Goal: Task Accomplishment & Management: Manage account settings

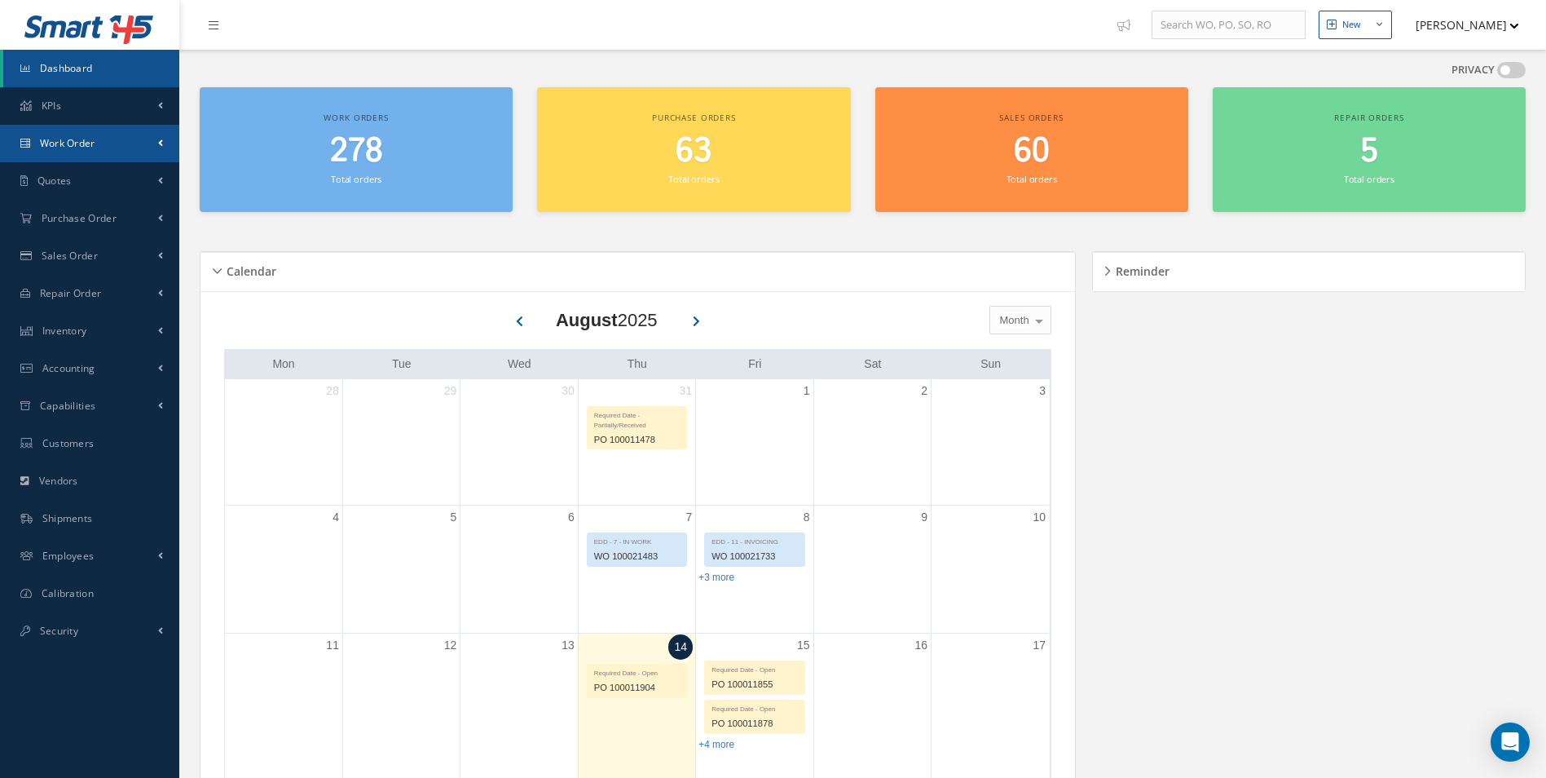
click at [51, 142] on span "Work Order" at bounding box center [67, 143] width 55 height 14
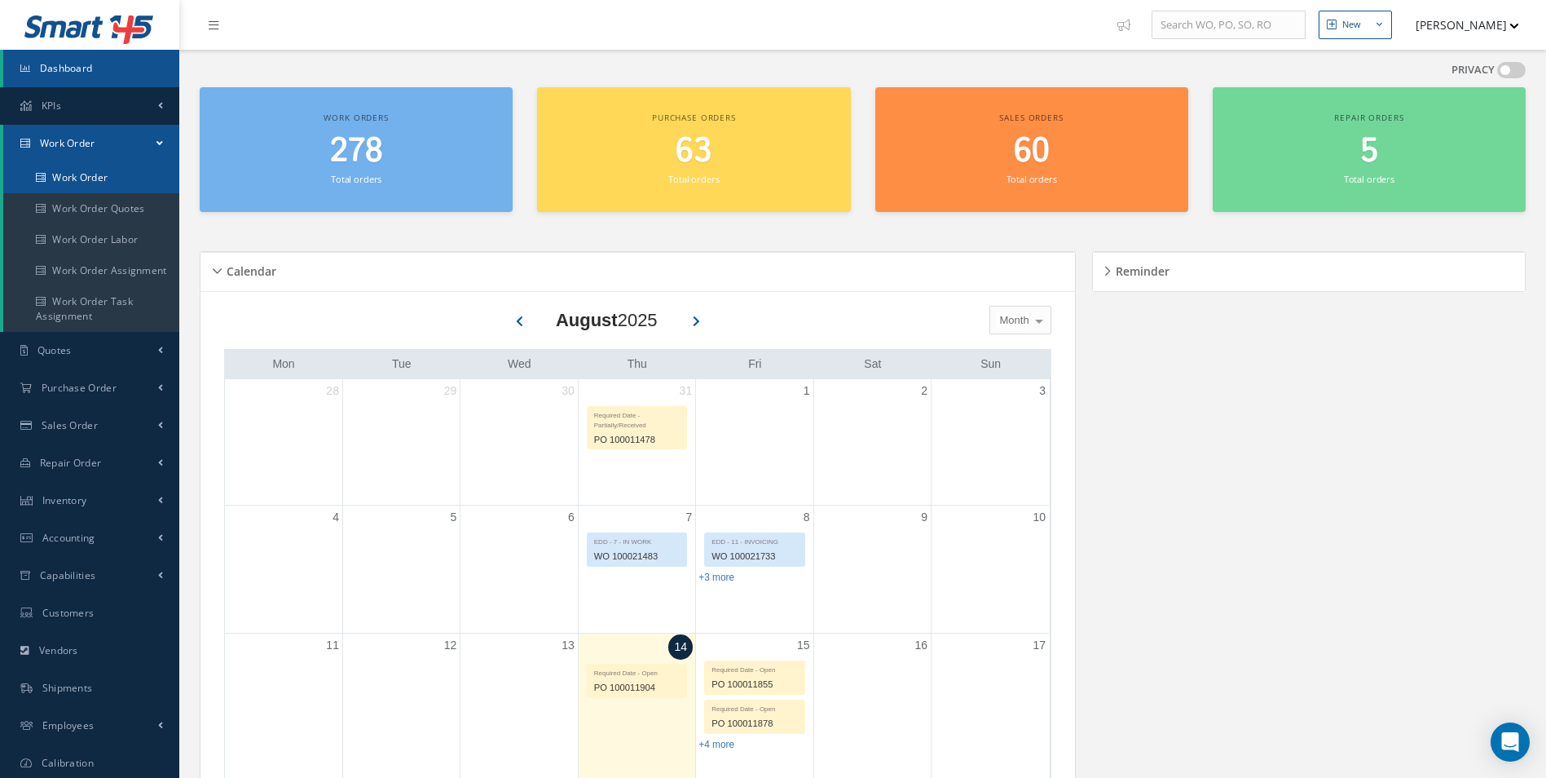
click at [80, 171] on link "Work Order" at bounding box center [91, 177] width 176 height 31
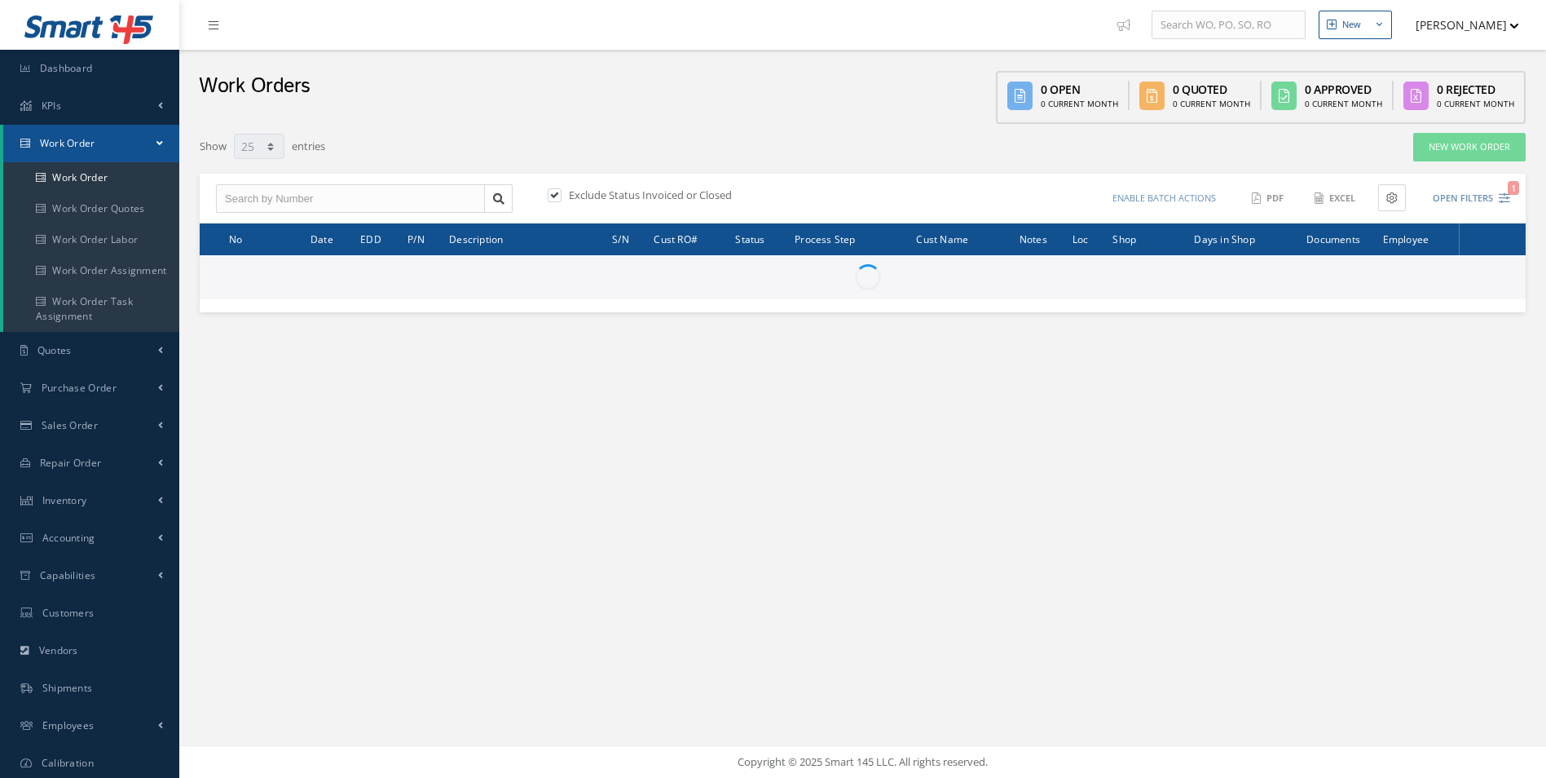
select select "25"
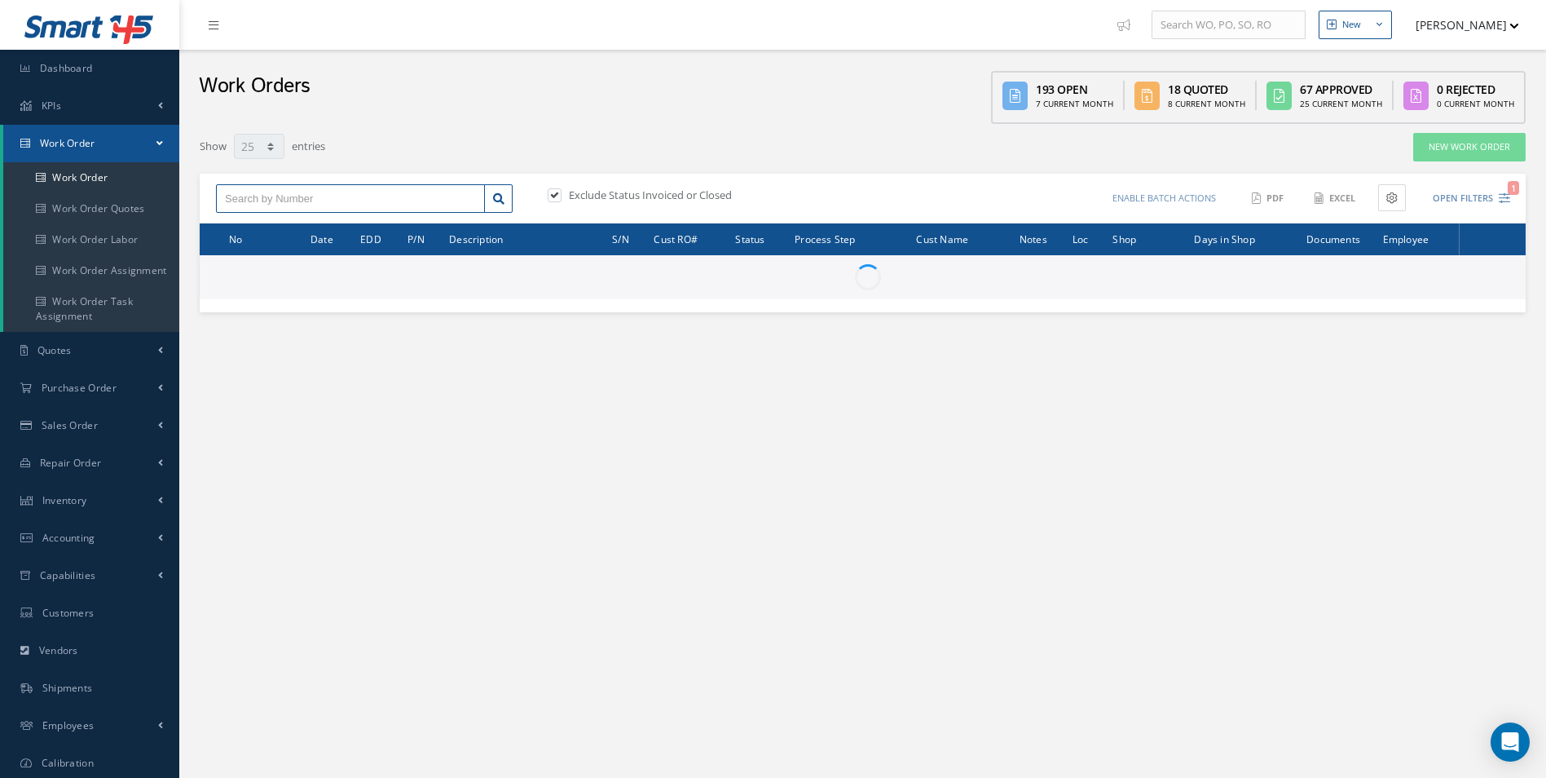
click at [259, 200] on input "text" at bounding box center [350, 198] width 269 height 29
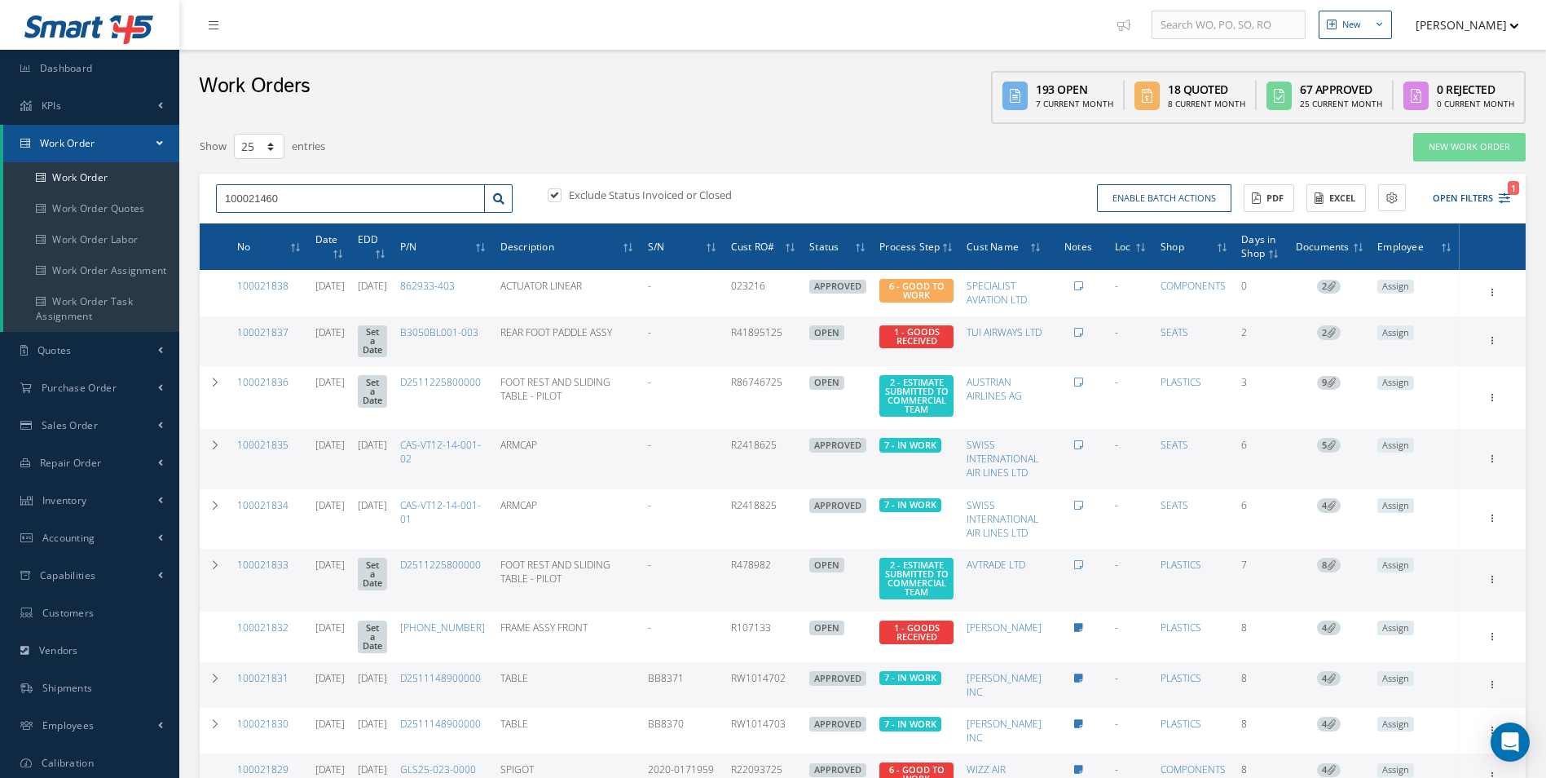
type input "100021460"
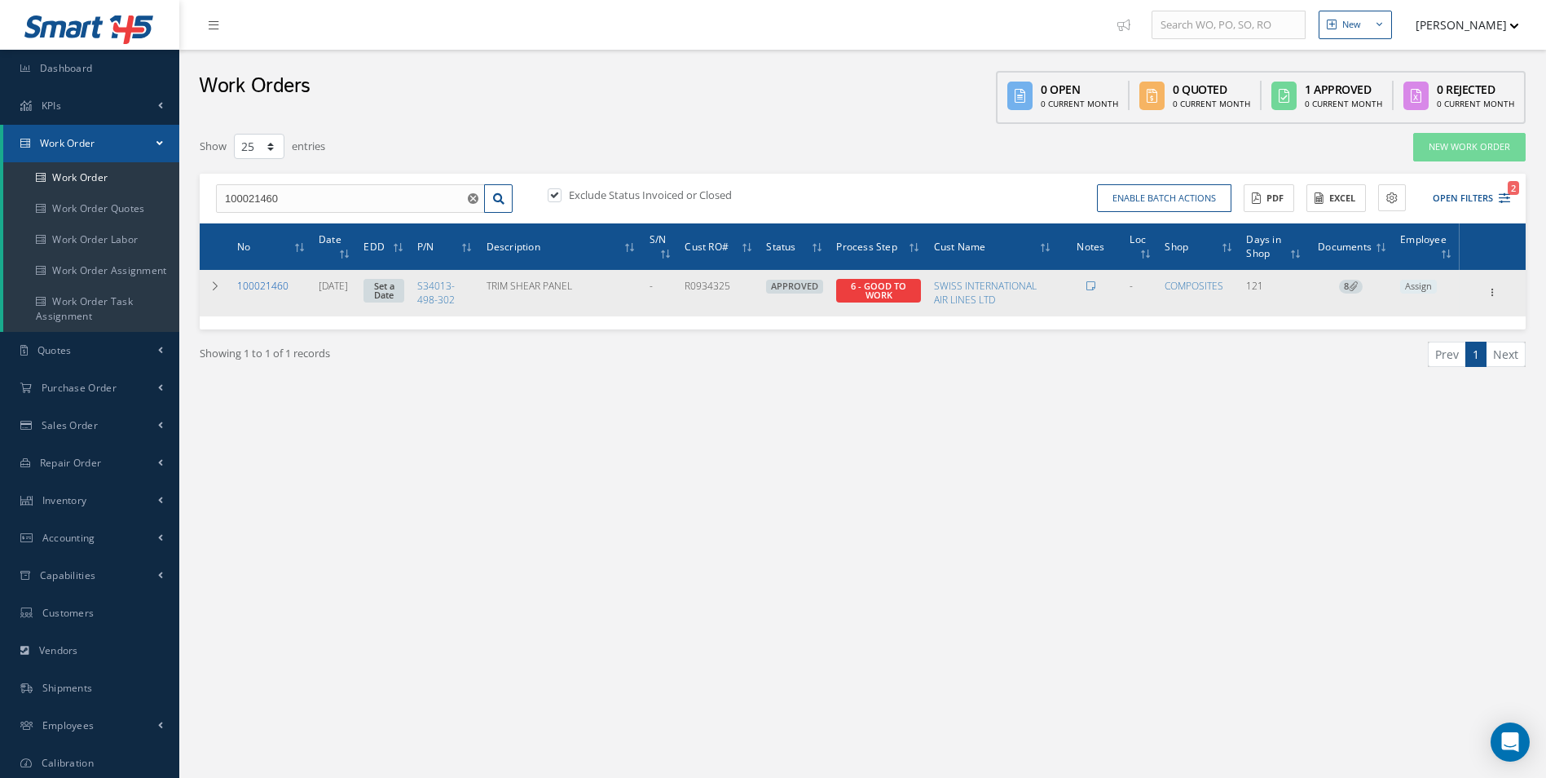
click at [267, 289] on link "100021460" at bounding box center [262, 286] width 51 height 14
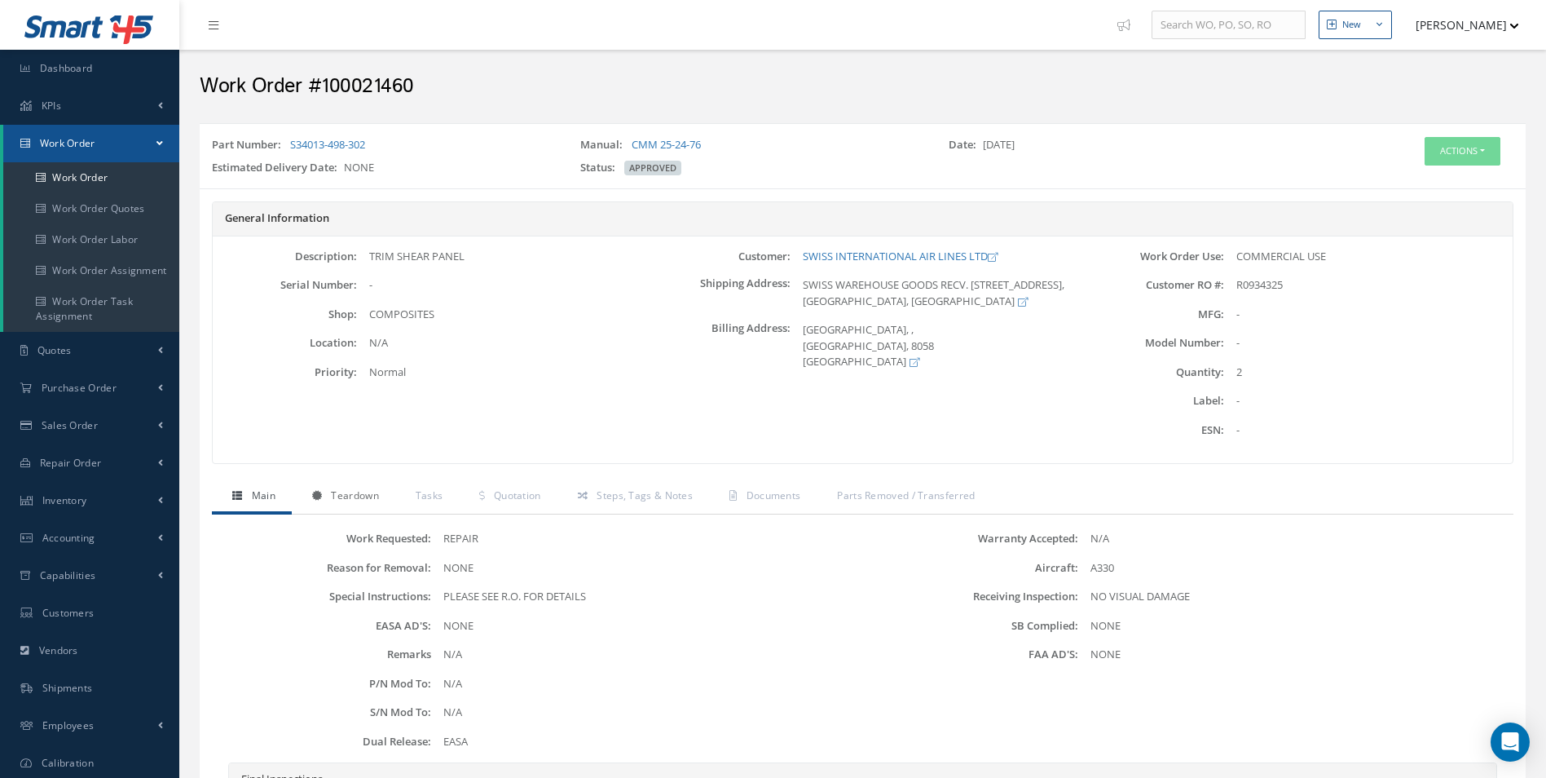
click at [339, 496] on span "Teardown" at bounding box center [354, 495] width 47 height 14
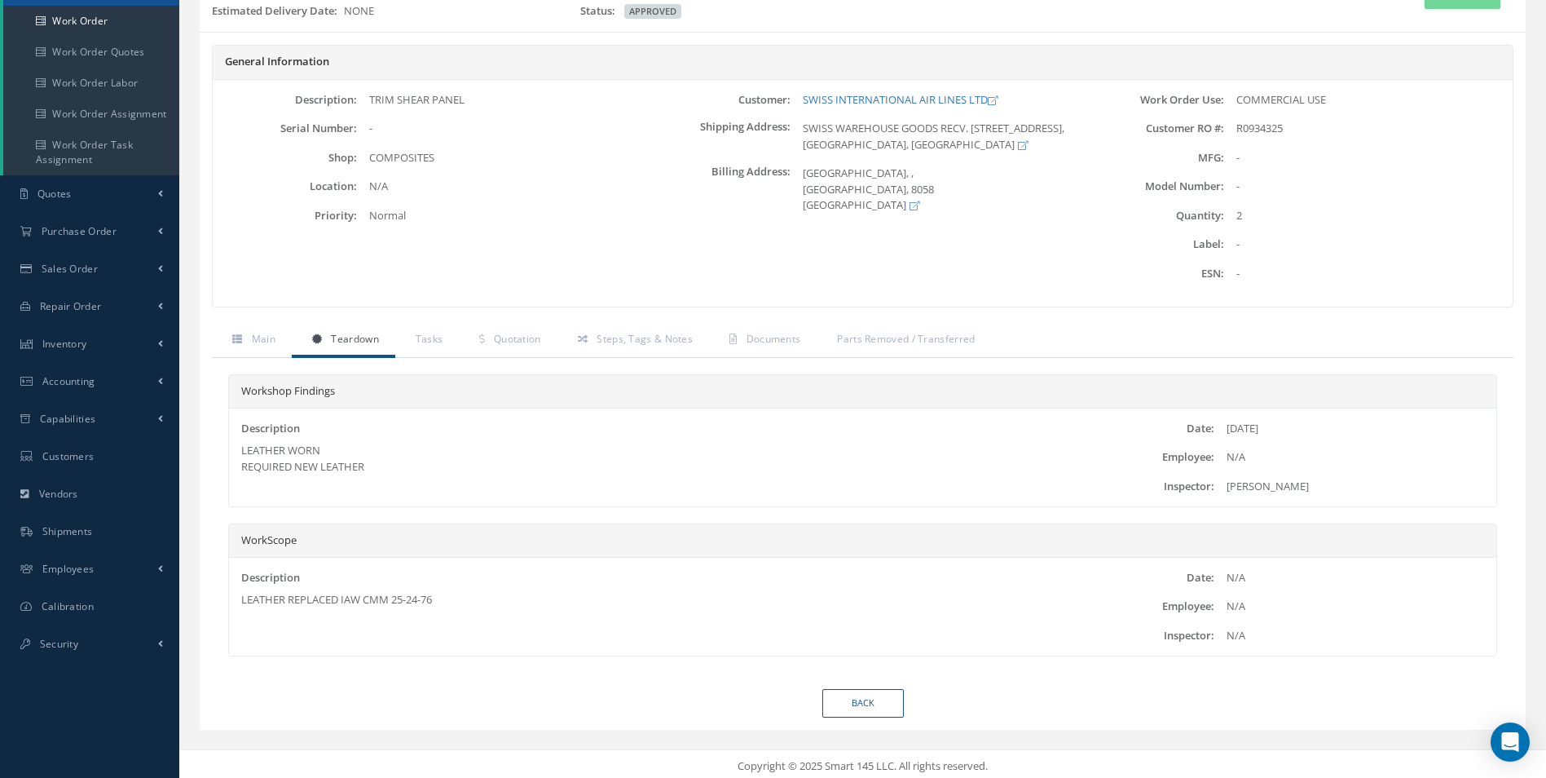
scroll to position [161, 0]
click at [508, 333] on span "Quotation" at bounding box center [517, 334] width 47 height 14
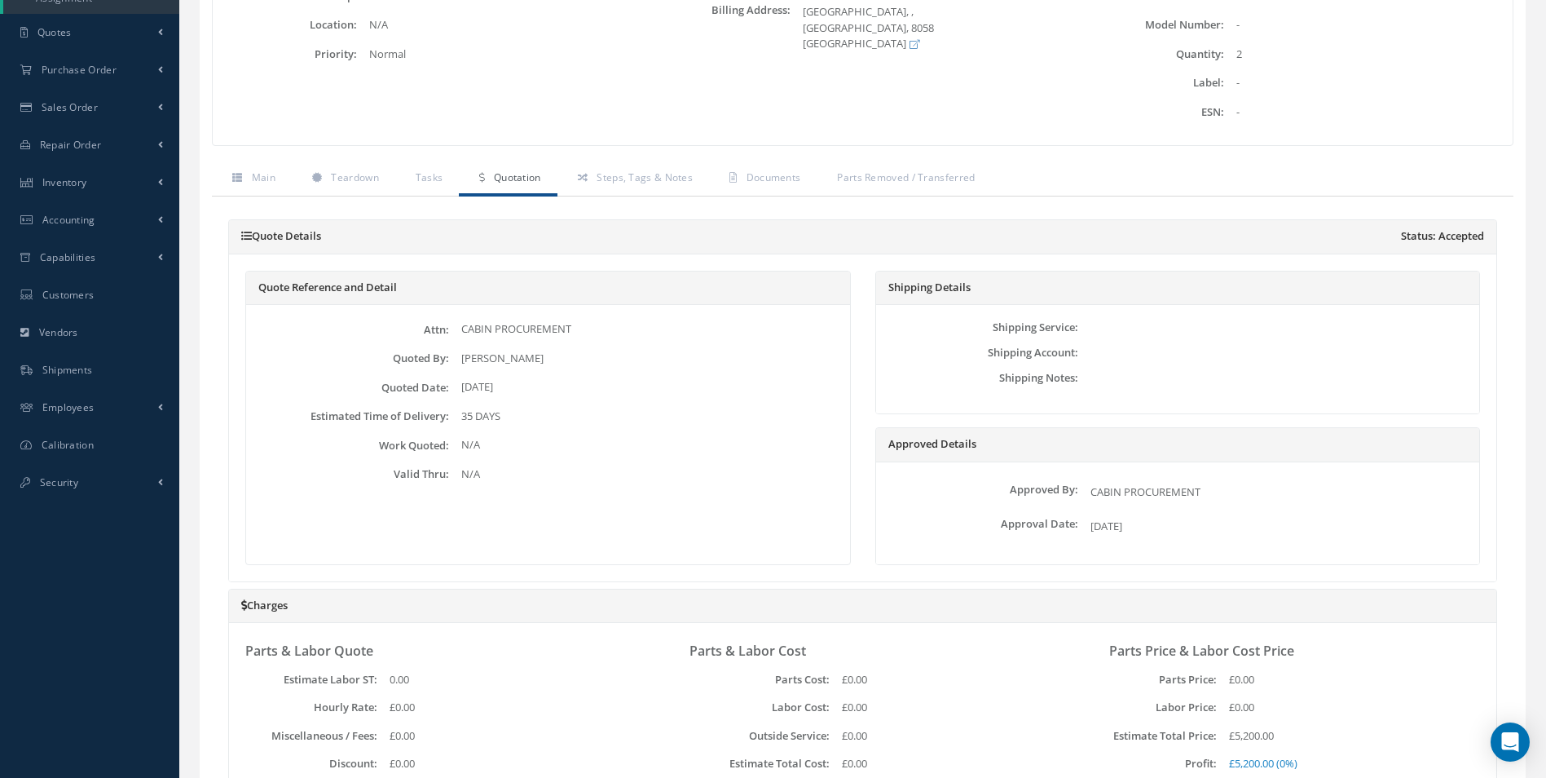
scroll to position [112, 0]
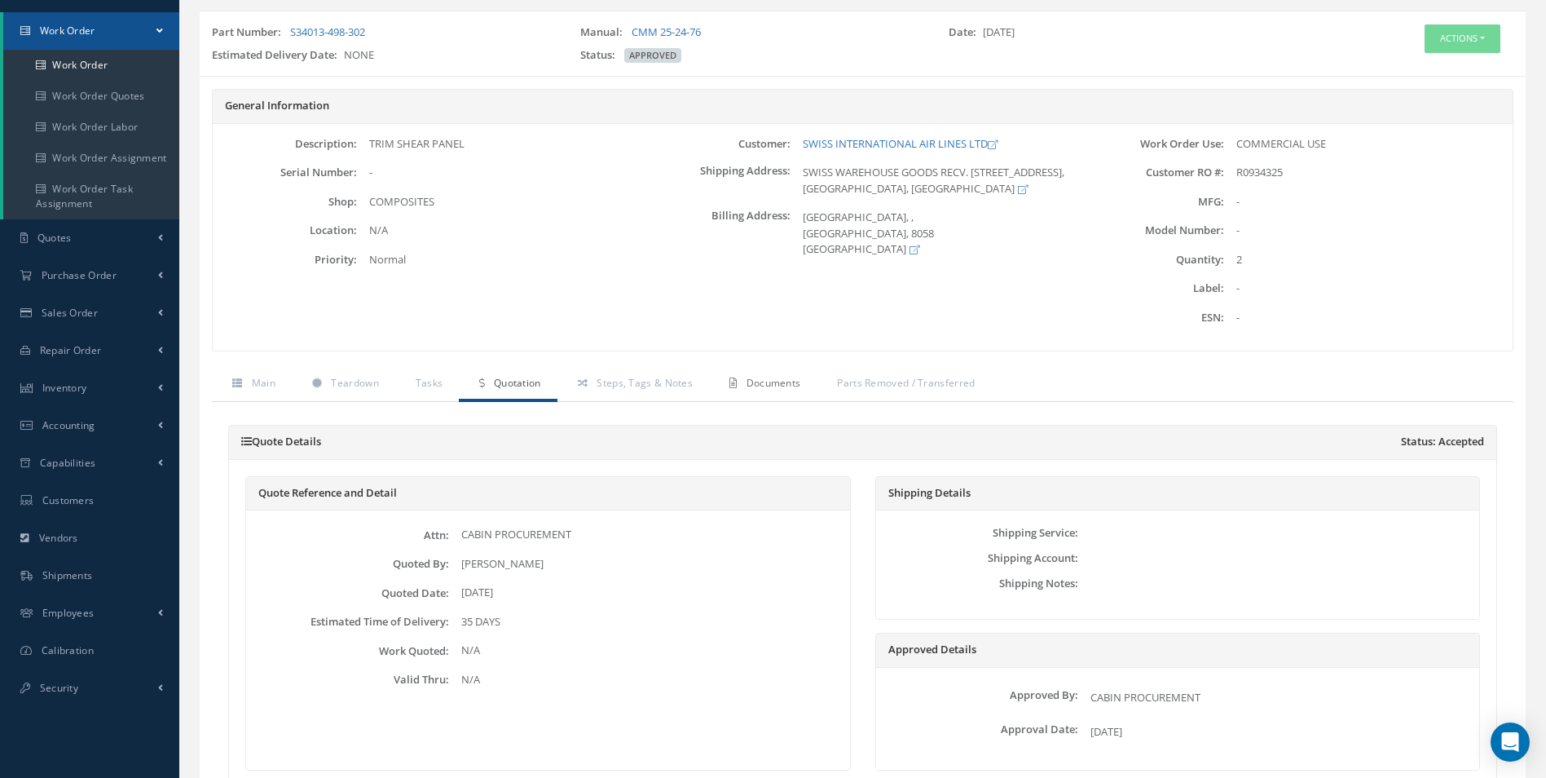
click at [769, 385] on span "Documents" at bounding box center [774, 383] width 55 height 14
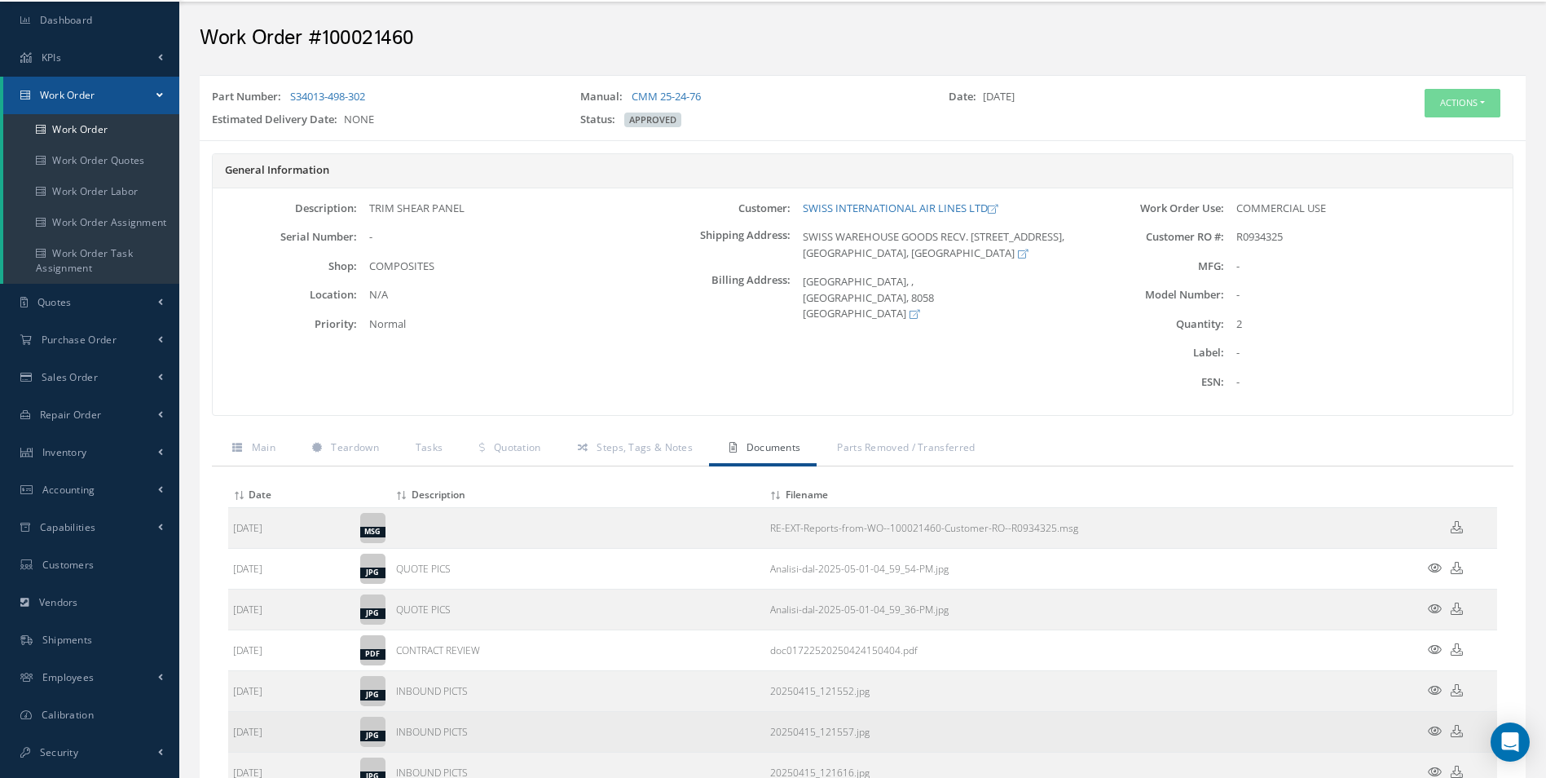
scroll to position [0, 0]
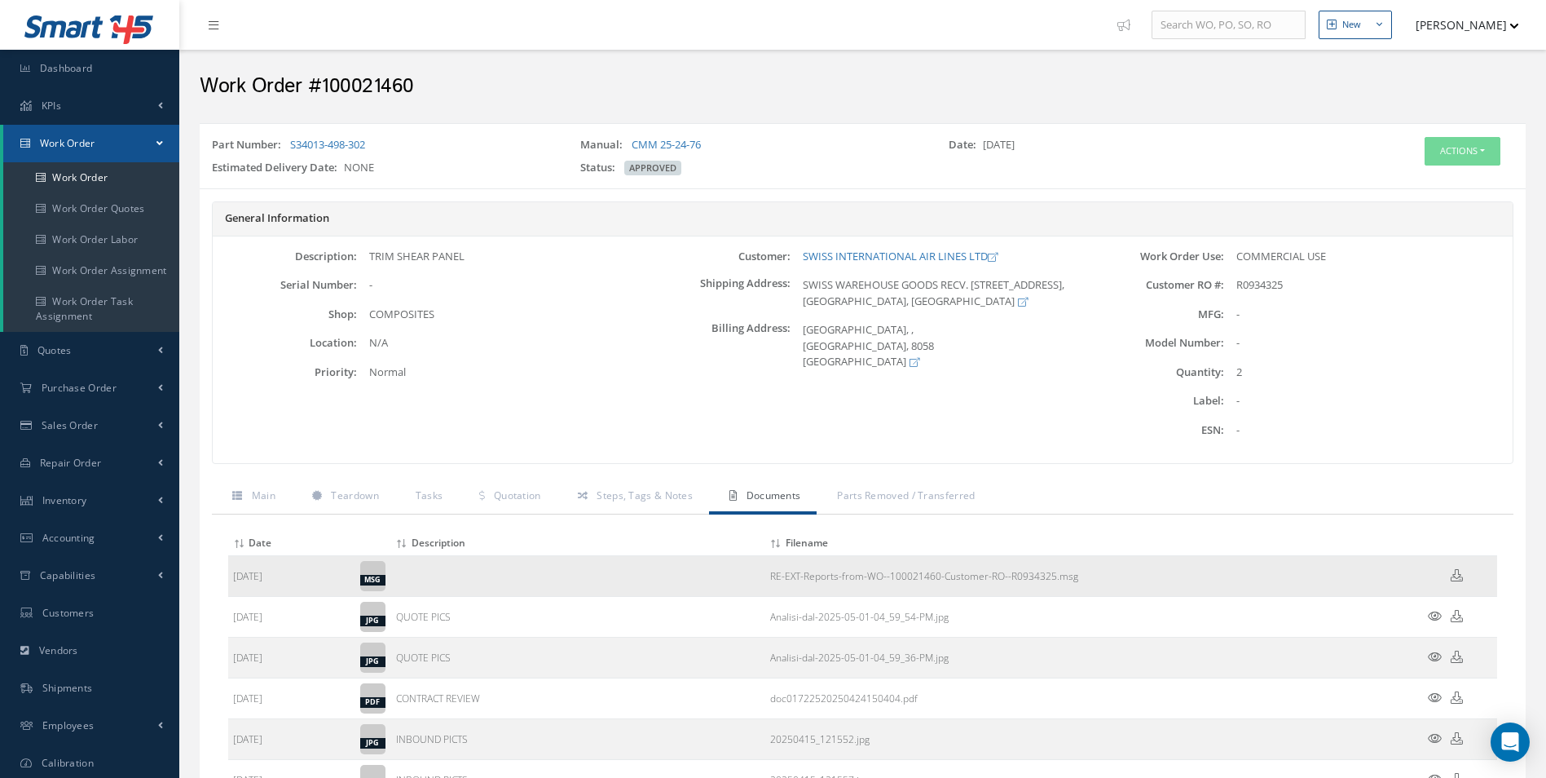
click at [862, 578] on link "RE-EXT-Reports-from-WO--100021460-Customer-RO--R0934325.msg" at bounding box center [924, 576] width 308 height 14
click at [1302, 195] on div "General Information Description: TRIM SHEAR PANEL Serial Number: - Shop: Locati…" at bounding box center [863, 569] width 1326 height 763
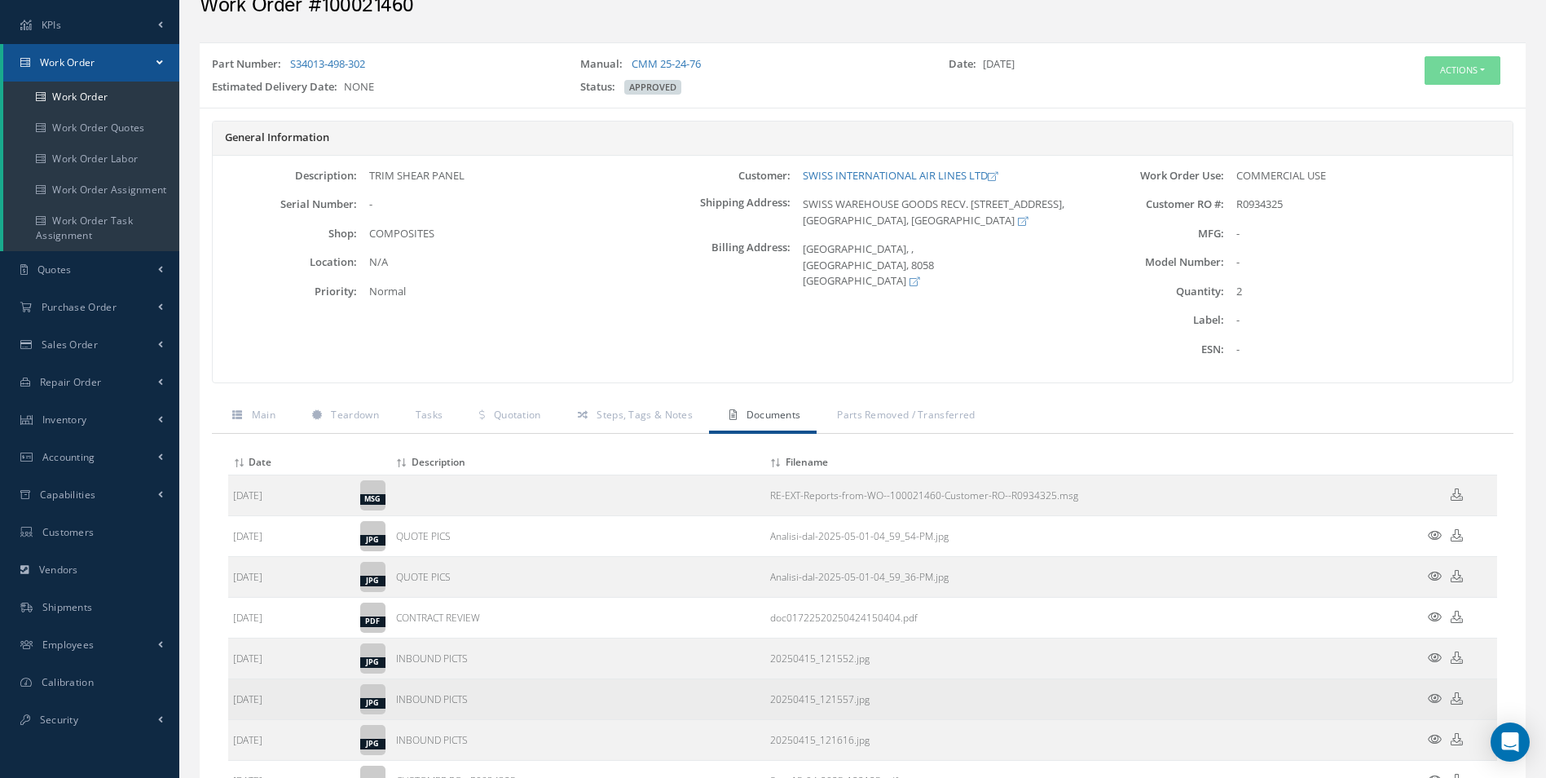
scroll to position [227, 0]
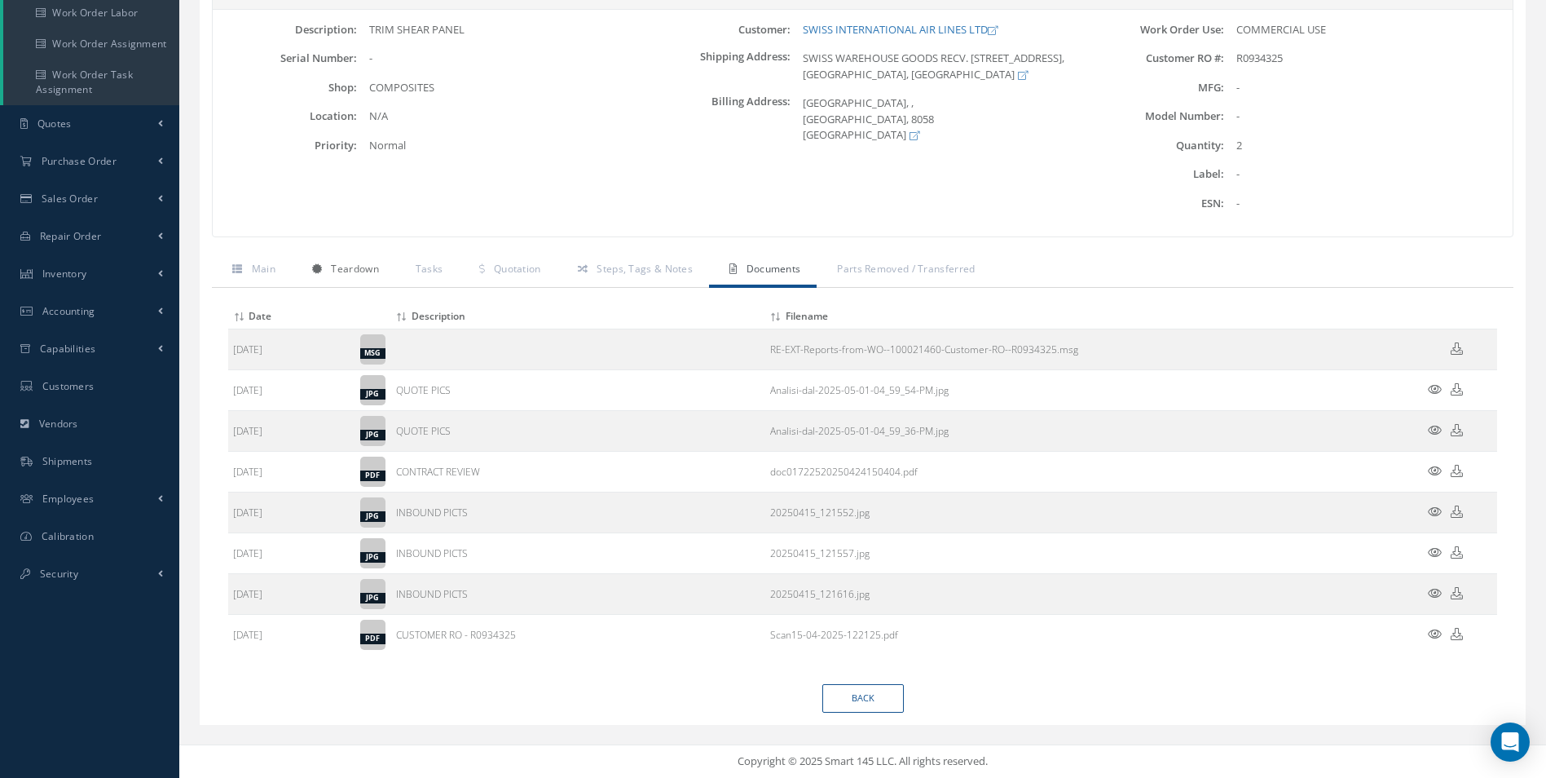
click at [363, 259] on link "Teardown" at bounding box center [344, 270] width 104 height 34
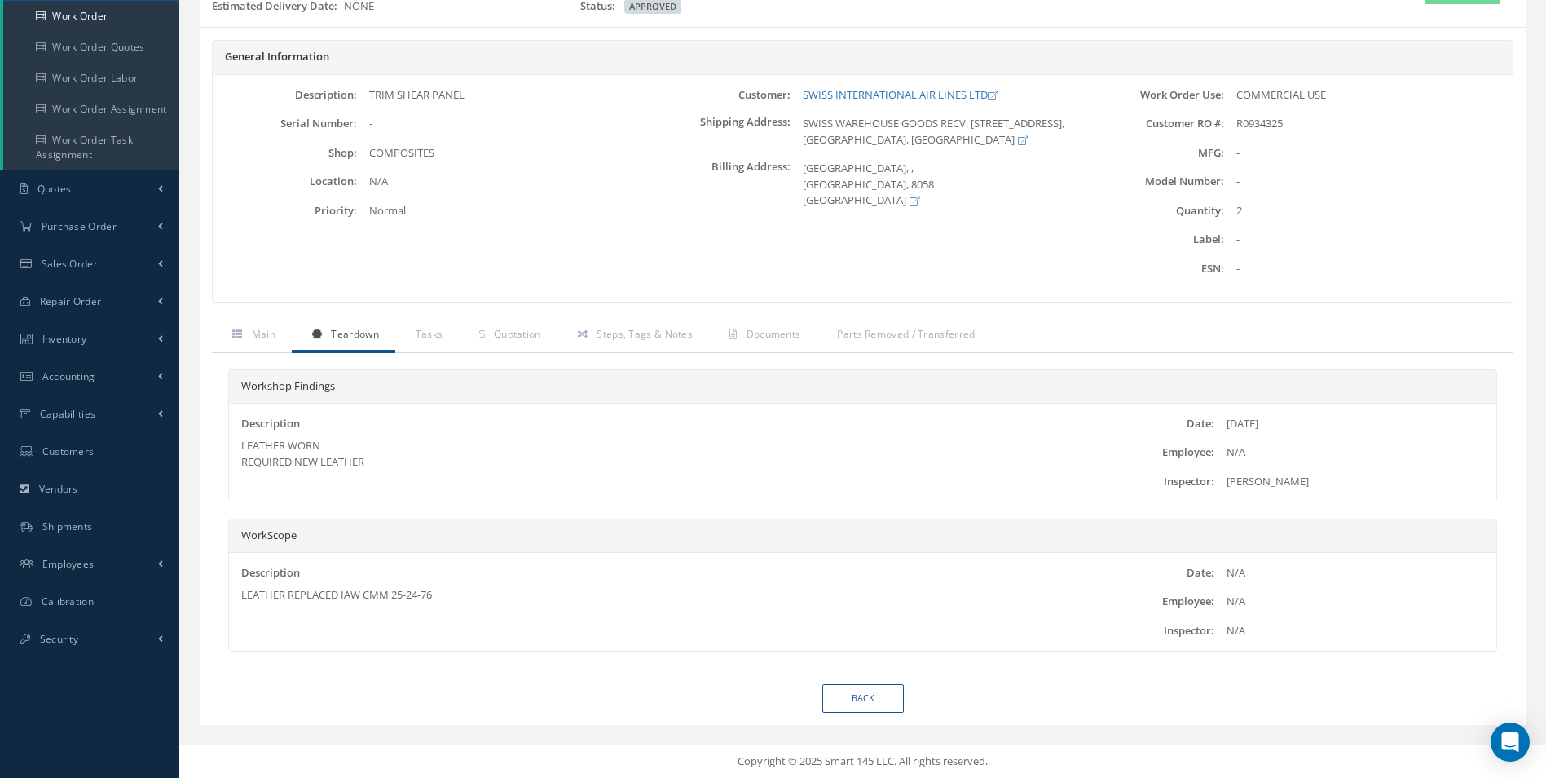
scroll to position [161, 0]
drag, startPoint x: 241, startPoint y: 591, endPoint x: 463, endPoint y: 600, distance: 221.9
click at [463, 600] on div "LEATHER REPLACED IAW CMM 25-24-76" at bounding box center [651, 595] width 821 height 16
drag, startPoint x: 463, startPoint y: 600, endPoint x: 422, endPoint y: 596, distance: 41.0
copy div "LEATHER REPLACED IAW CMM 25-24-76"
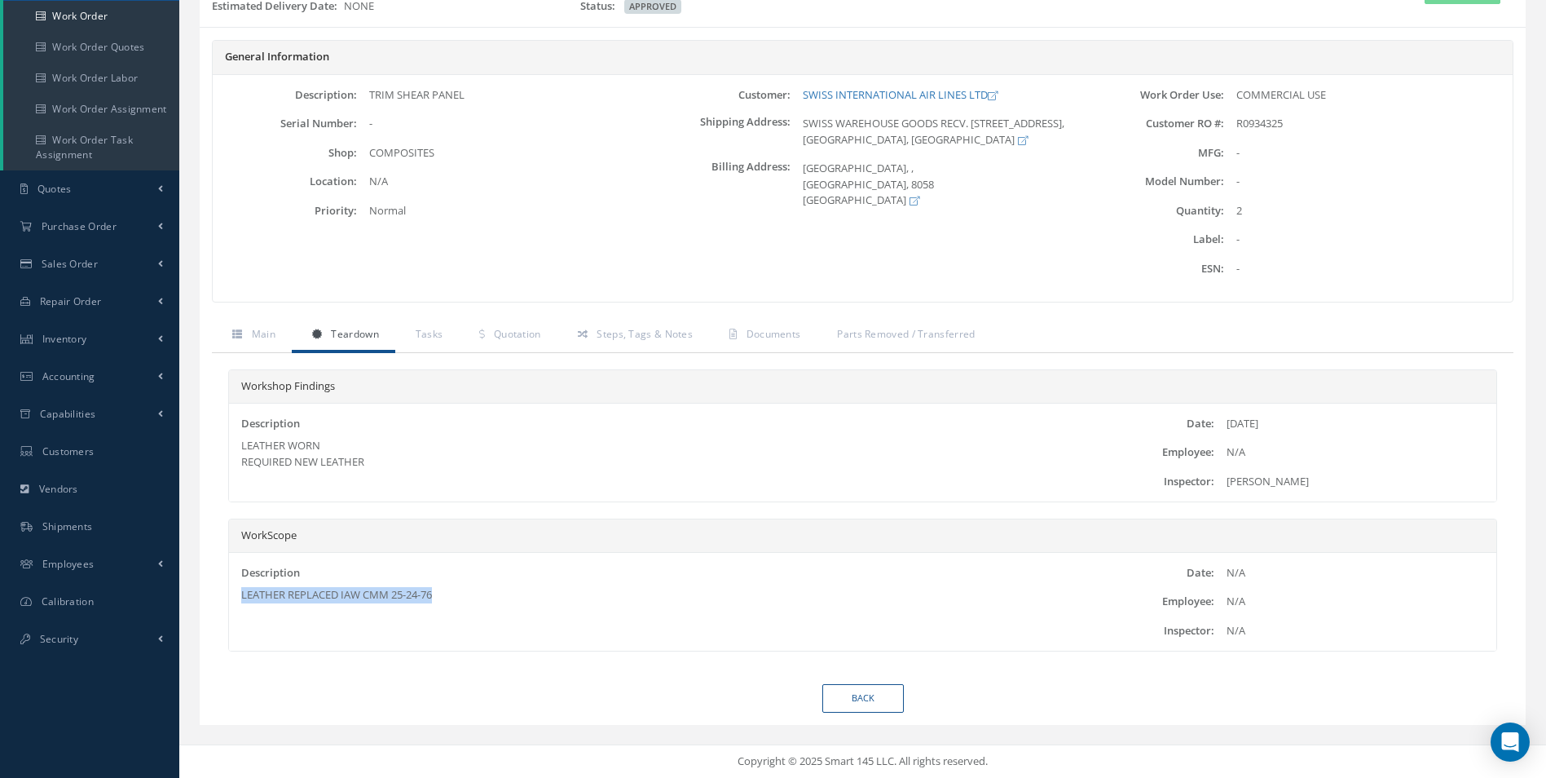
scroll to position [0, 0]
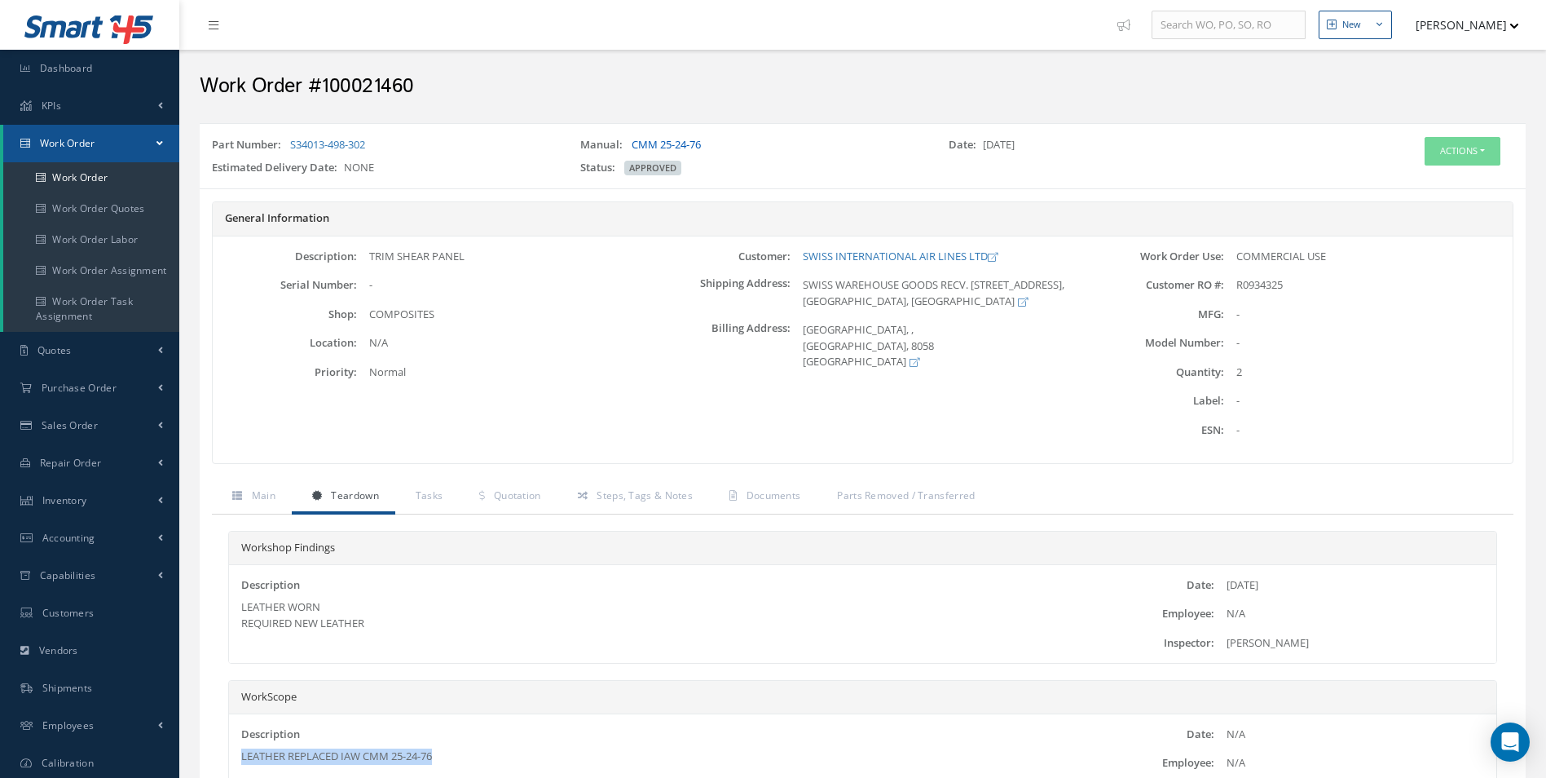
click at [667, 142] on link "CMM 25-24-76" at bounding box center [666, 144] width 69 height 15
click at [121, 180] on link "Work Order" at bounding box center [91, 177] width 176 height 31
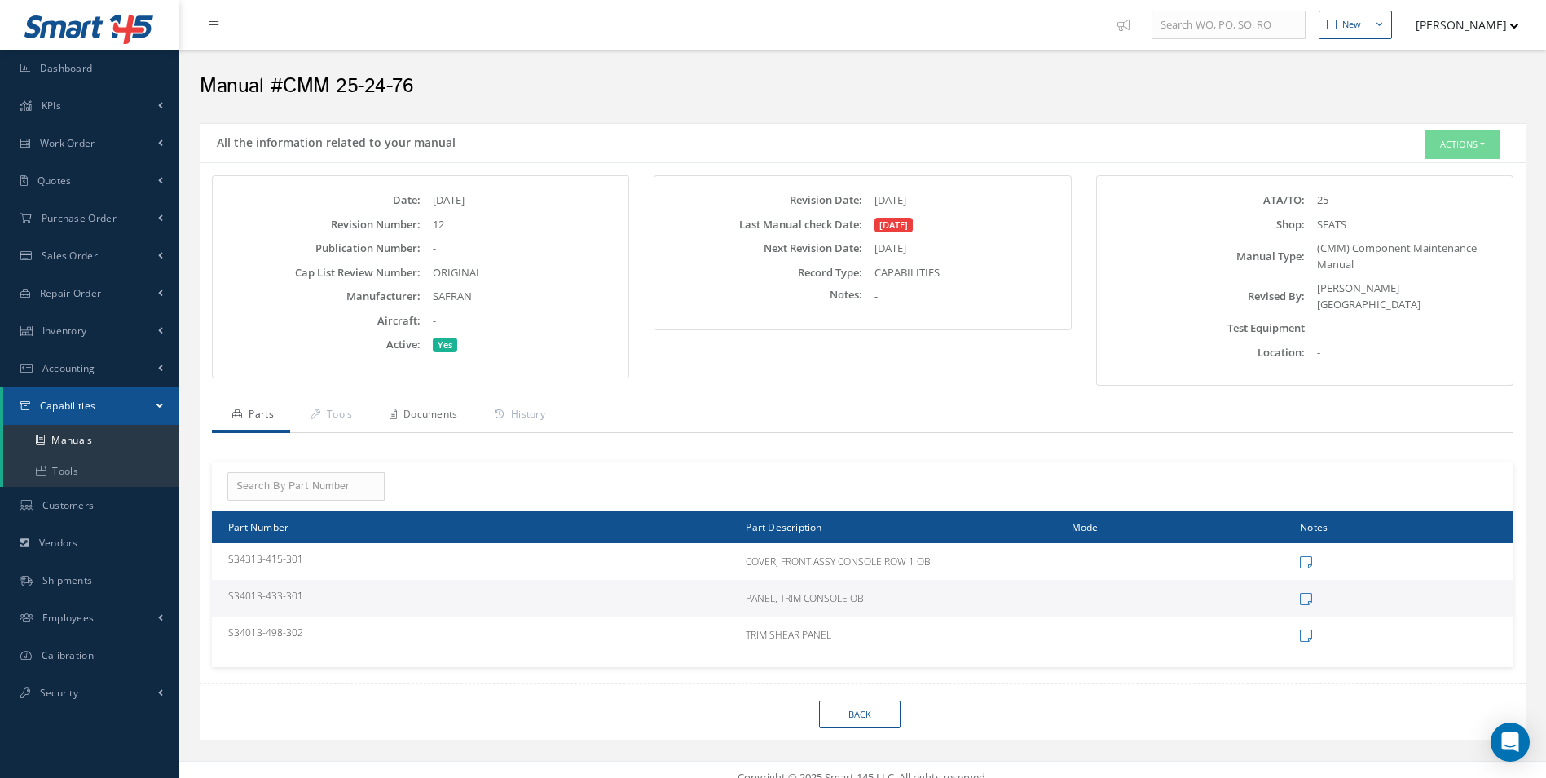
click at [451, 402] on link "Documents" at bounding box center [421, 416] width 105 height 34
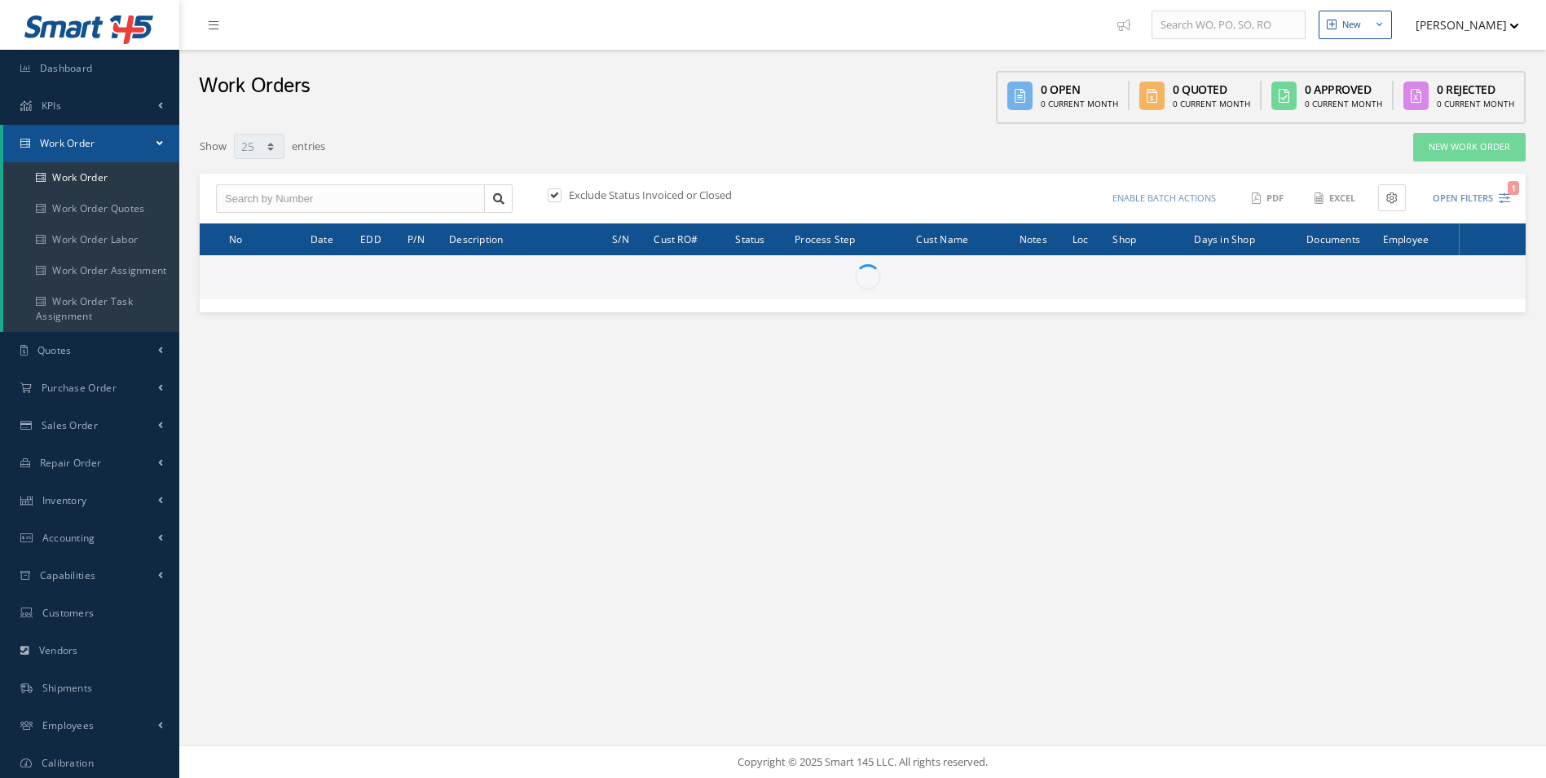
select select "25"
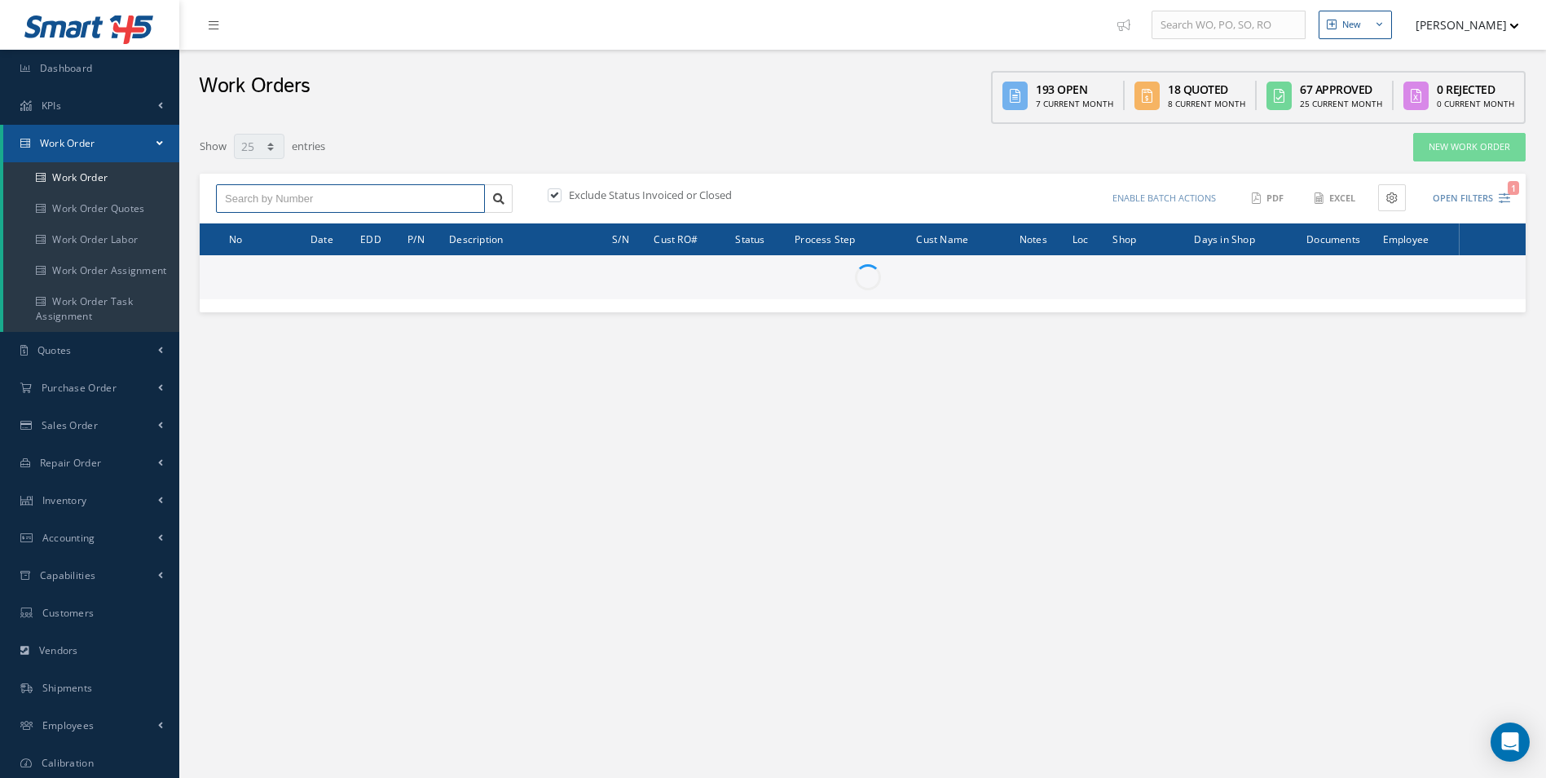
click at [302, 192] on input "text" at bounding box center [350, 198] width 269 height 29
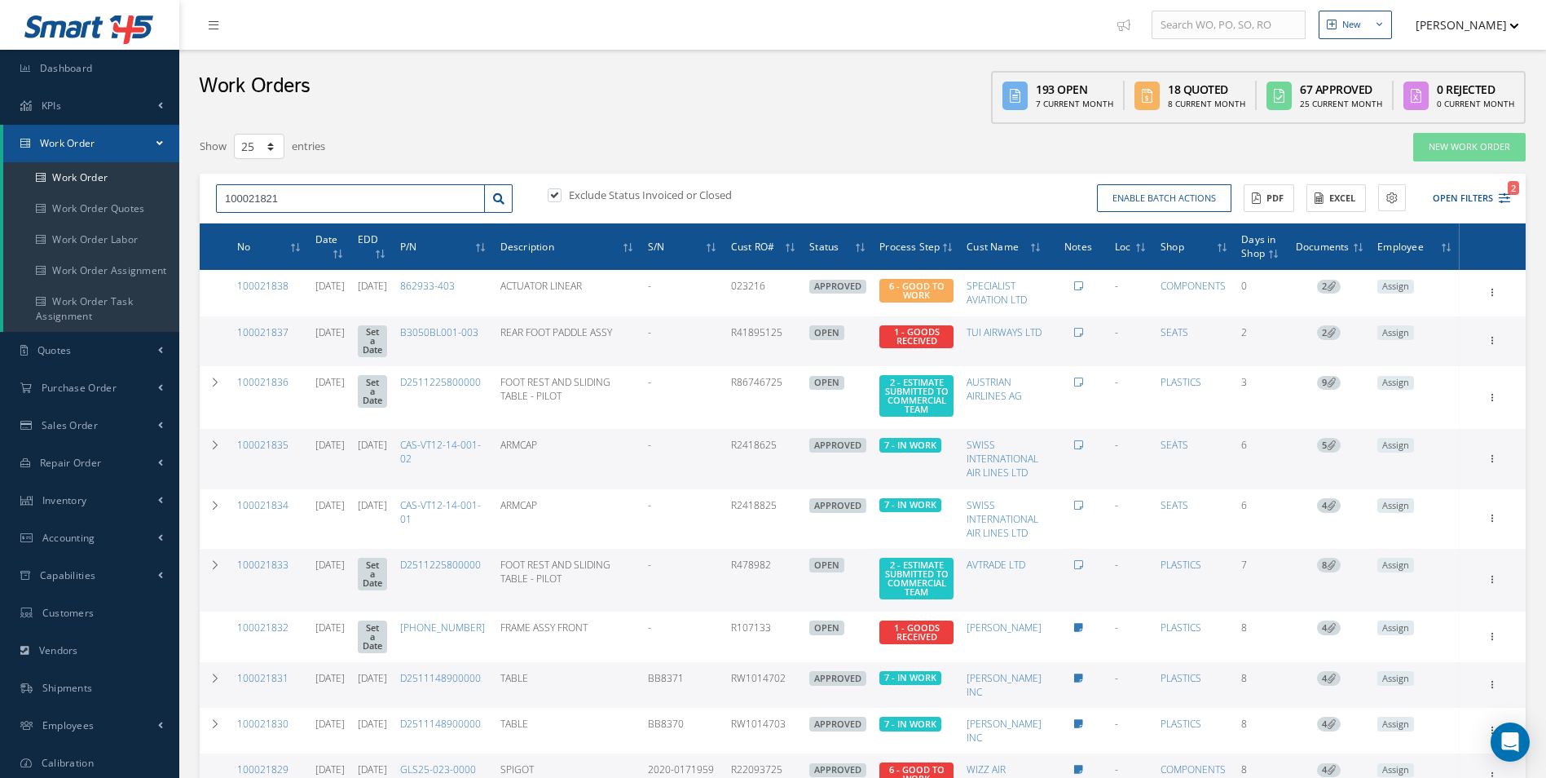
type input "100021821"
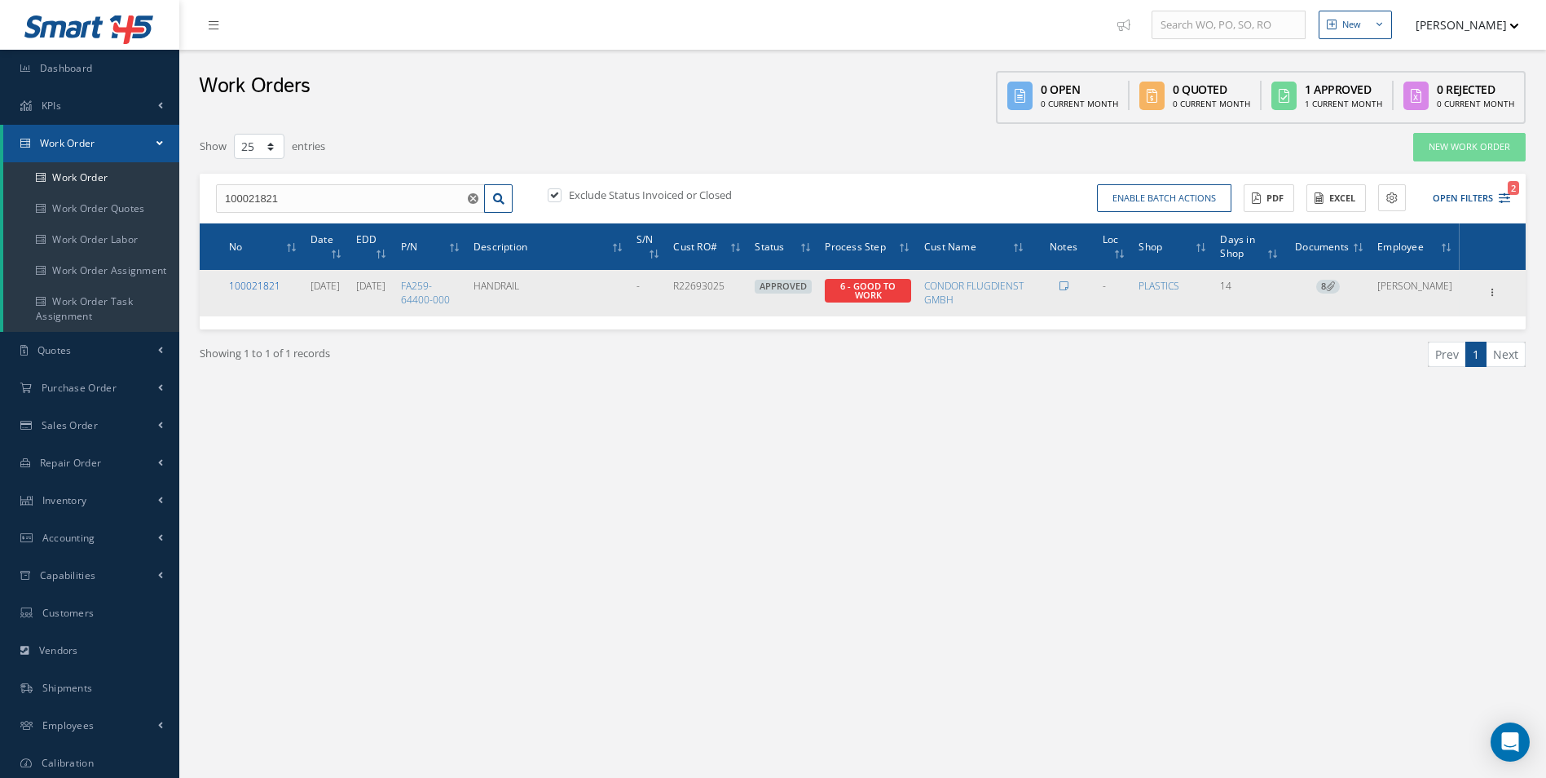
click at [250, 285] on link "100021821" at bounding box center [254, 286] width 51 height 14
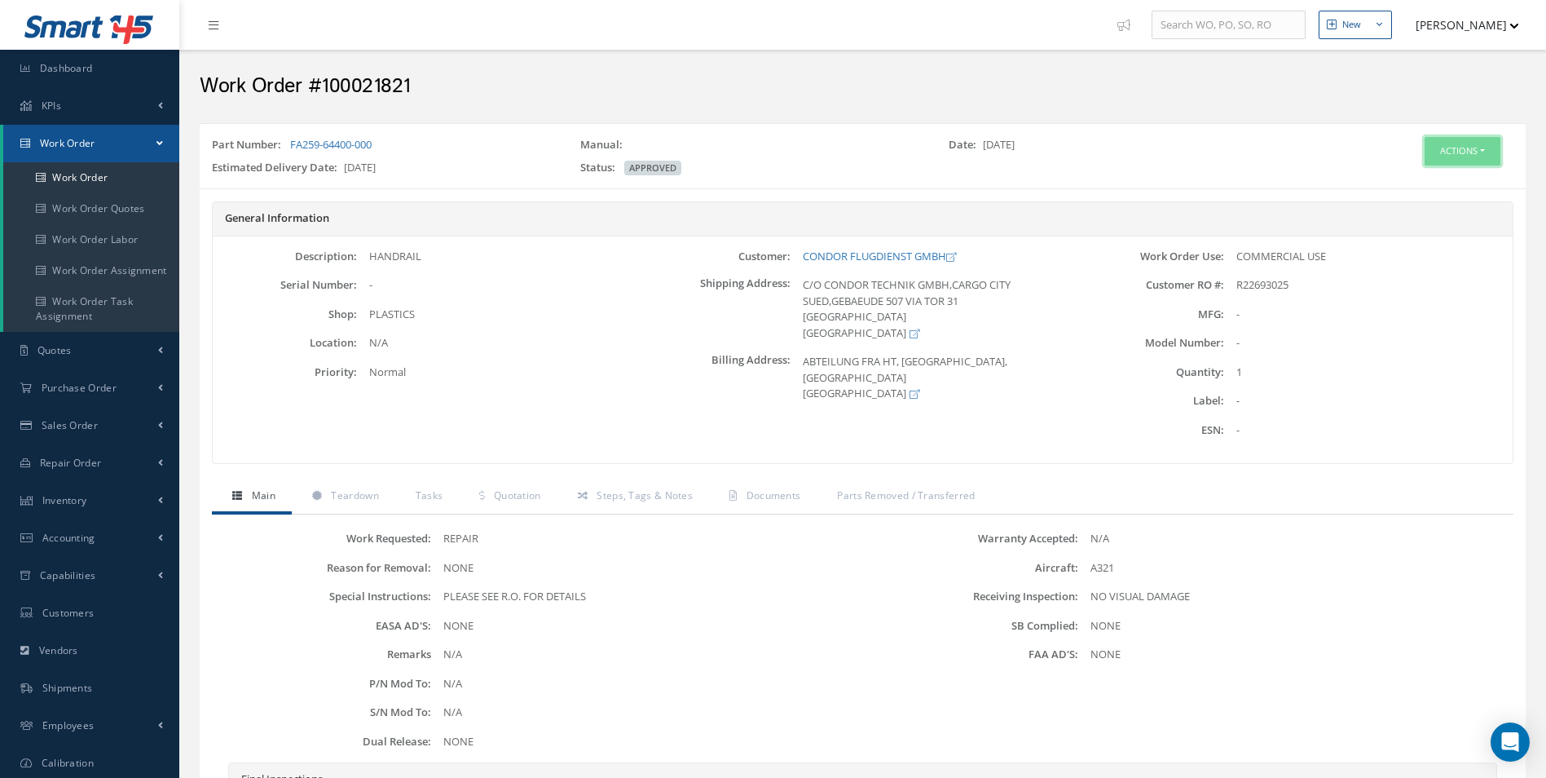
click at [1459, 147] on button "Actions" at bounding box center [1463, 151] width 76 height 29
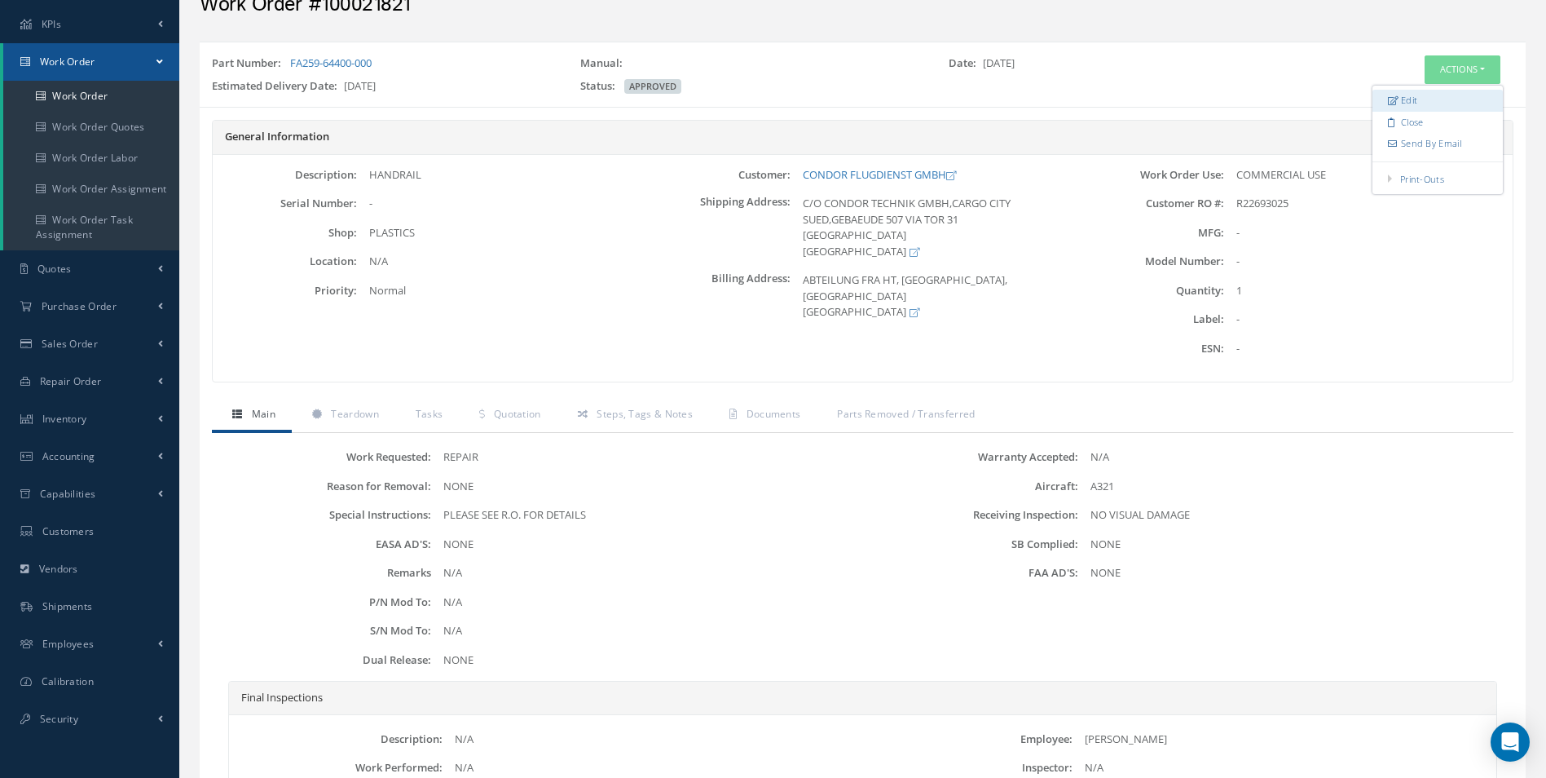
click at [1402, 99] on link "Edit" at bounding box center [1438, 101] width 130 height 22
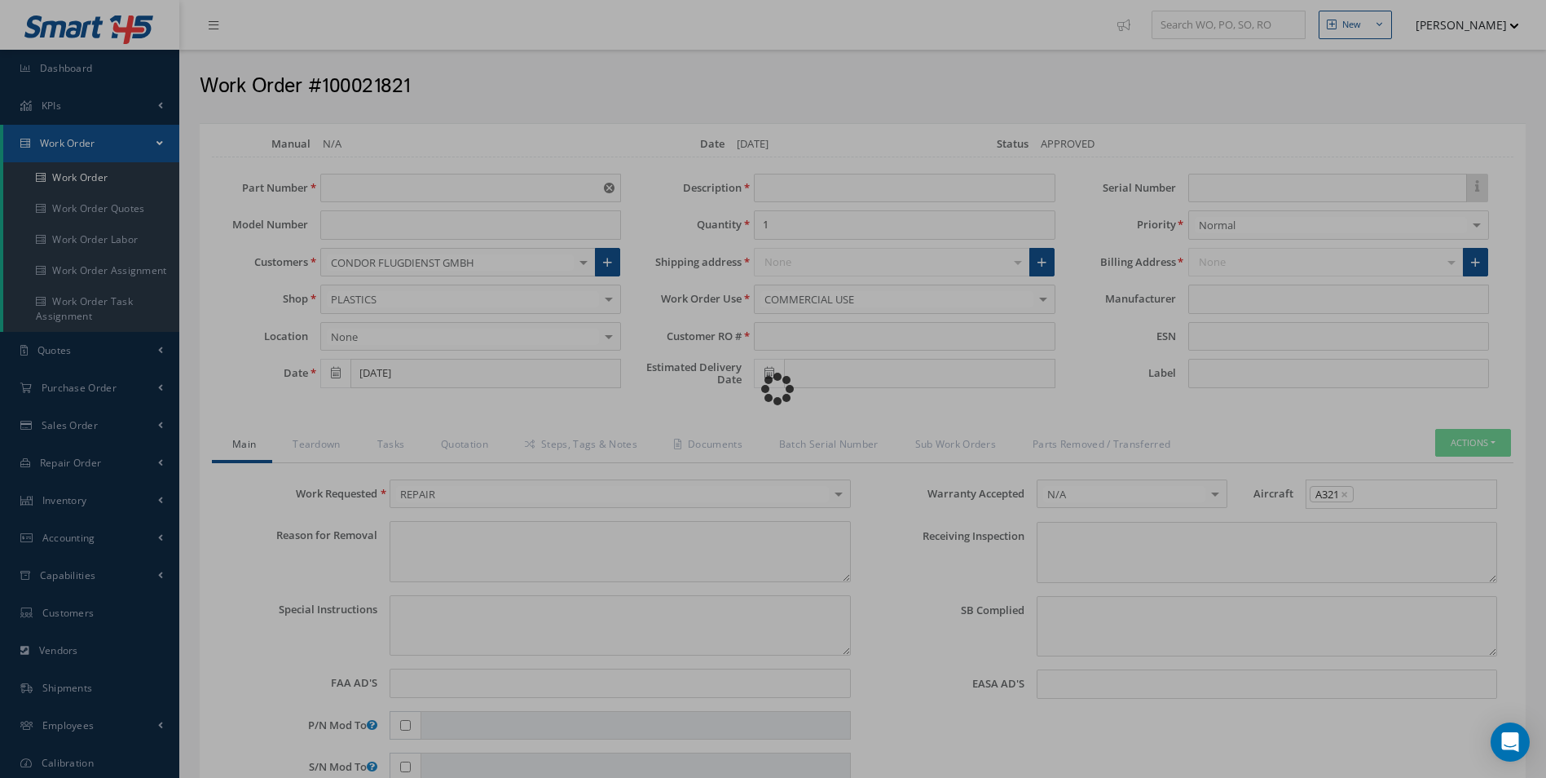
type input "FA259-64400-000"
type input "[DATE]"
type input "HANDRAIL"
type input "R22693025"
type input "[DATE]"
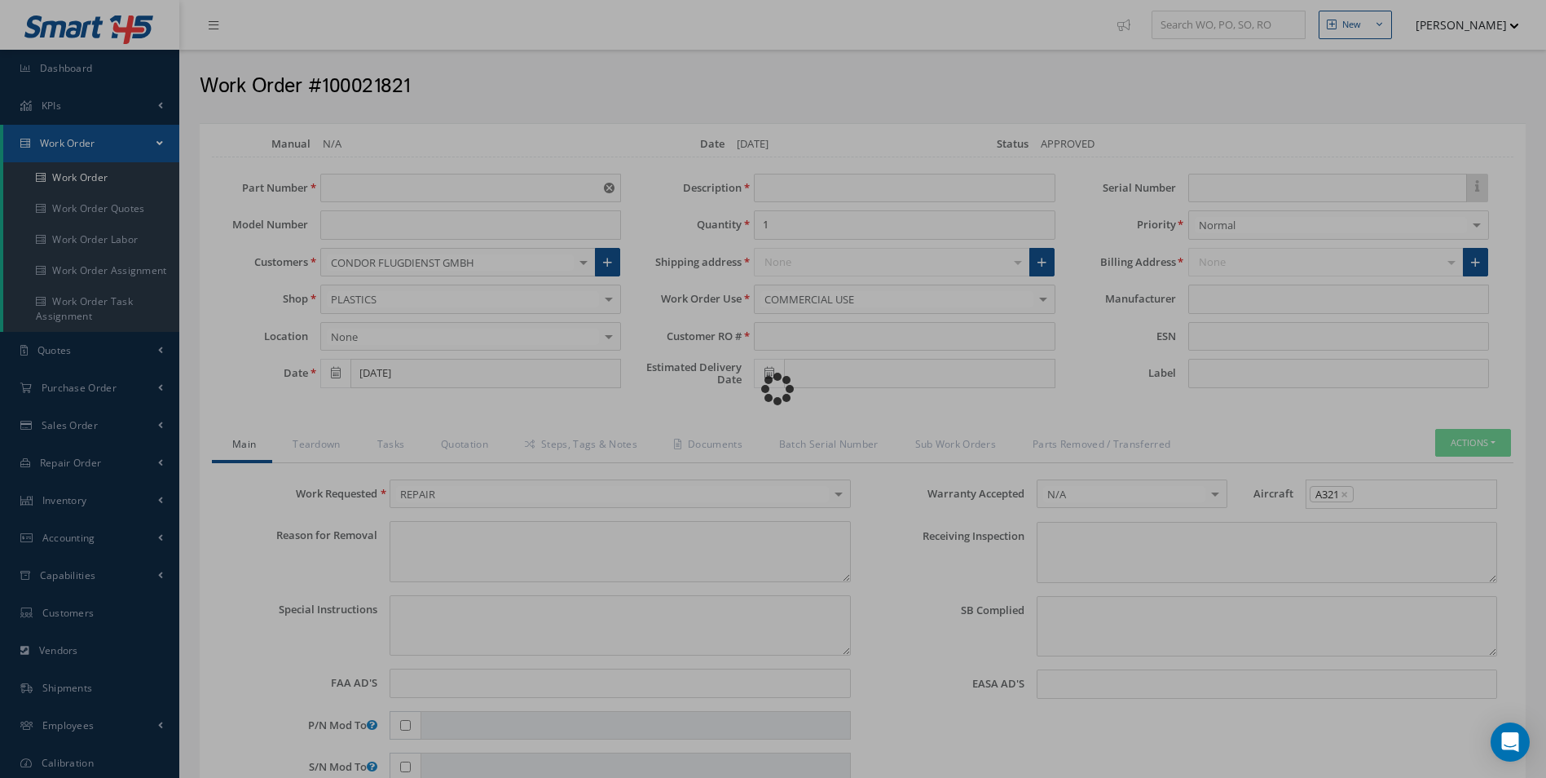
type textarea "NONE"
type textarea "PLEASE SEE R.O. FOR DETAILS"
type input "NONE"
type textarea "NO VISUAL DAMAGE"
type textarea "NONE"
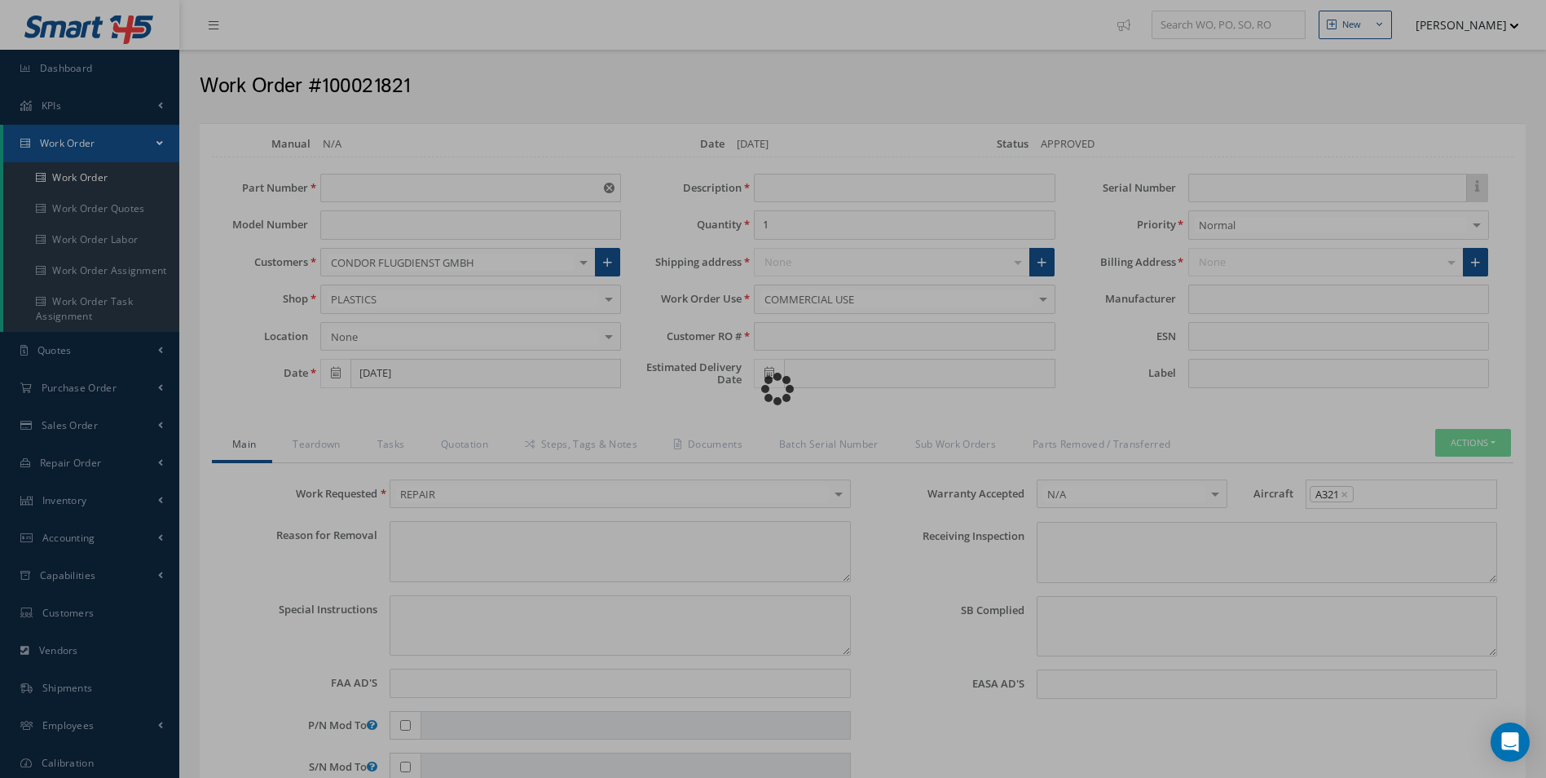
type input "NONE"
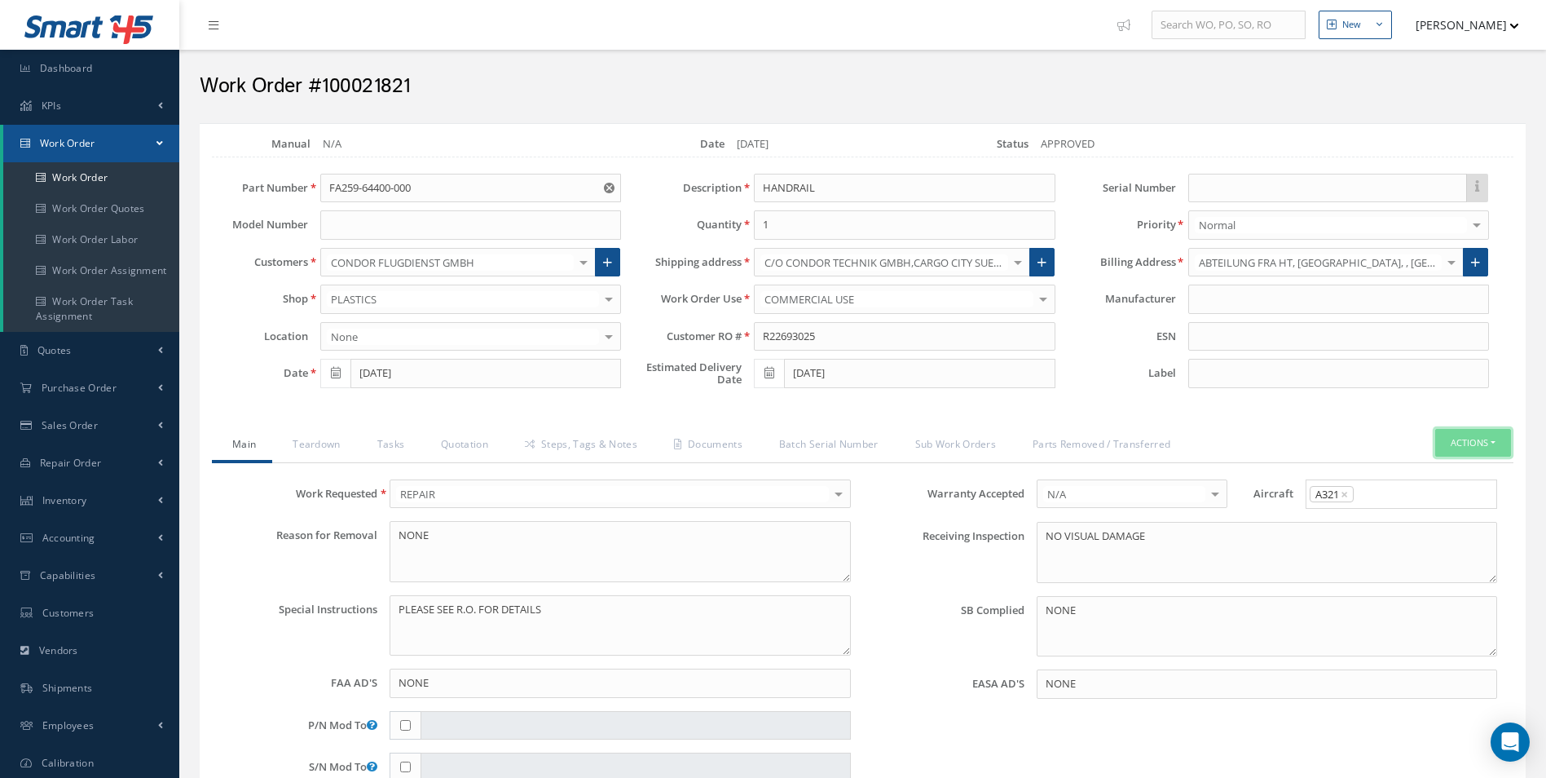
click at [1479, 439] on button "Actions" at bounding box center [1473, 443] width 76 height 29
click at [1437, 490] on link "Standard Write Ups" at bounding box center [1448, 493] width 130 height 22
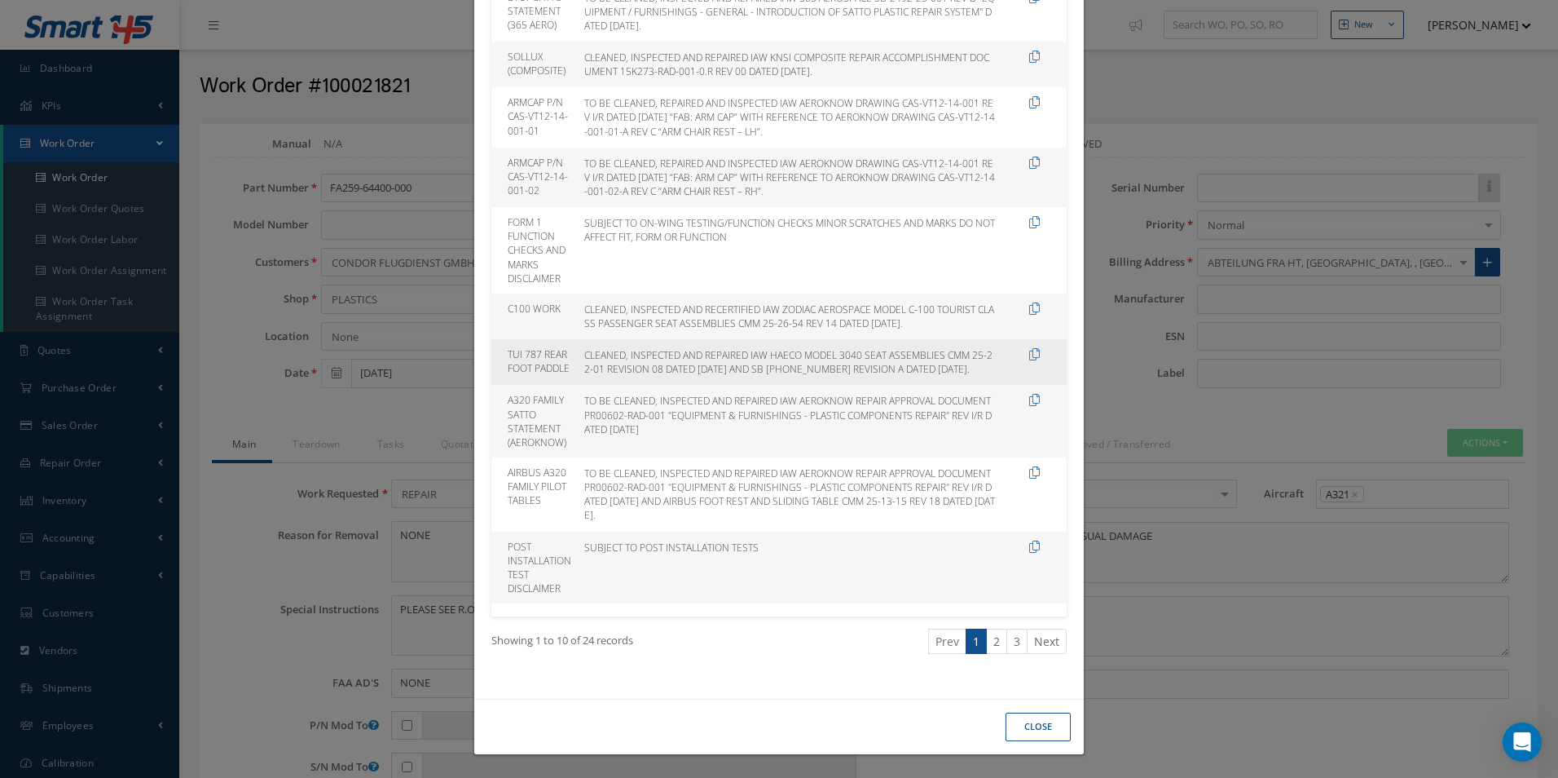
scroll to position [196, 0]
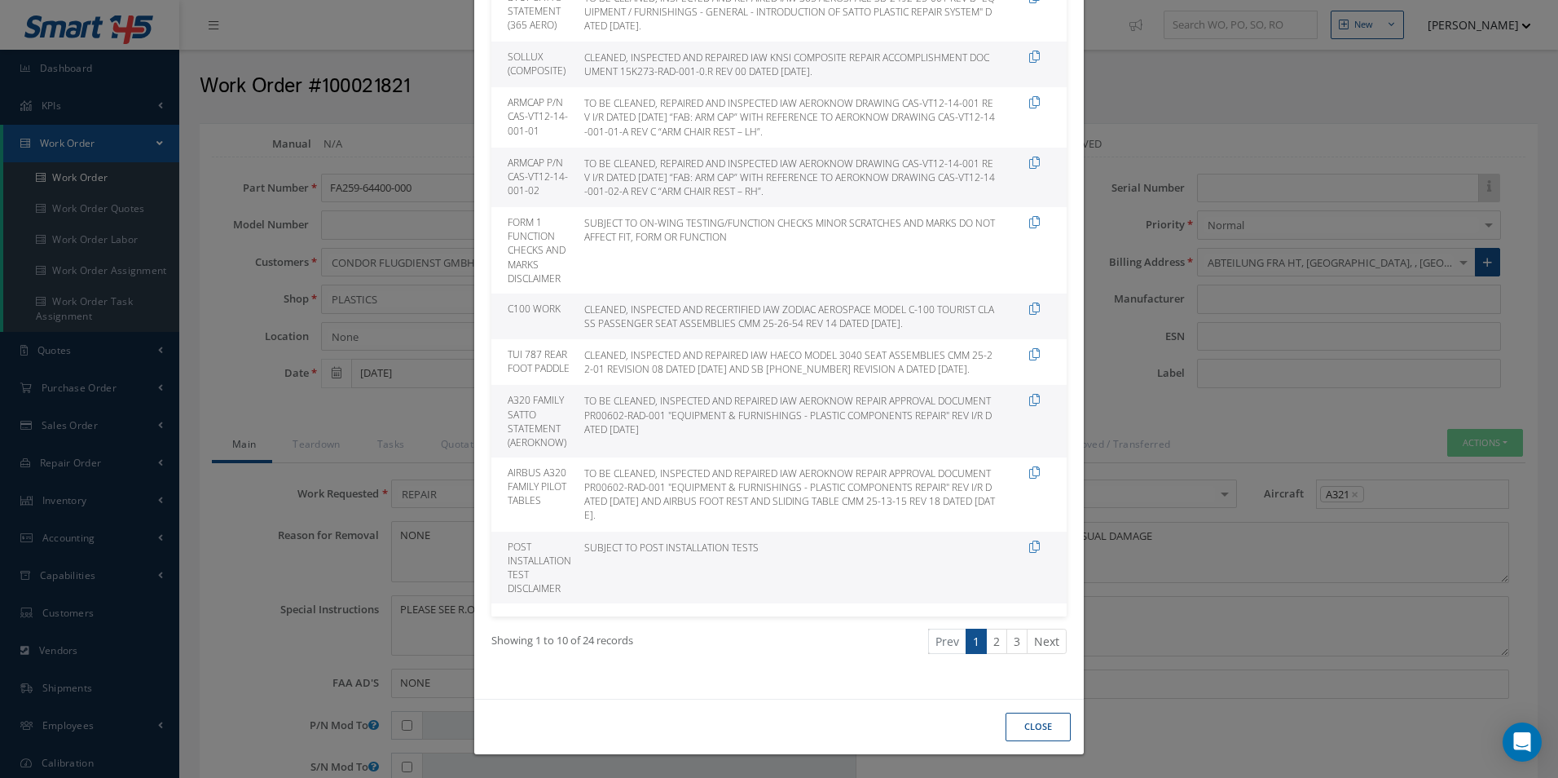
click at [0, 0] on div "Standard Write-Ups Module Work Order Work Order Purchase Order Repair Order No …" at bounding box center [0, 0] width 0 height 0
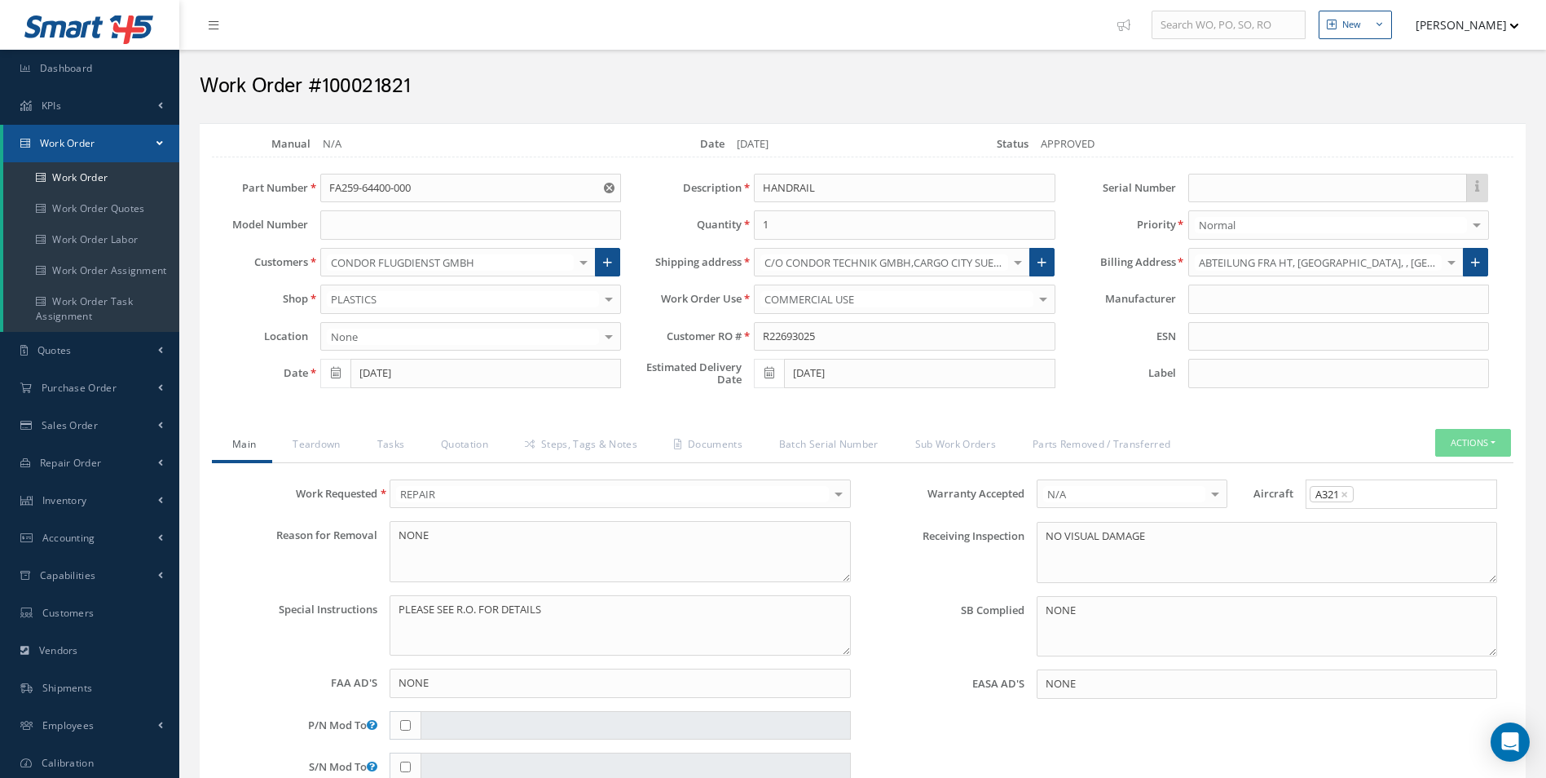
click at [121, 152] on link "Work Order" at bounding box center [91, 143] width 176 height 37
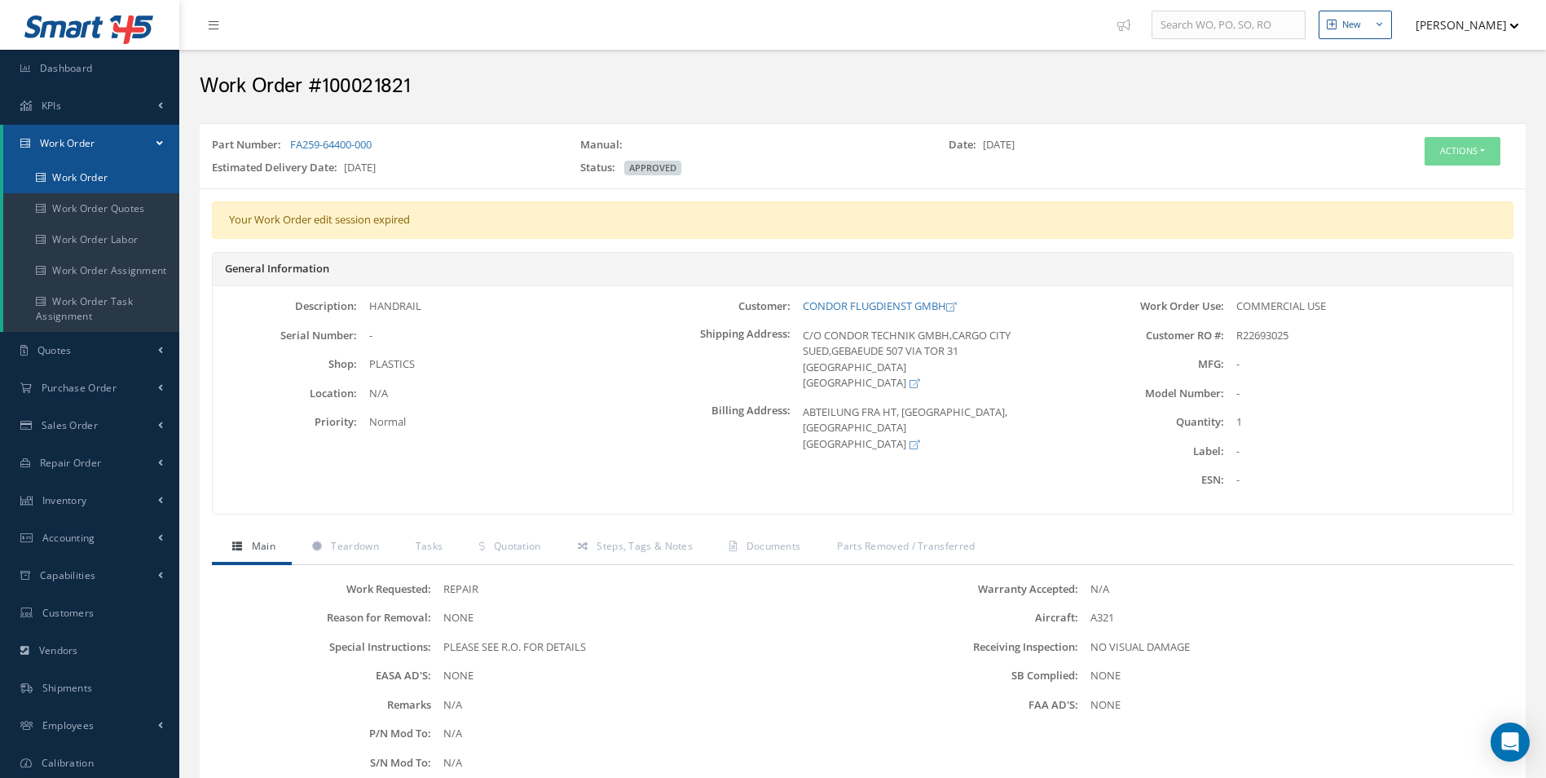
click at [78, 181] on link "Work Order" at bounding box center [91, 177] width 176 height 31
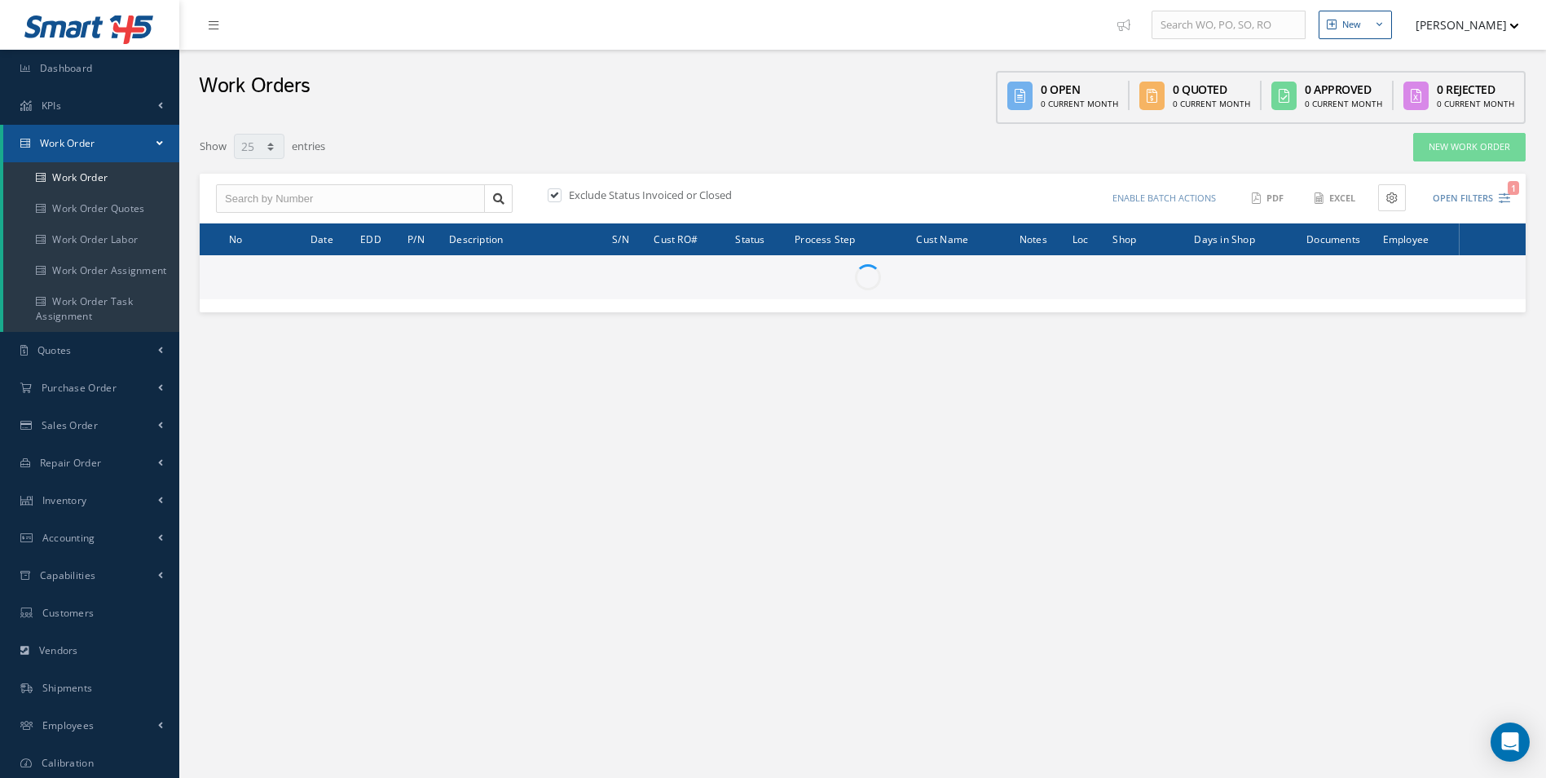
select select "25"
click at [291, 195] on input "text" at bounding box center [350, 198] width 269 height 29
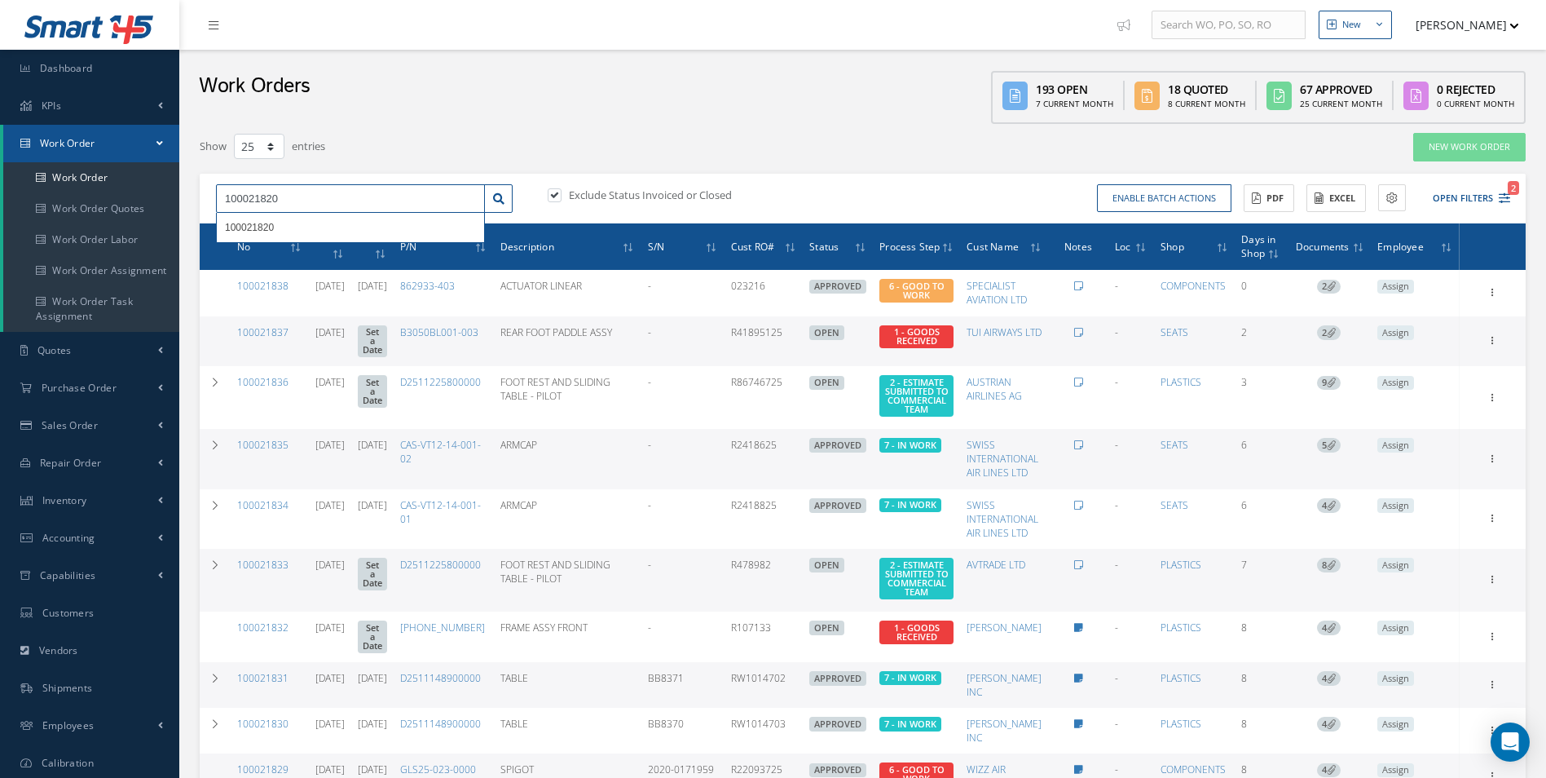
type input "100021820"
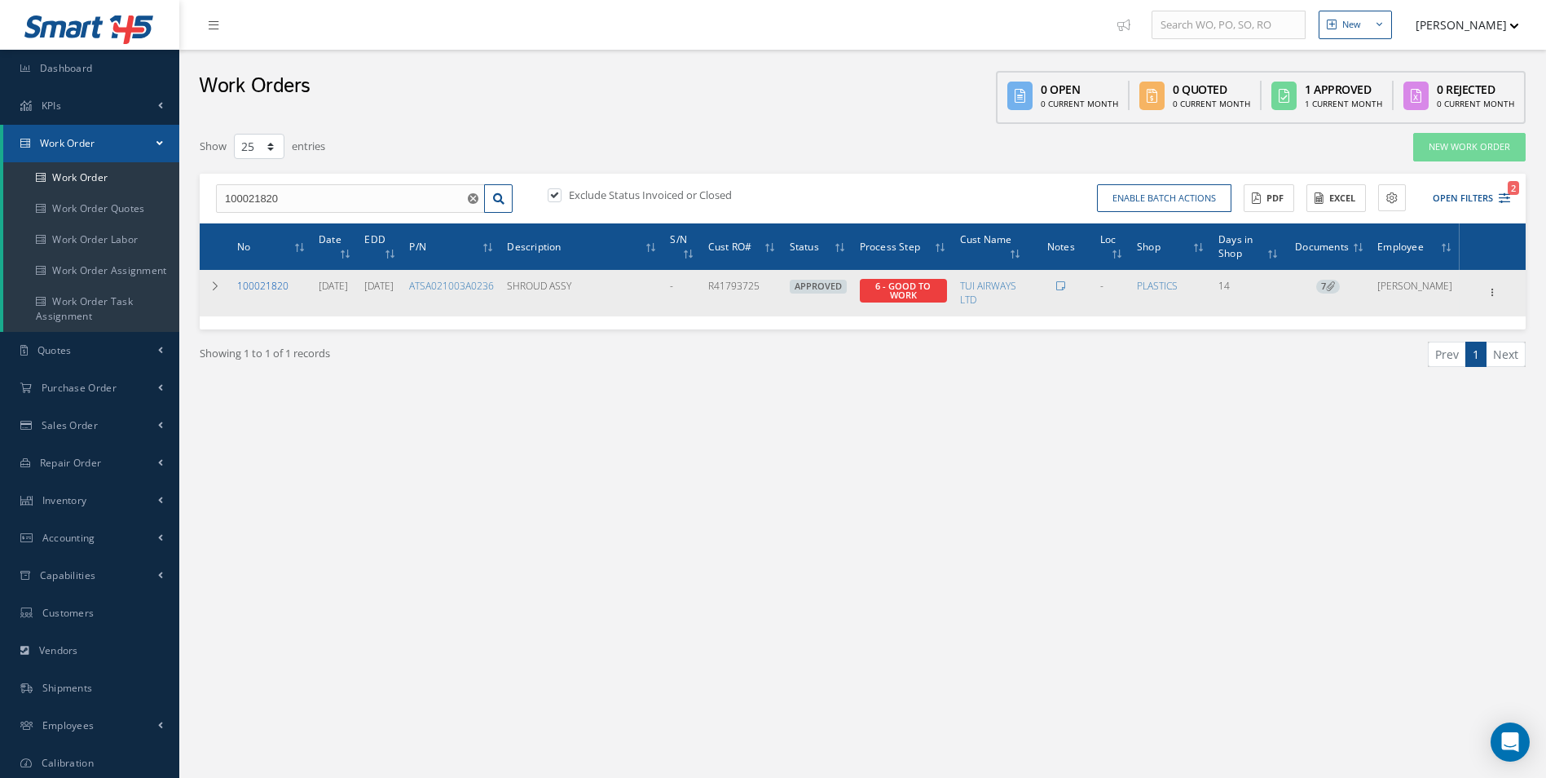
click at [274, 283] on link "100021820" at bounding box center [262, 286] width 51 height 14
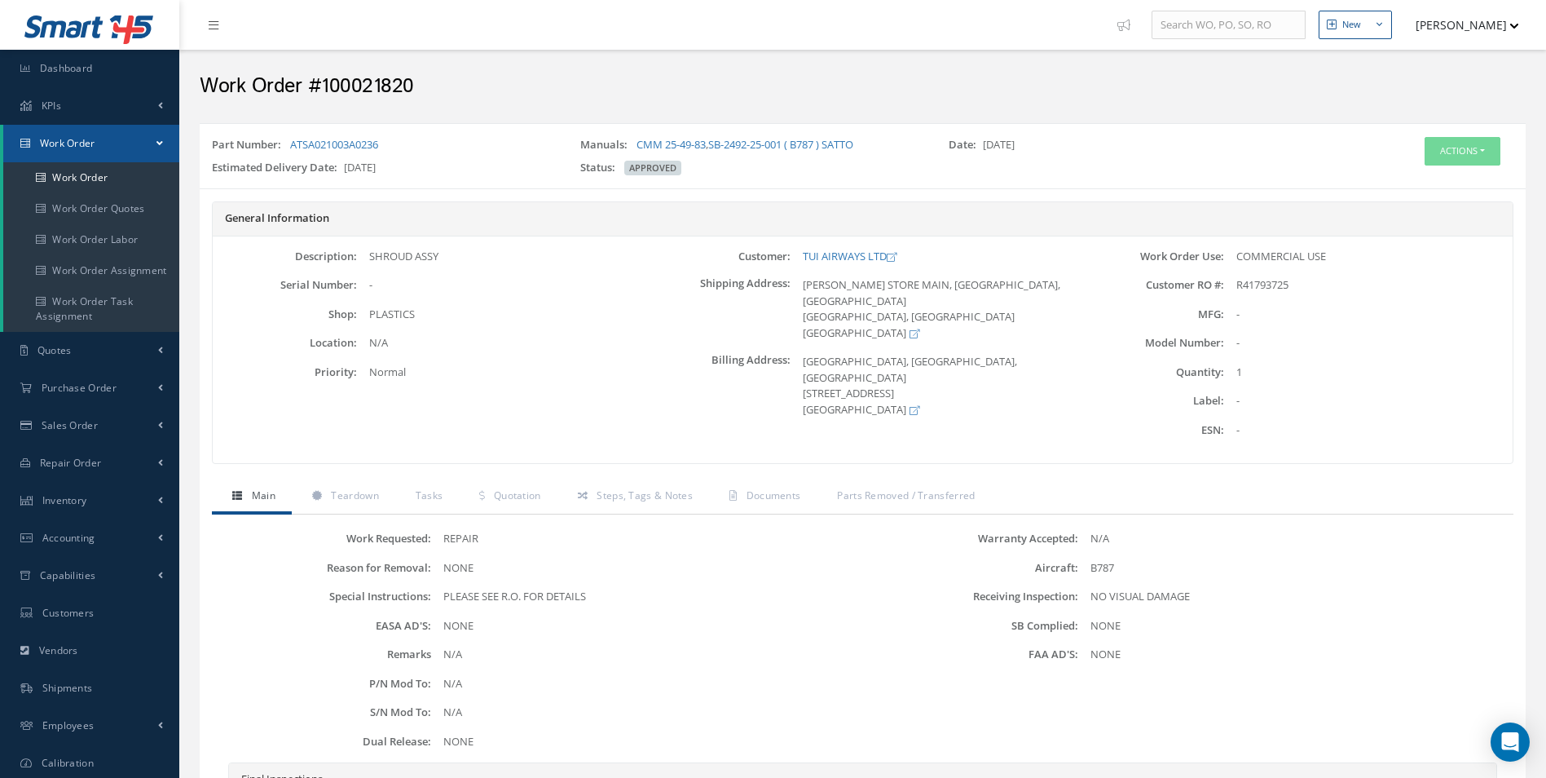
click at [1303, 313] on div "-" at bounding box center [1368, 314] width 289 height 16
drag, startPoint x: 1238, startPoint y: 281, endPoint x: 1300, endPoint y: 285, distance: 62.1
click at [1300, 285] on div "R41793725" at bounding box center [1368, 285] width 289 height 16
drag, startPoint x: 1300, startPoint y: 285, endPoint x: 1284, endPoint y: 287, distance: 16.4
copy span "R41793725"
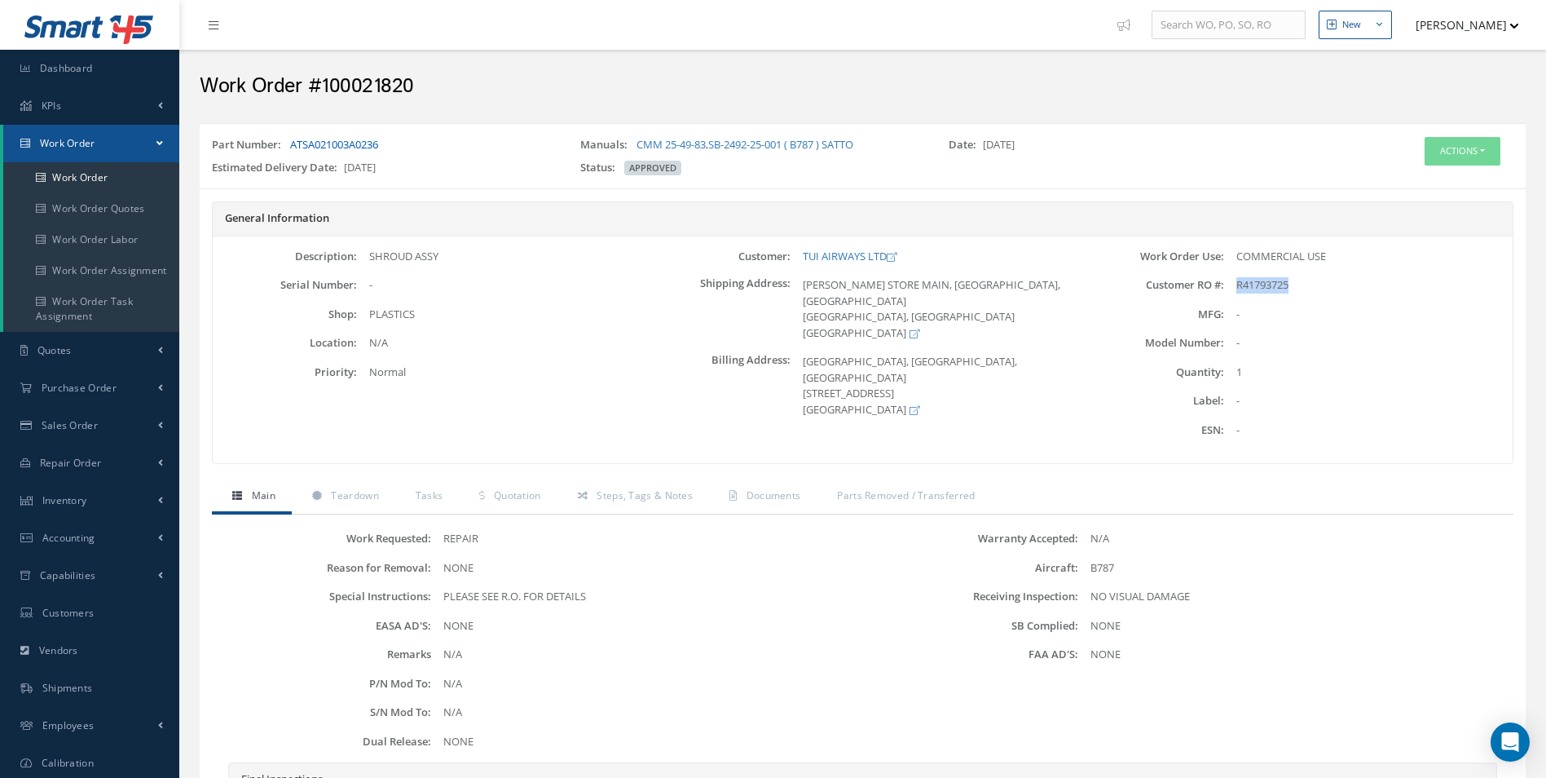
drag, startPoint x: 384, startPoint y: 144, endPoint x: 293, endPoint y: 148, distance: 91.4
click at [293, 148] on div "Part Number: ATSA021003A0236" at bounding box center [384, 148] width 368 height 23
drag, startPoint x: 293, startPoint y: 148, endPoint x: 304, endPoint y: 148, distance: 11.4
copy link "ATSA021003A0236"
click at [808, 258] on link "TUI AIRWAYS LTD" at bounding box center [850, 256] width 94 height 15
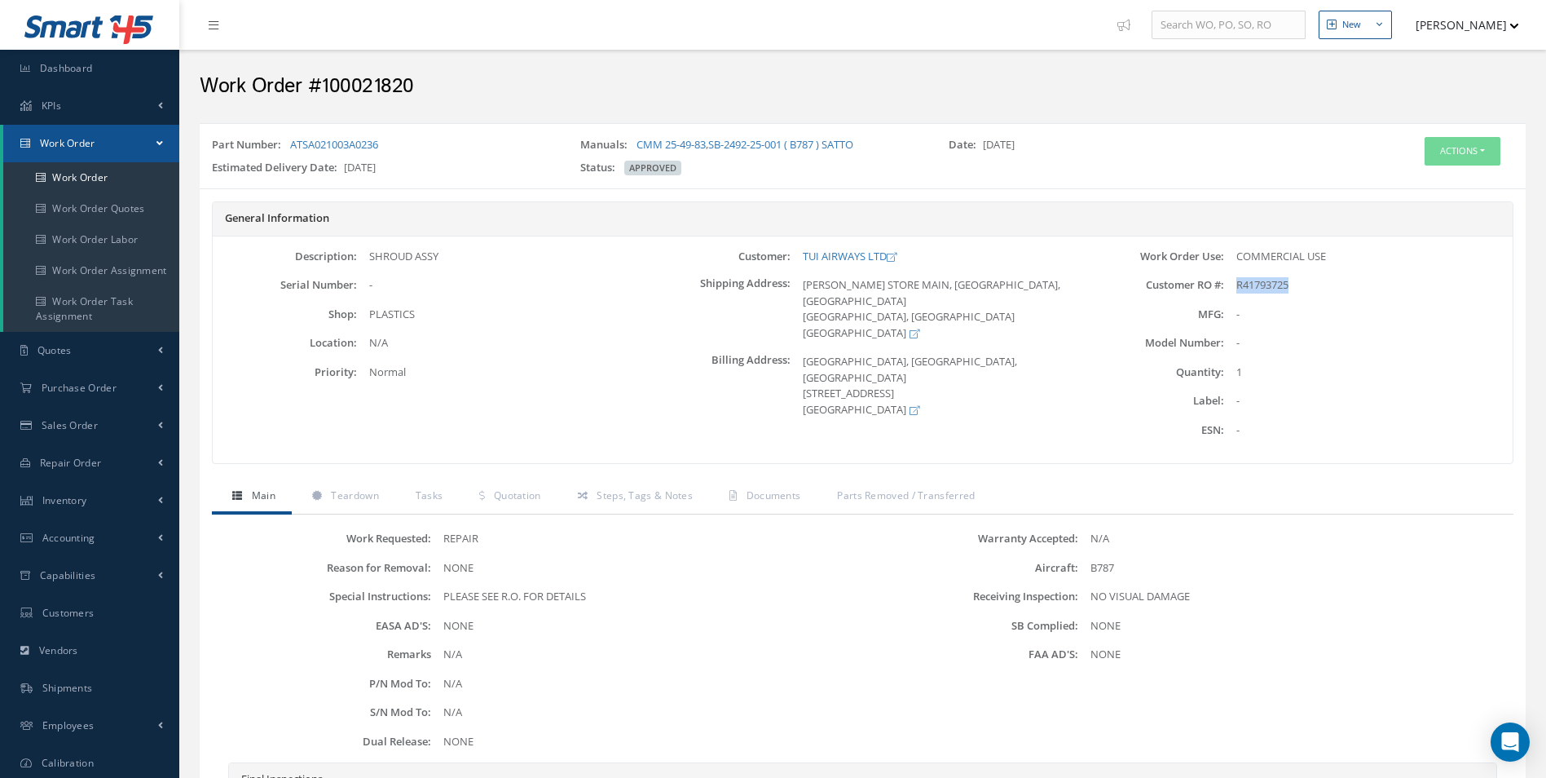
drag, startPoint x: 888, startPoint y: 252, endPoint x: 722, endPoint y: 249, distance: 166.3
click at [722, 249] on div "Customer: TUI AIRWAYS LTD" at bounding box center [863, 257] width 434 height 16
drag, startPoint x: 399, startPoint y: 267, endPoint x: 386, endPoint y: 267, distance: 13.9
click at [399, 267] on div "Description: SHROUD ASSY Serial Number: - Shop: PLASTICS Location: Priority:" at bounding box center [430, 350] width 434 height 203
drag, startPoint x: 370, startPoint y: 257, endPoint x: 438, endPoint y: 257, distance: 67.6
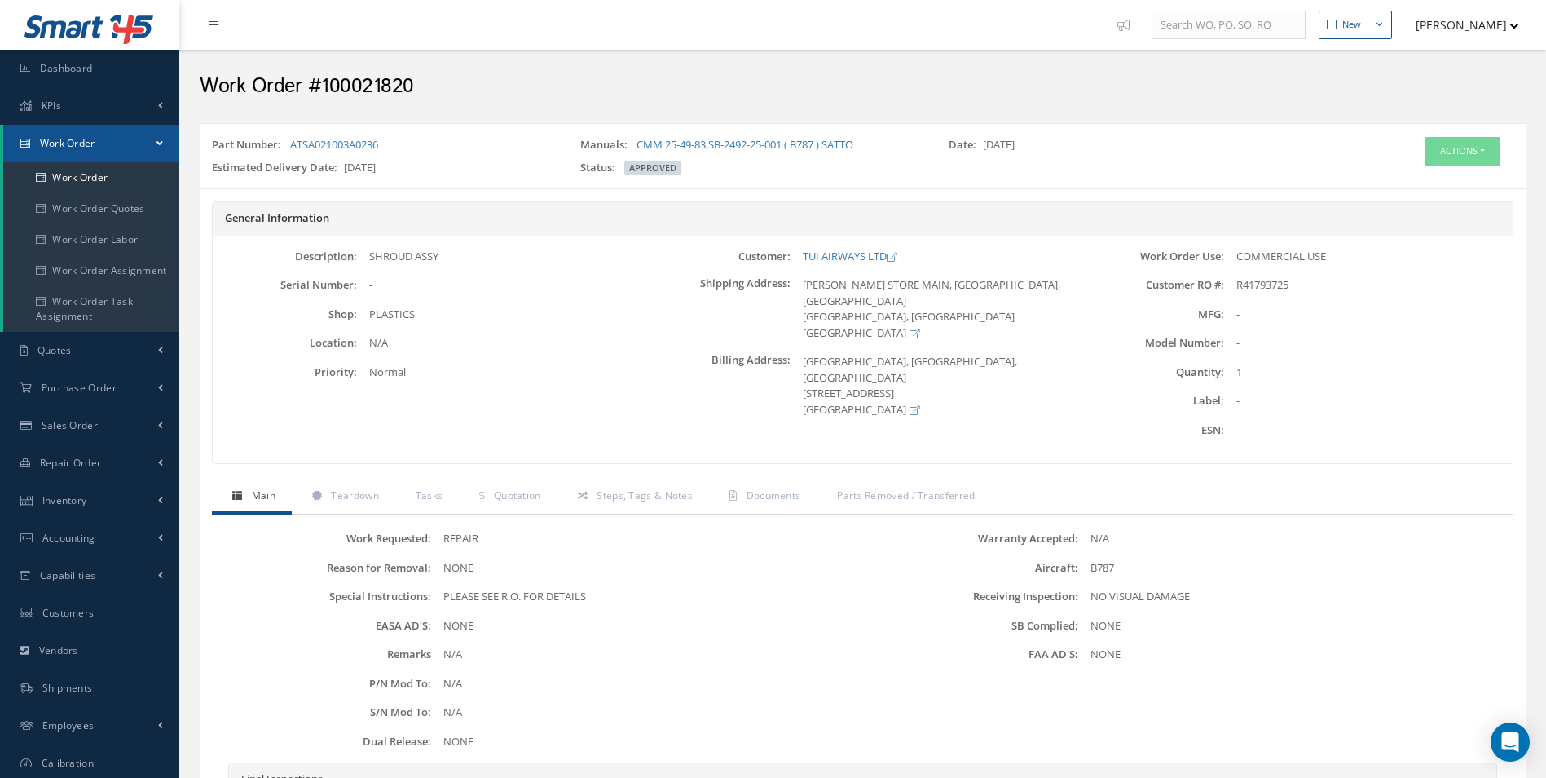
click at [438, 257] on div "SHROUD ASSY" at bounding box center [501, 257] width 289 height 16
copy div "SHROUD ASSY"
click at [62, 179] on link "Work Order" at bounding box center [91, 177] width 176 height 31
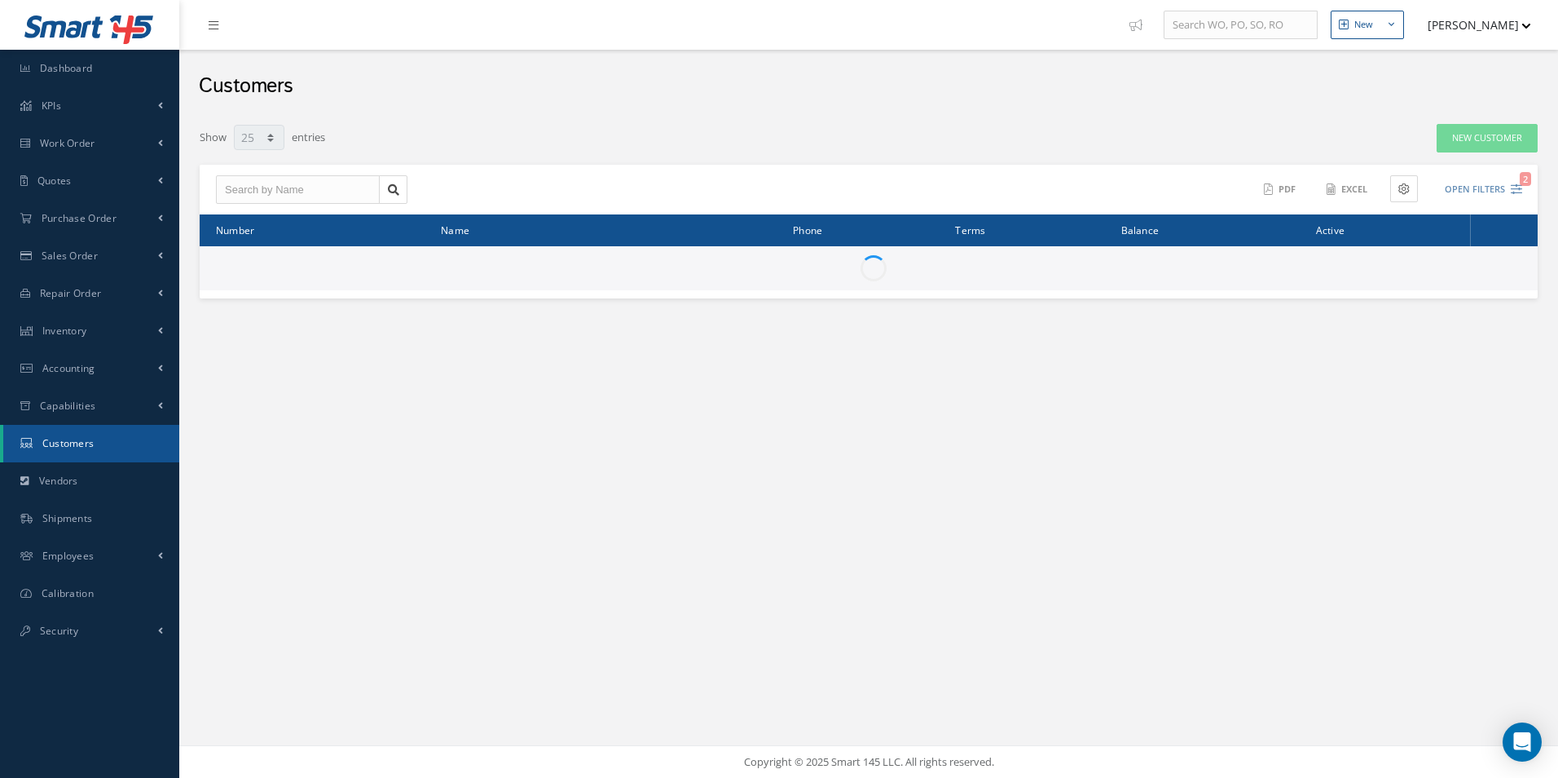
select select "25"
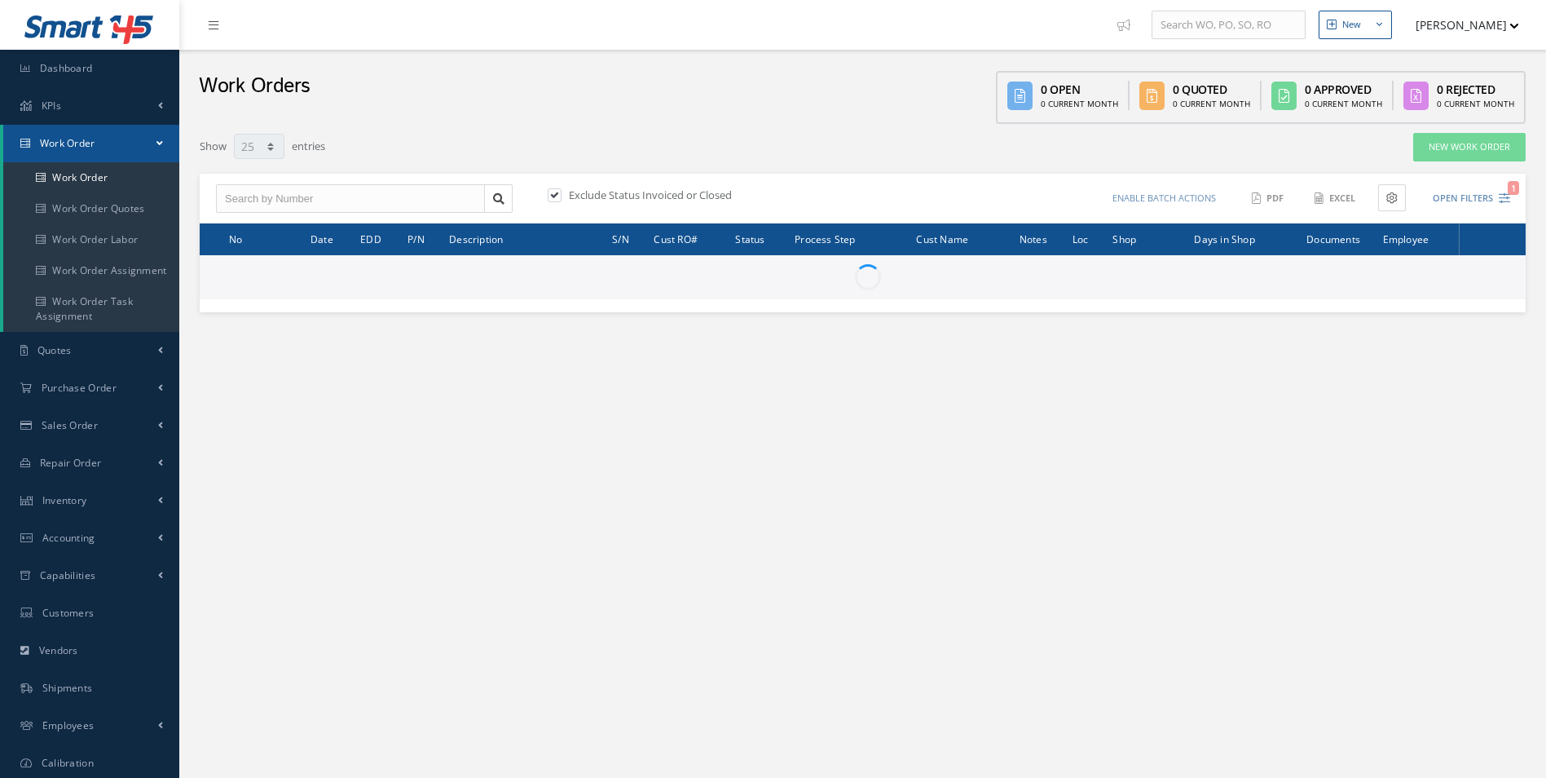
select select "25"
click at [326, 200] on input "text" at bounding box center [350, 198] width 269 height 29
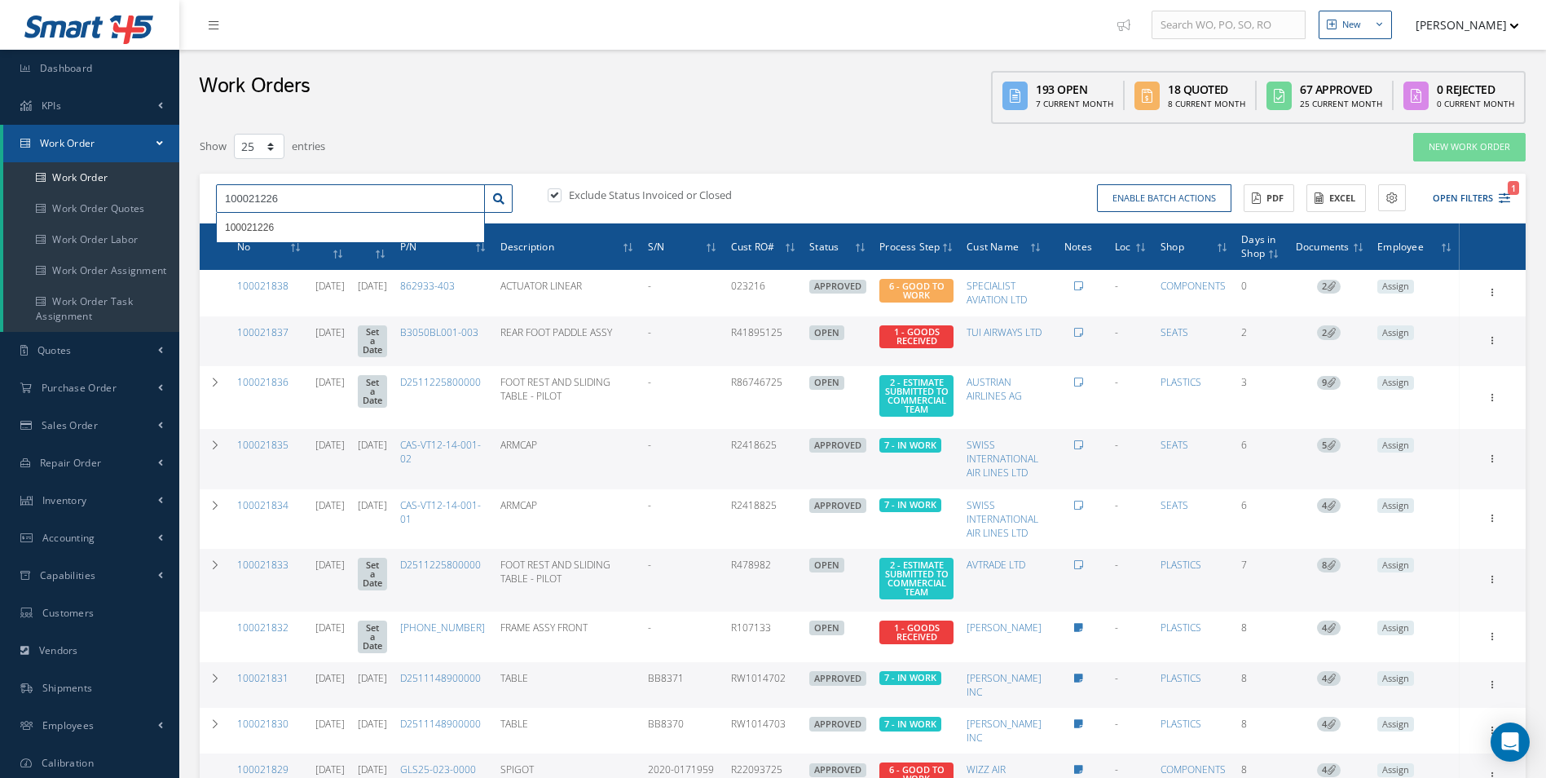
type input "100021226"
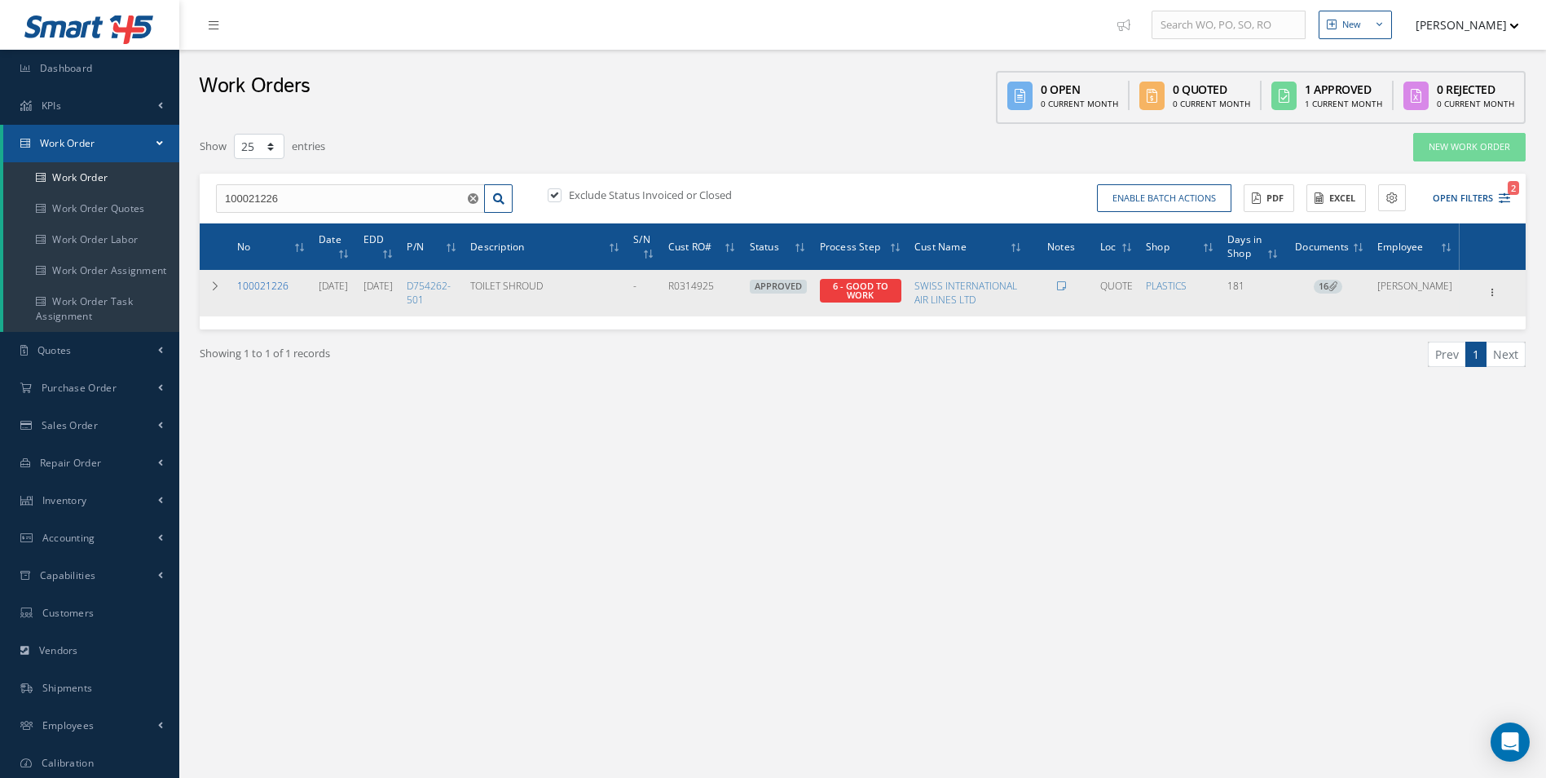
click at [277, 285] on link "100021226" at bounding box center [262, 286] width 51 height 14
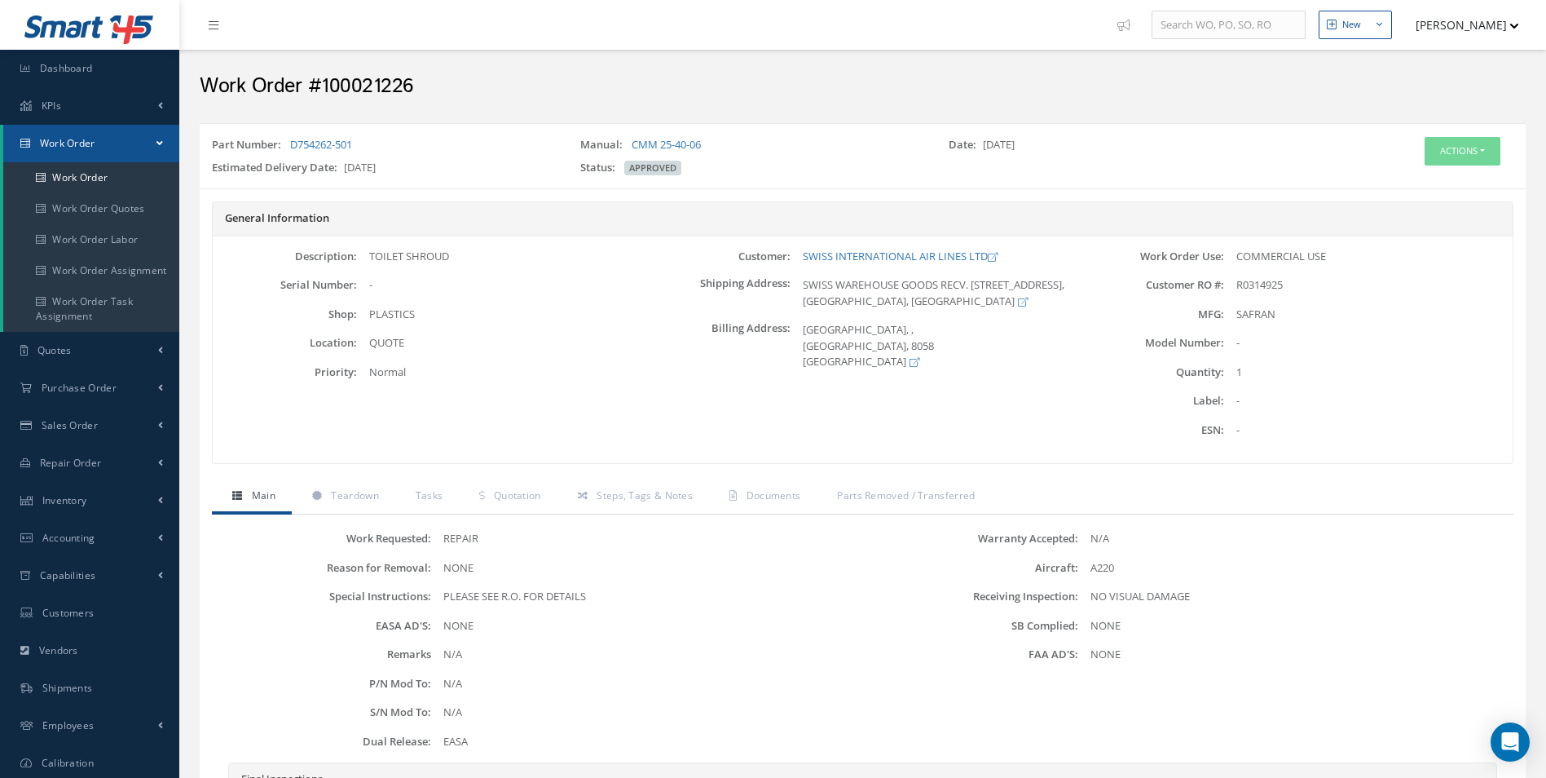
click at [1238, 286] on span "R0314925" at bounding box center [1259, 284] width 46 height 15
drag, startPoint x: 1238, startPoint y: 286, endPoint x: 1289, endPoint y: 286, distance: 50.5
click at [1289, 286] on div "R0314925" at bounding box center [1368, 285] width 289 height 16
drag, startPoint x: 1289, startPoint y: 286, endPoint x: 1278, endPoint y: 284, distance: 10.9
copy span "R0314925"
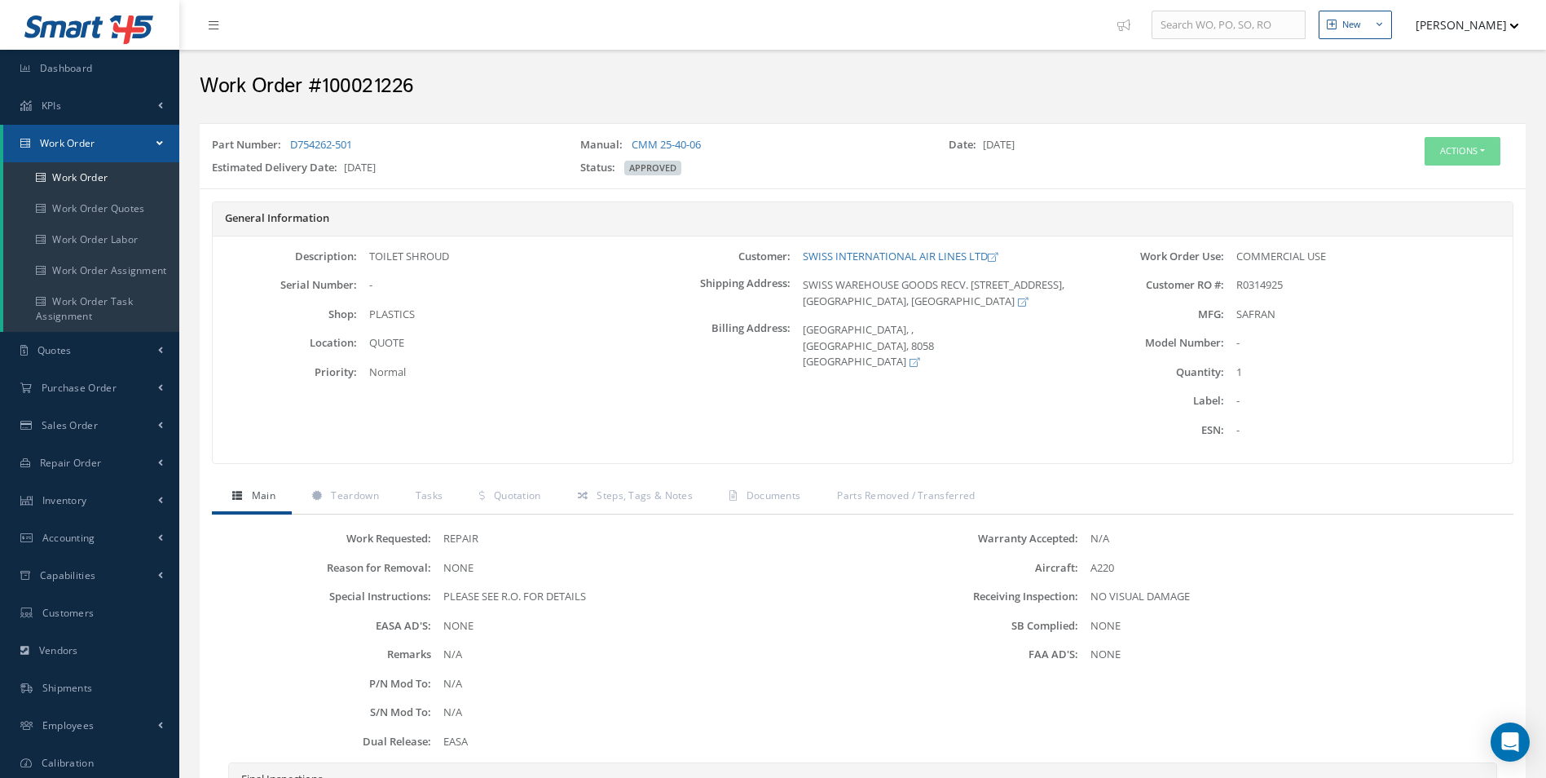
drag, startPoint x: 1278, startPoint y: 284, endPoint x: 1308, endPoint y: 304, distance: 36.4
click at [1314, 306] on div "SAFRAN" at bounding box center [1368, 314] width 289 height 16
drag, startPoint x: 360, startPoint y: 141, endPoint x: 290, endPoint y: 141, distance: 70.1
click at [290, 141] on div "Part Number: D754262-501" at bounding box center [384, 148] width 368 height 23
drag, startPoint x: 290, startPoint y: 141, endPoint x: 302, endPoint y: 141, distance: 12.2
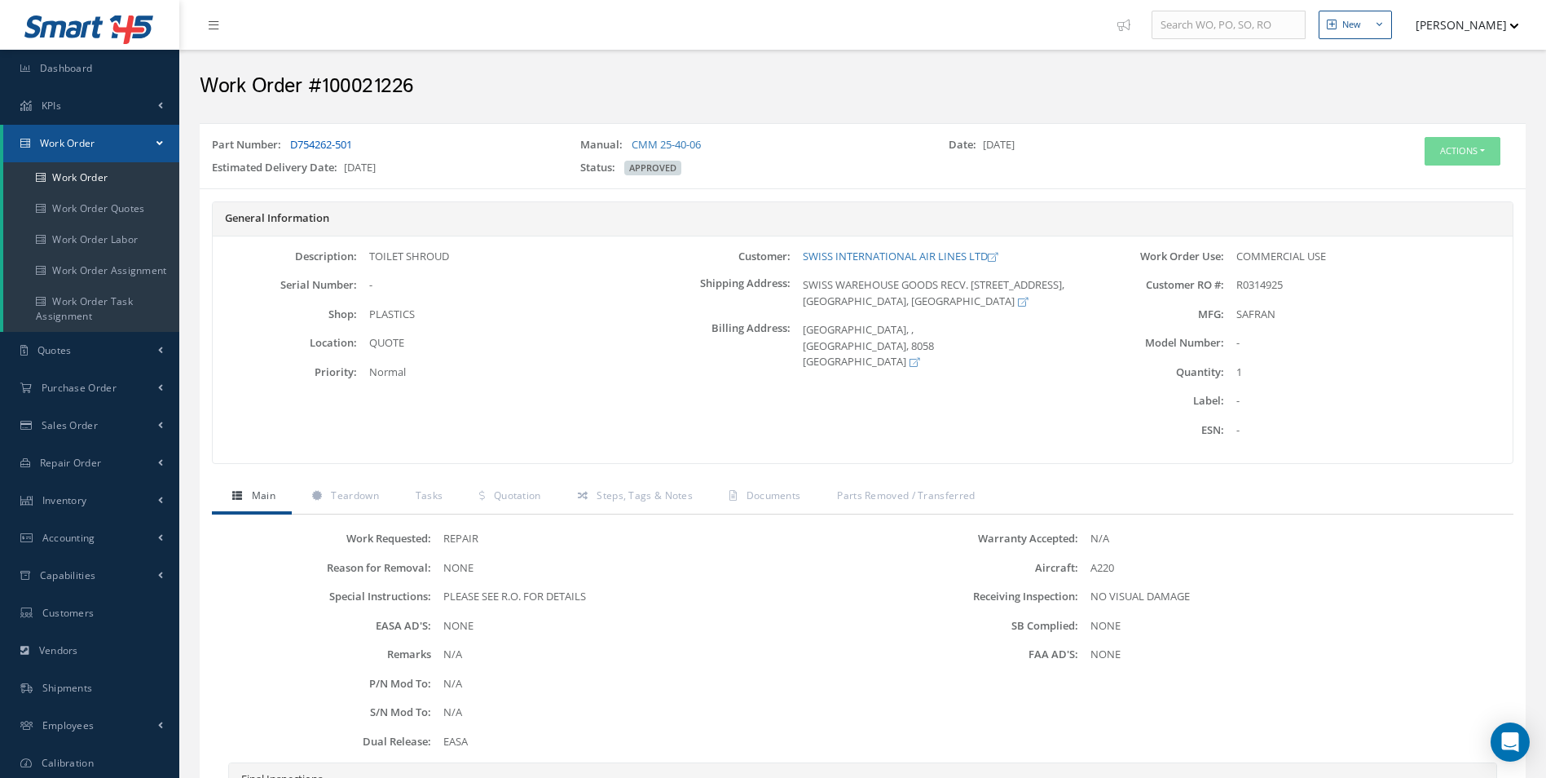
copy link "D754262-501"
drag, startPoint x: 800, startPoint y: 253, endPoint x: 985, endPoint y: 259, distance: 185.1
click at [985, 259] on div "SWISS INTERNATIONAL AIR LINES LTD" at bounding box center [935, 257] width 289 height 16
drag, startPoint x: 985, startPoint y: 259, endPoint x: 958, endPoint y: 256, distance: 27.1
copy link "SWISS INTERNATIONAL AIR LINES LTD"
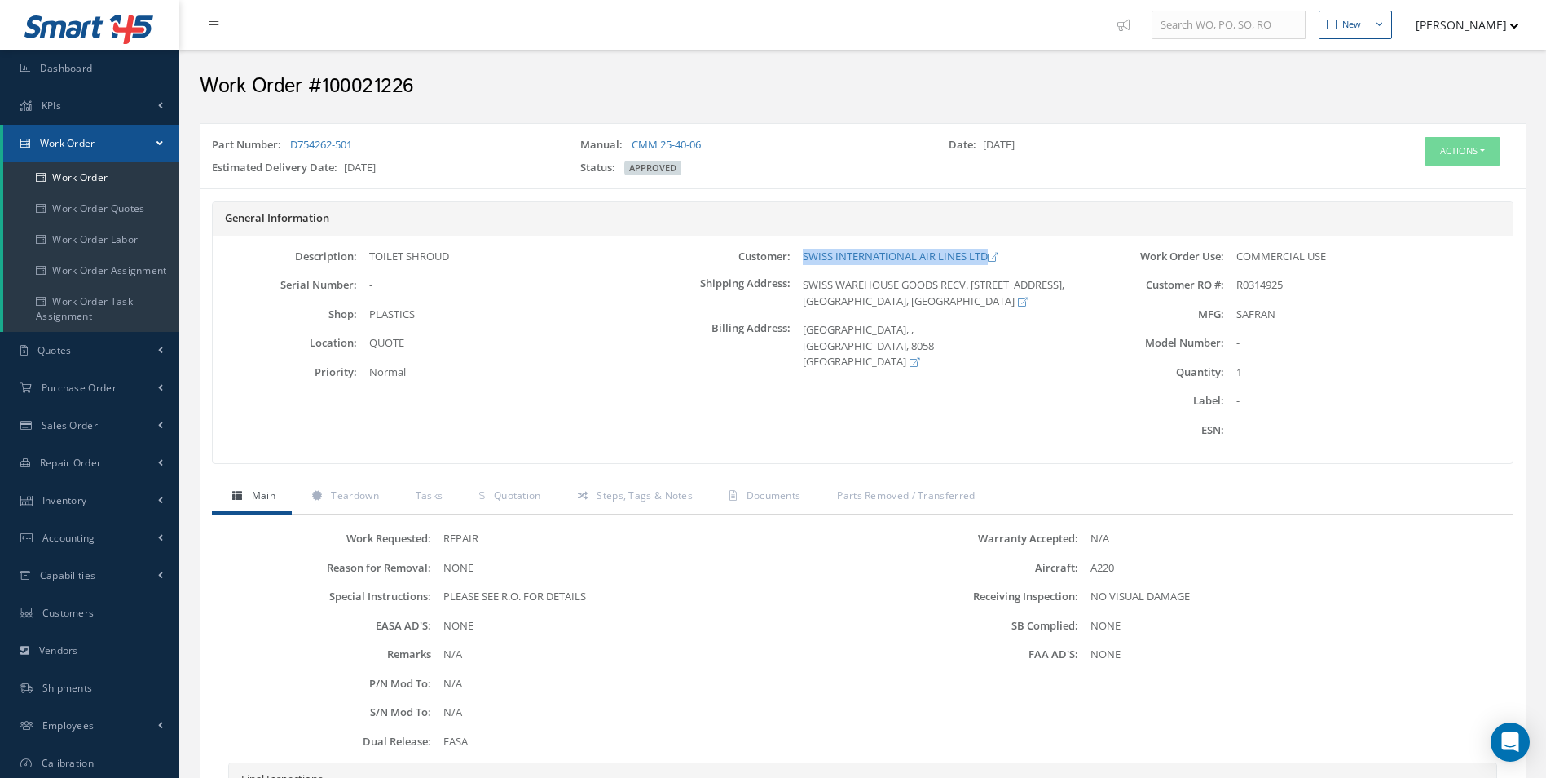
drag, startPoint x: 372, startPoint y: 254, endPoint x: 450, endPoint y: 263, distance: 78.8
click at [450, 263] on div "TOILET SHROUD" at bounding box center [501, 257] width 289 height 16
copy div "TOILET SHROUD"
click at [1481, 160] on button "Actions" at bounding box center [1463, 151] width 76 height 29
click at [1417, 185] on link "Edit" at bounding box center [1438, 182] width 130 height 22
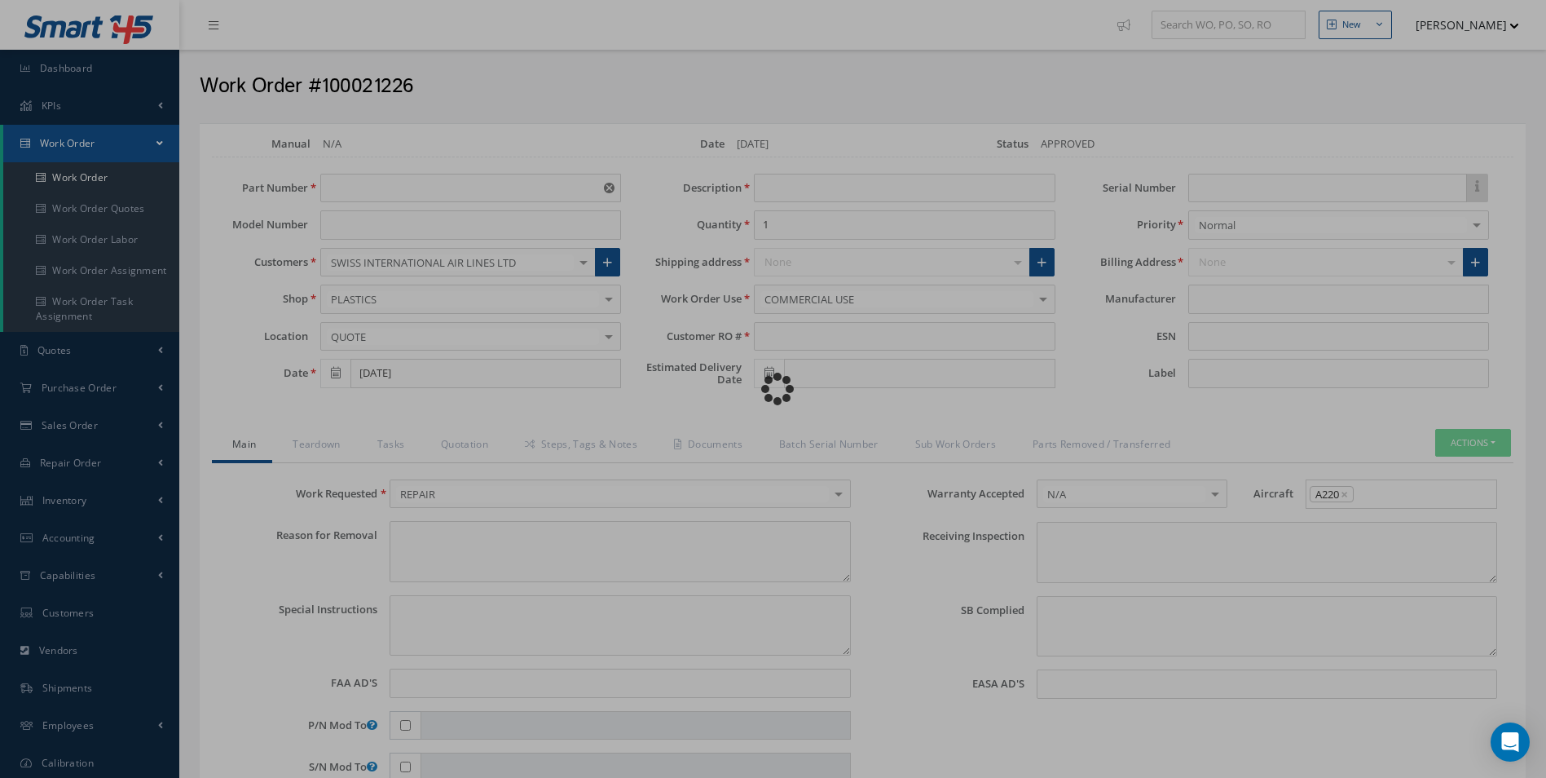
type input "D754262-501"
type input "[DATE]"
type input "TOILET SHROUD"
type input "R0314925"
type input "[DATE]"
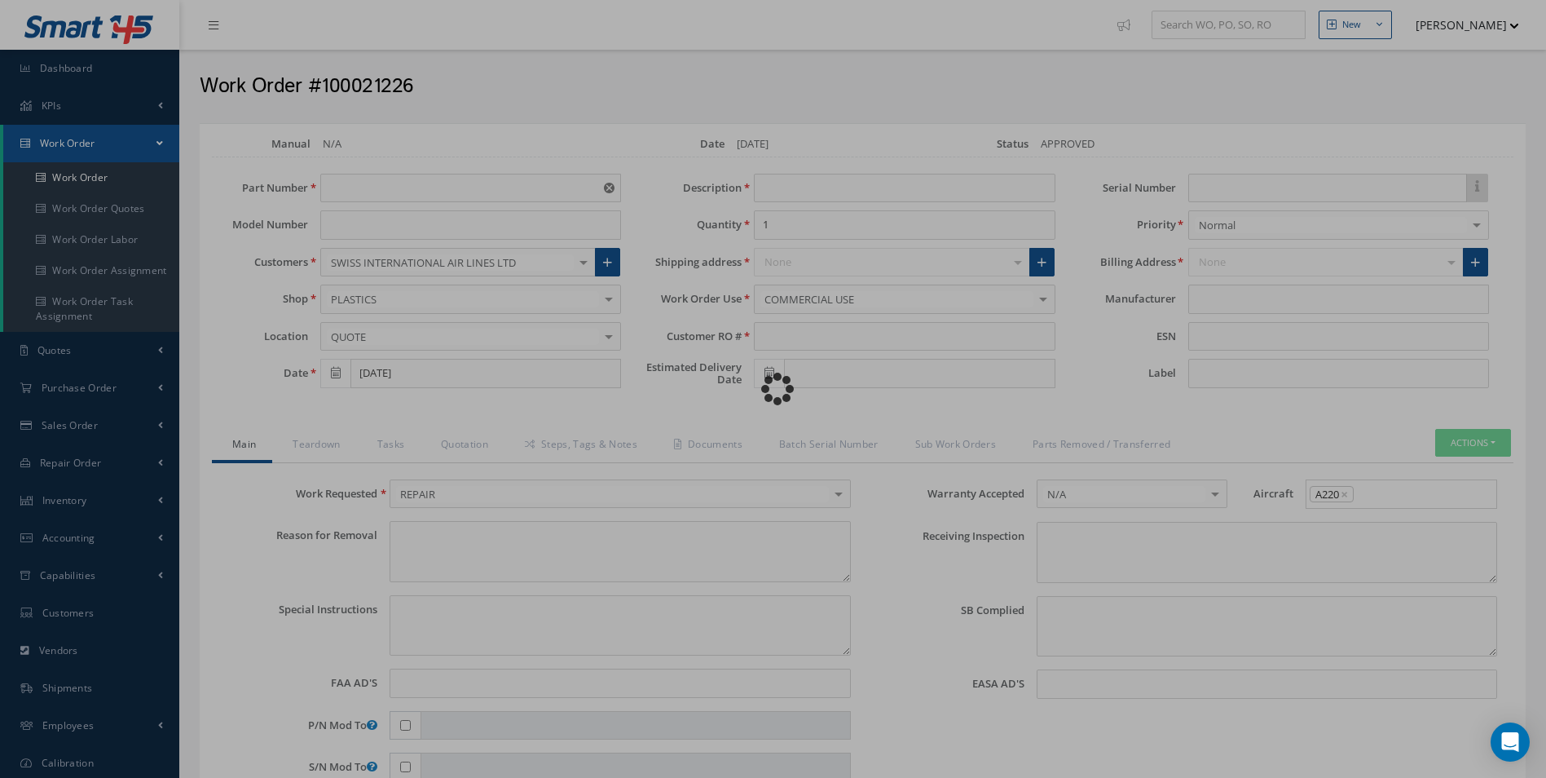
type textarea "NONE"
type textarea "PLEASE SEE R.O. FOR DETAILS"
type input "NONE"
type textarea "NO VISUAL DAMAGE"
type textarea "NONE"
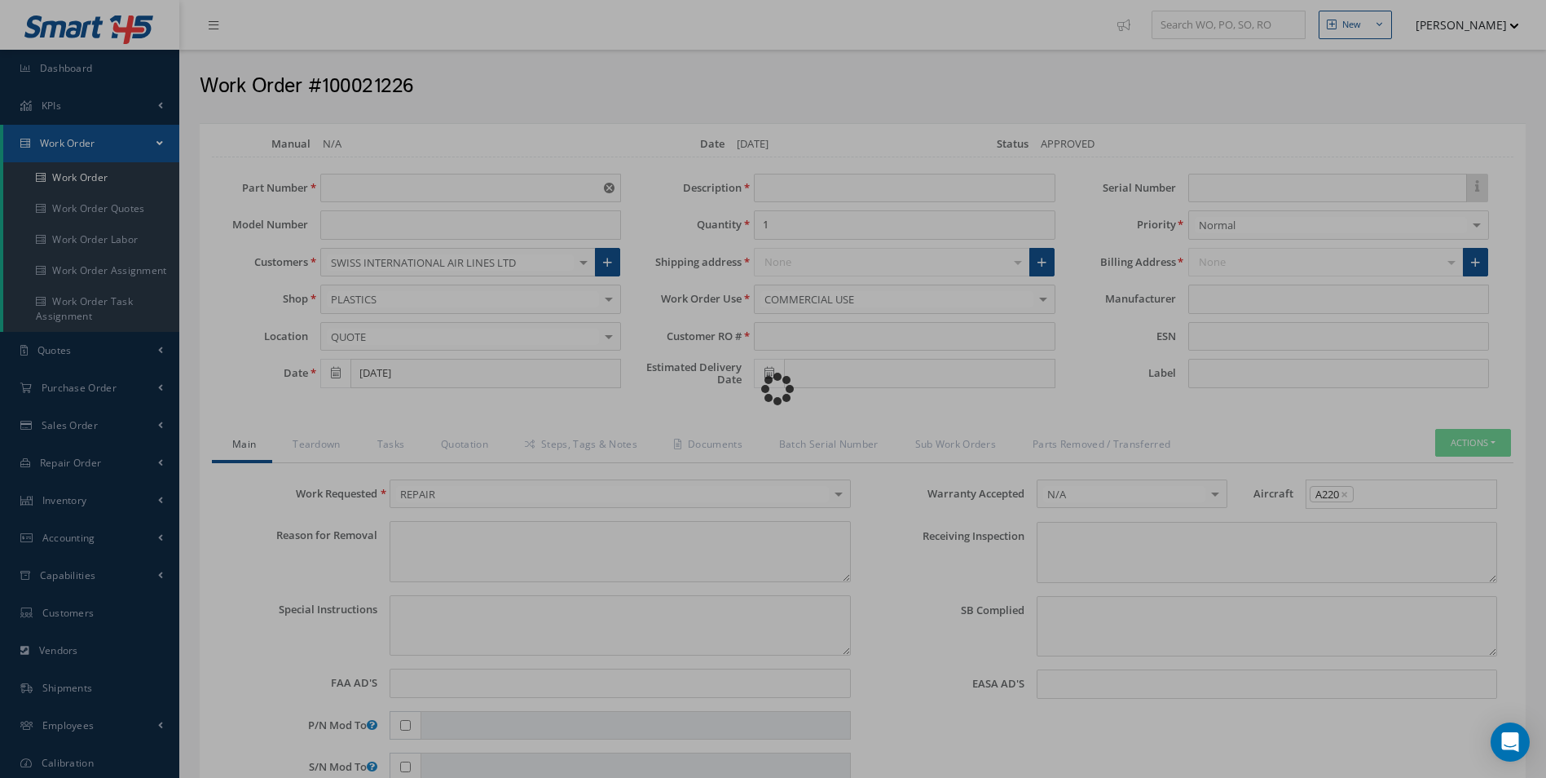
type input "NONE"
type input "SAFRAN"
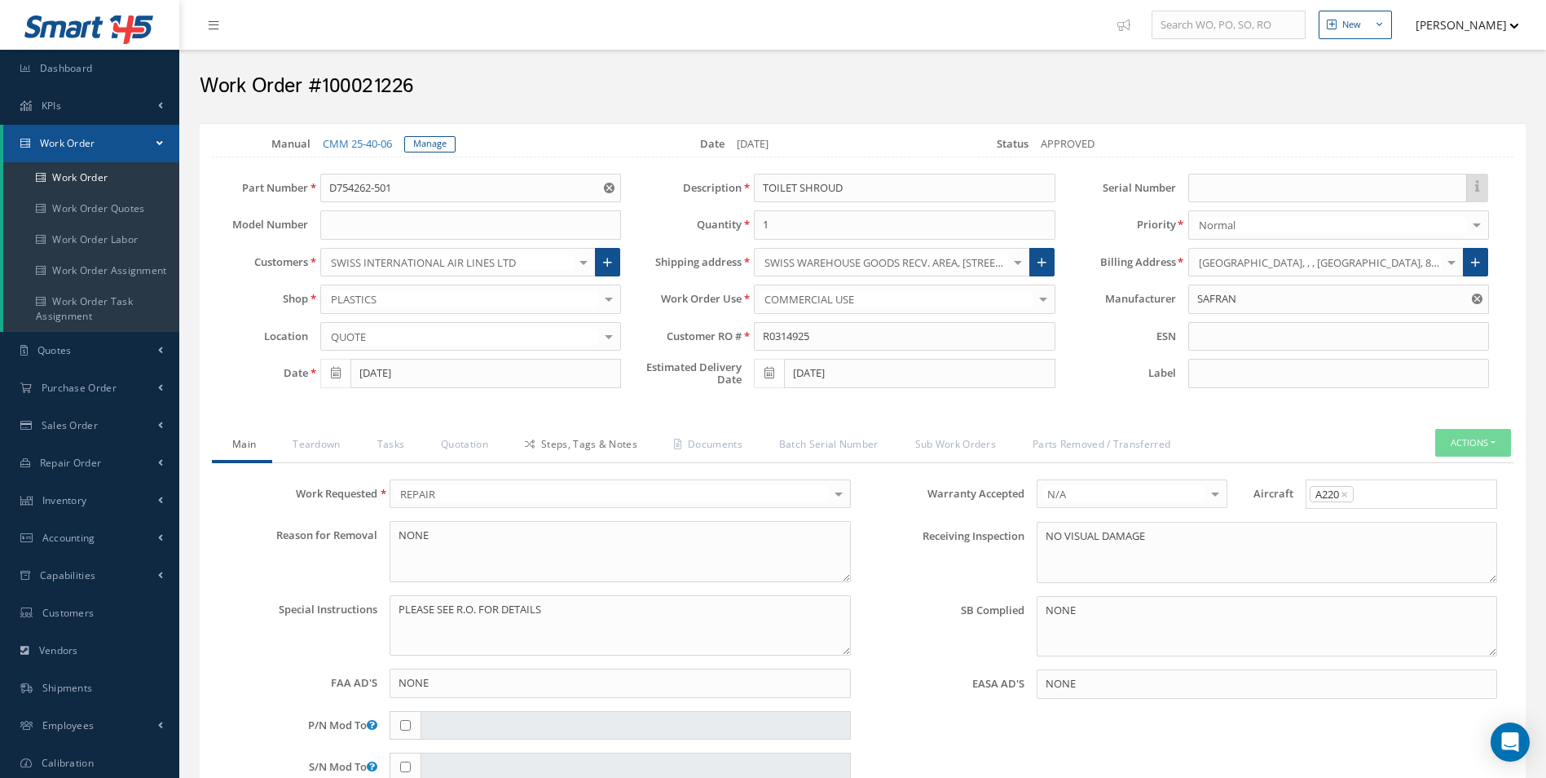
click at [580, 444] on link "Steps, Tags & Notes" at bounding box center [579, 446] width 149 height 34
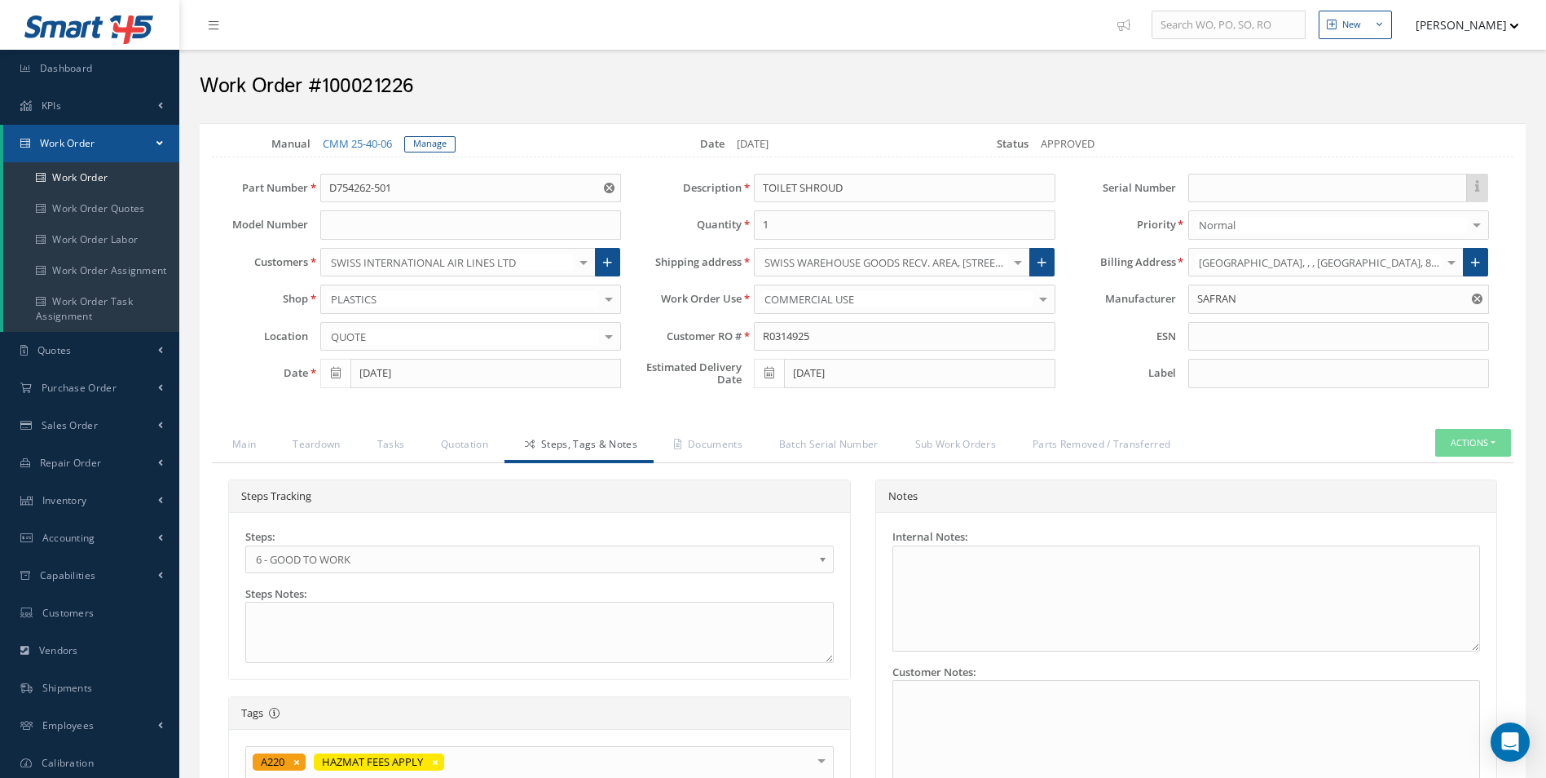
click at [826, 553] on b at bounding box center [825, 563] width 15 height 26
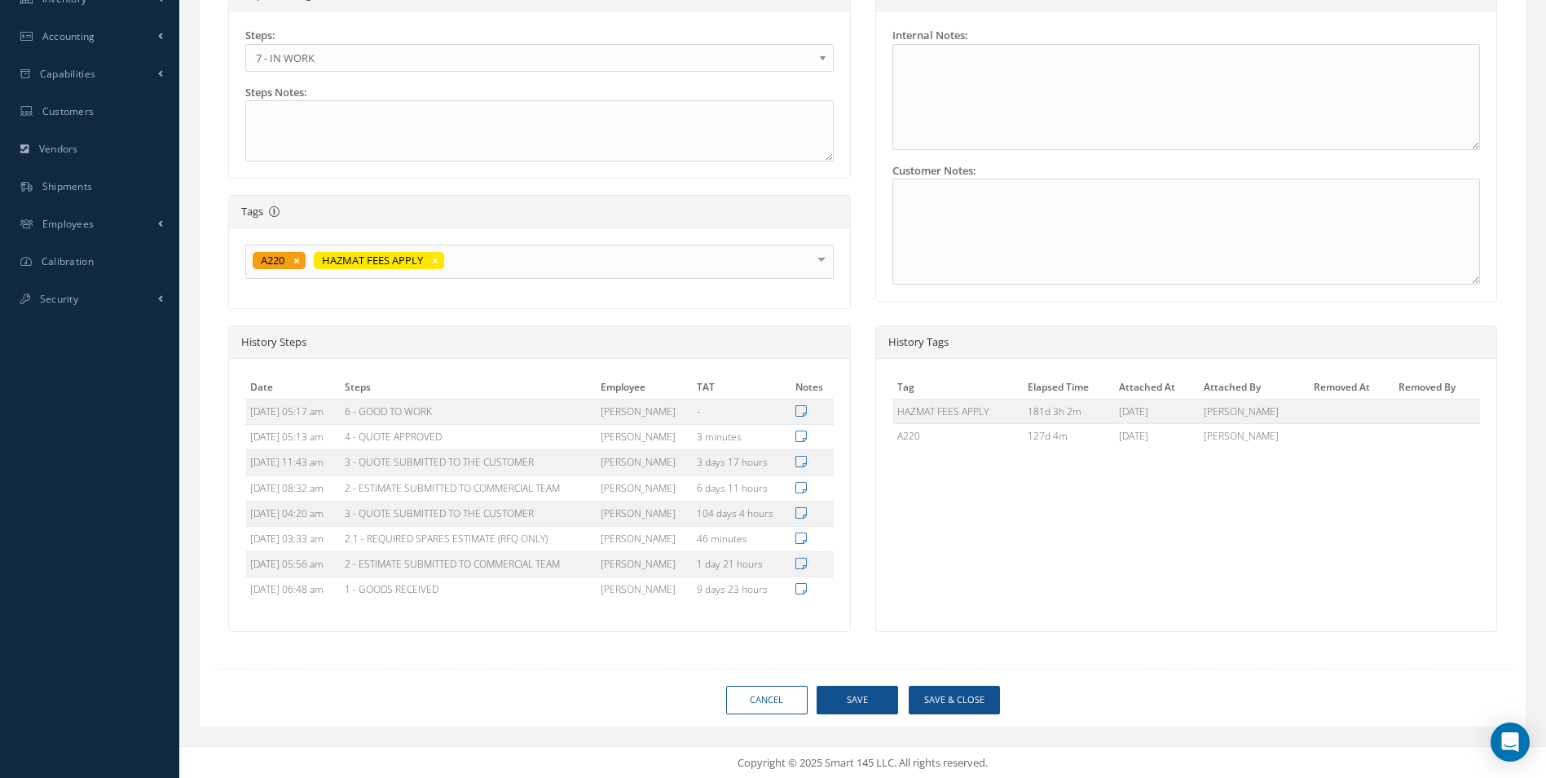
scroll to position [503, 0]
click at [848, 700] on button "Save" at bounding box center [858, 698] width 82 height 29
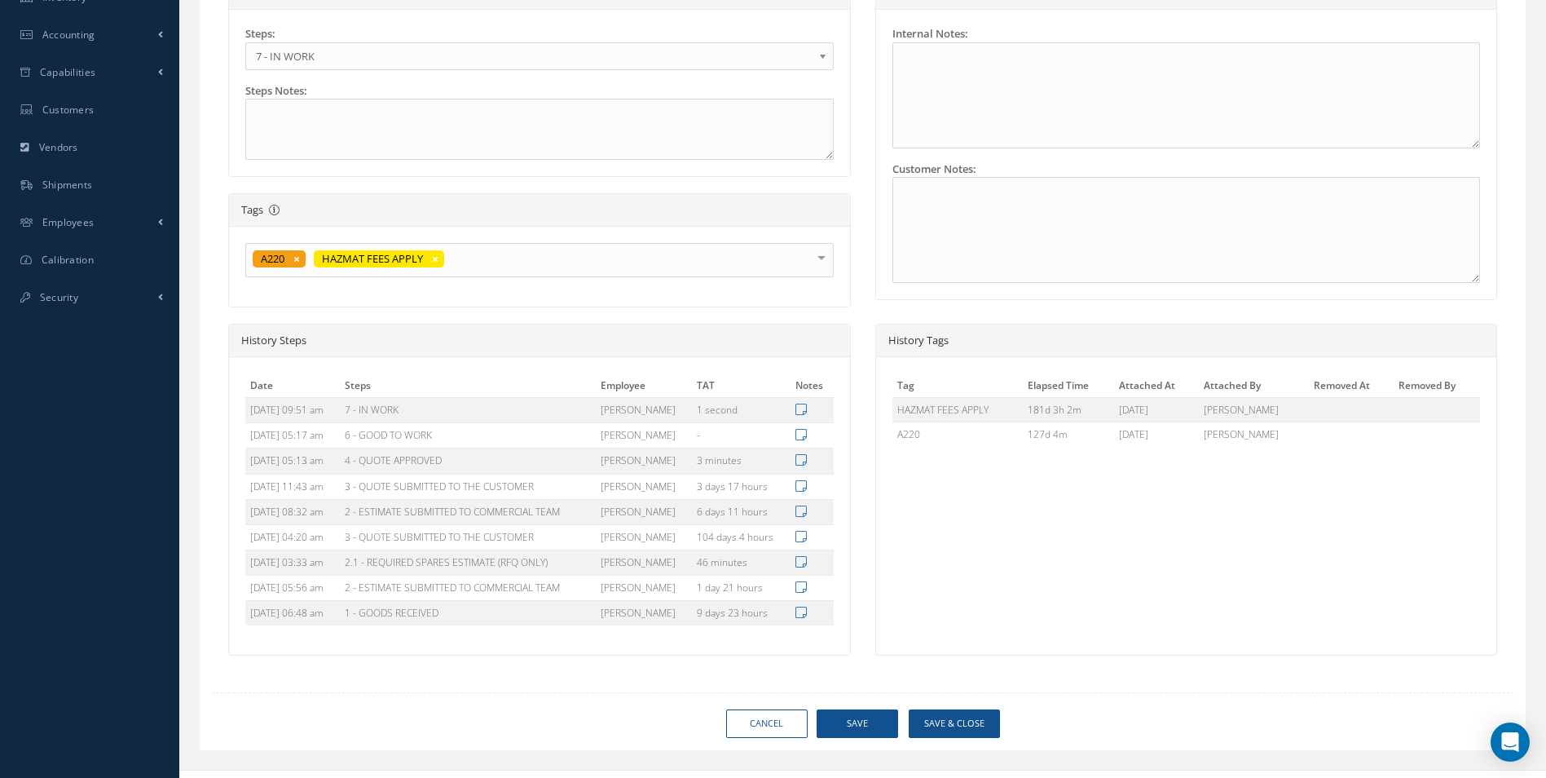
type input "SAFRAN"
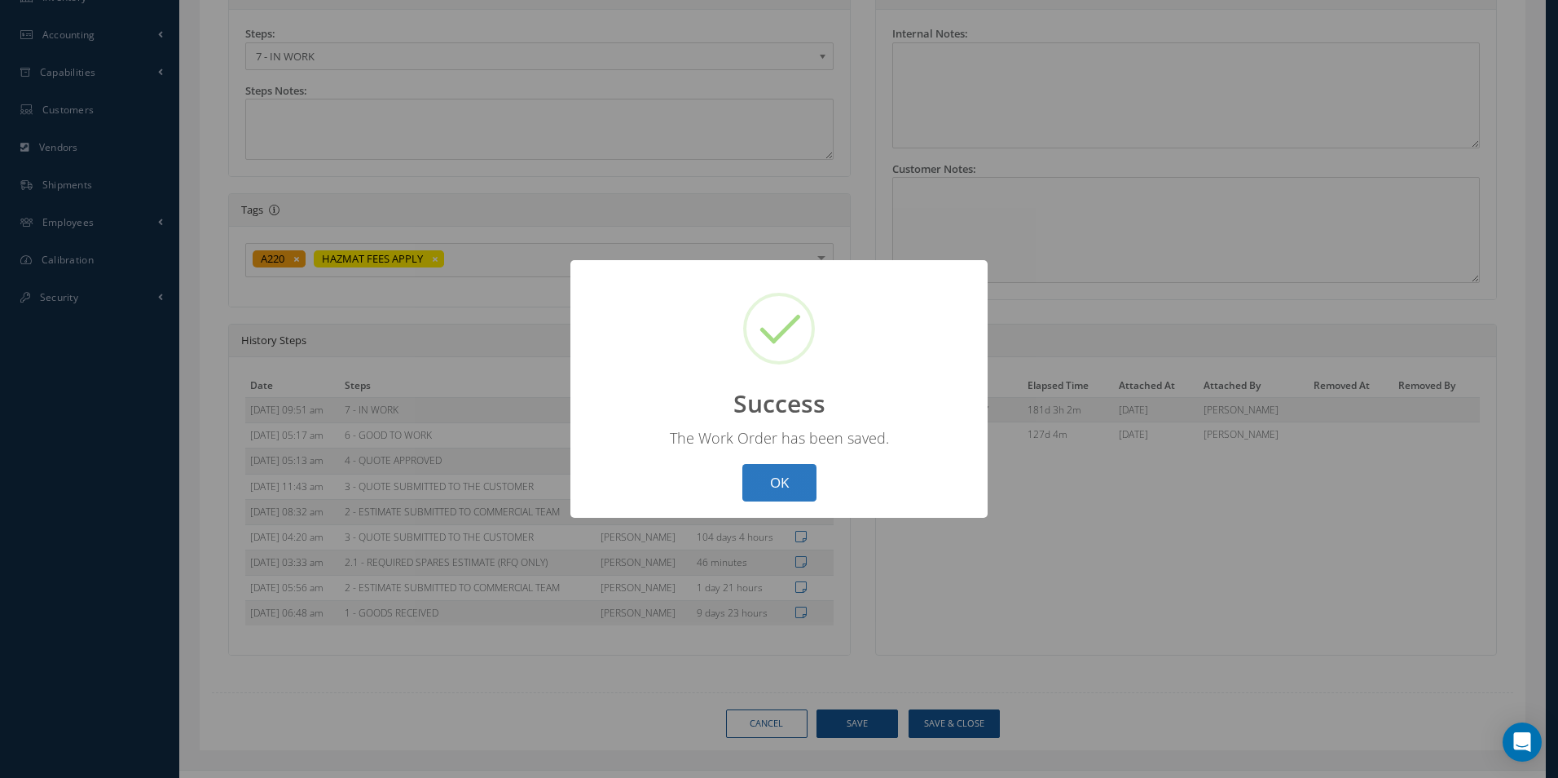
click at [789, 474] on button "OK" at bounding box center [779, 483] width 74 height 38
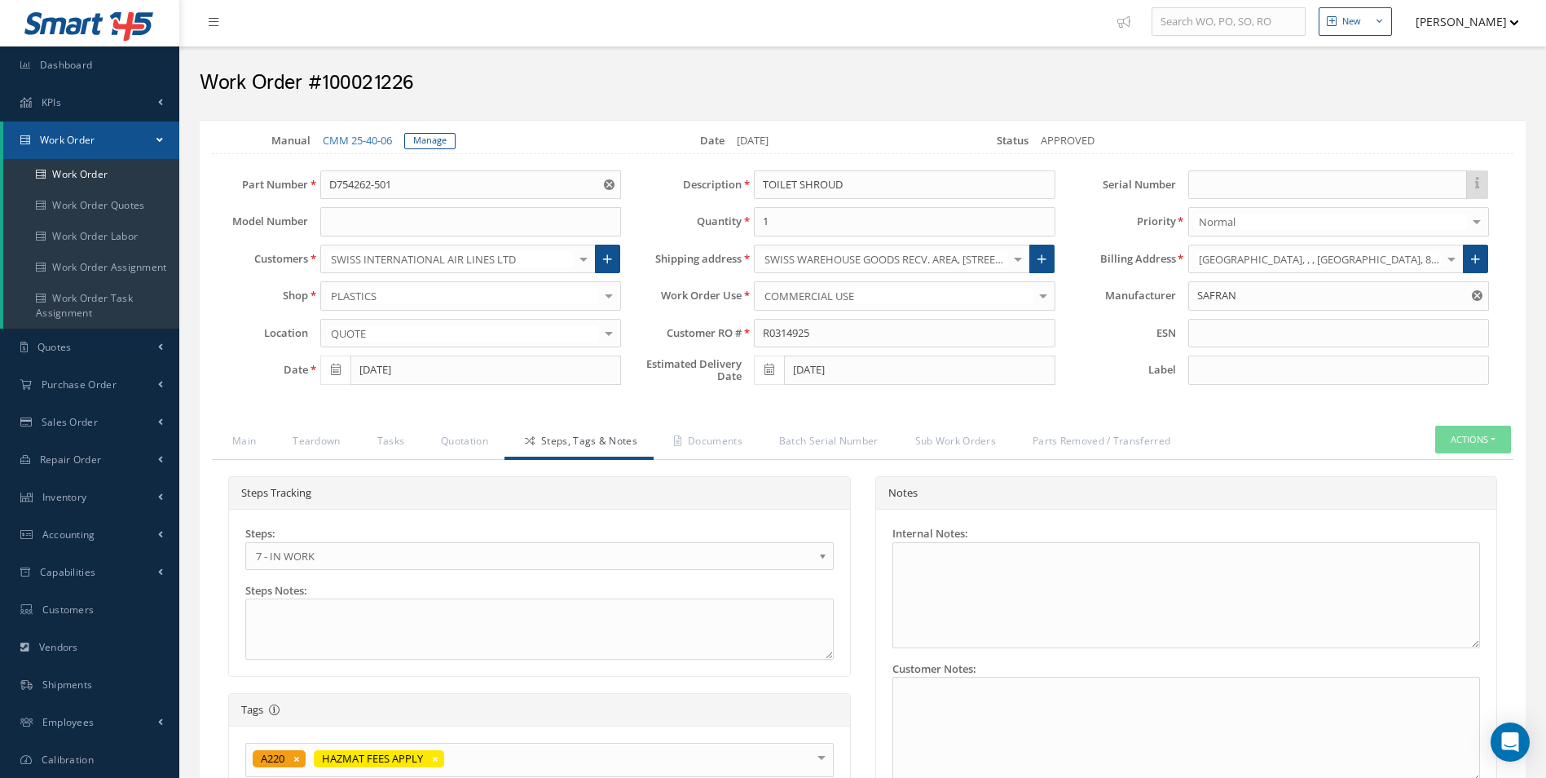
scroll to position [0, 0]
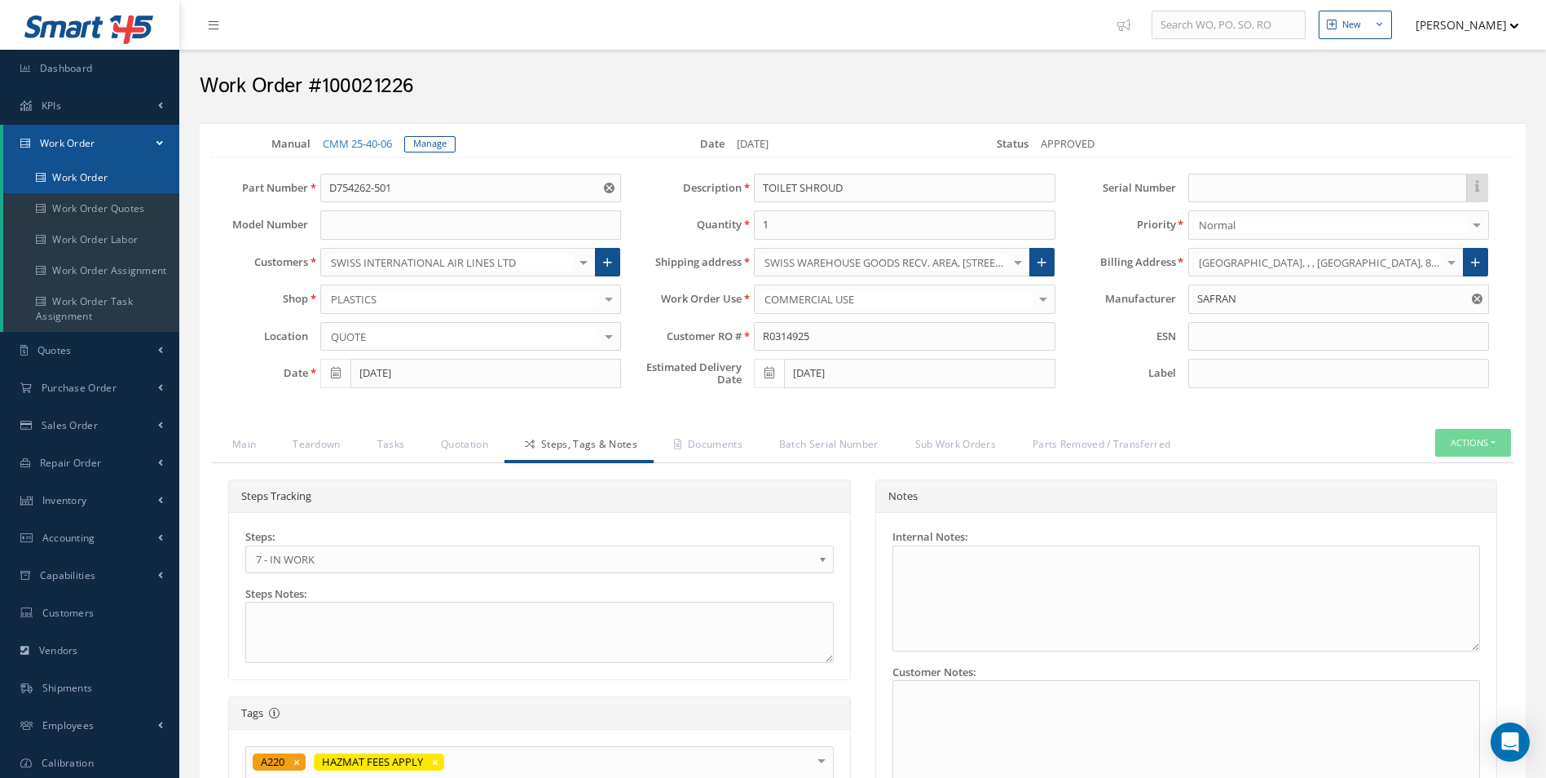
click at [80, 182] on link "Work Order" at bounding box center [91, 177] width 176 height 31
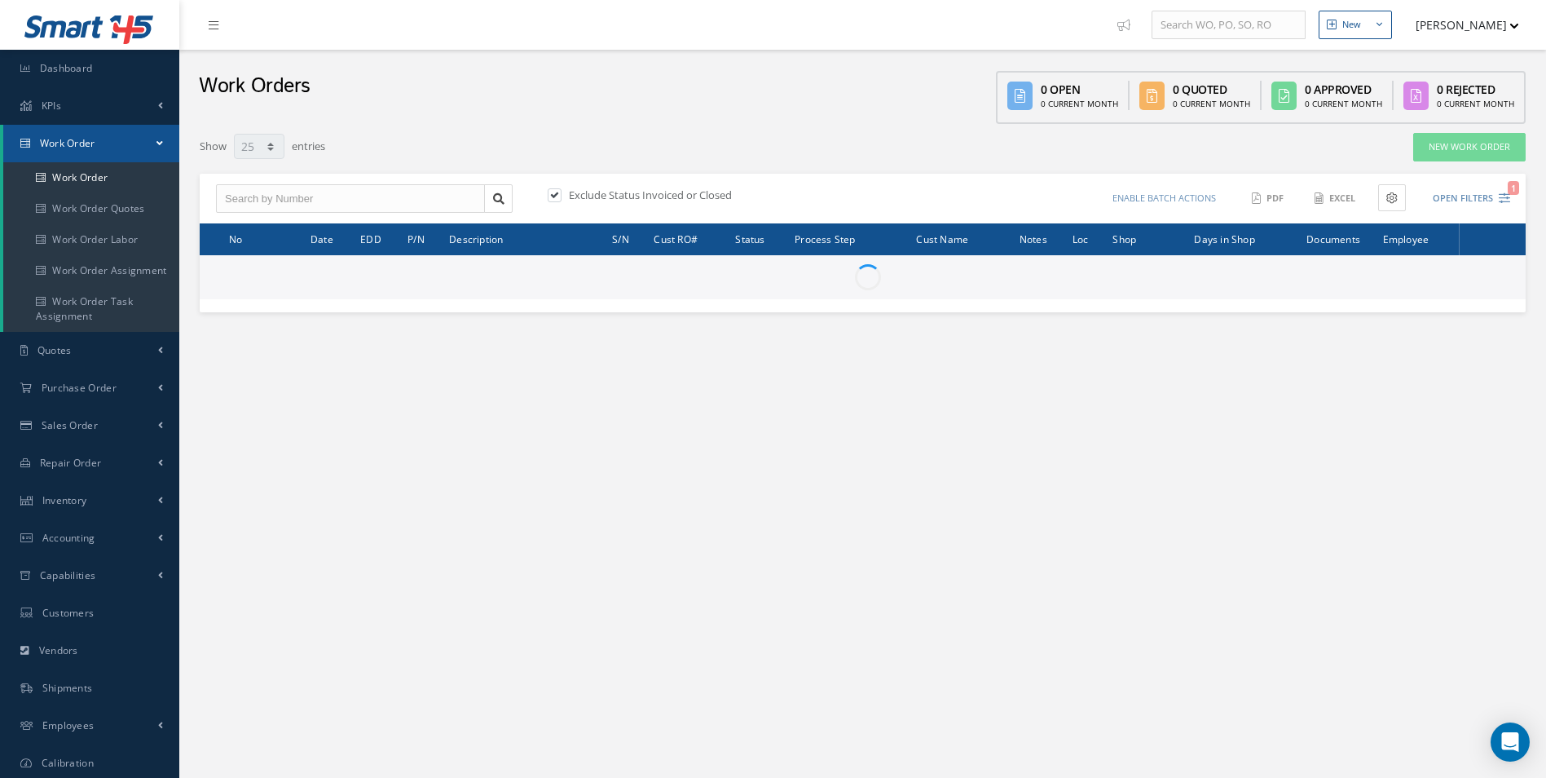
select select "25"
click at [297, 205] on input "text" at bounding box center [350, 198] width 269 height 29
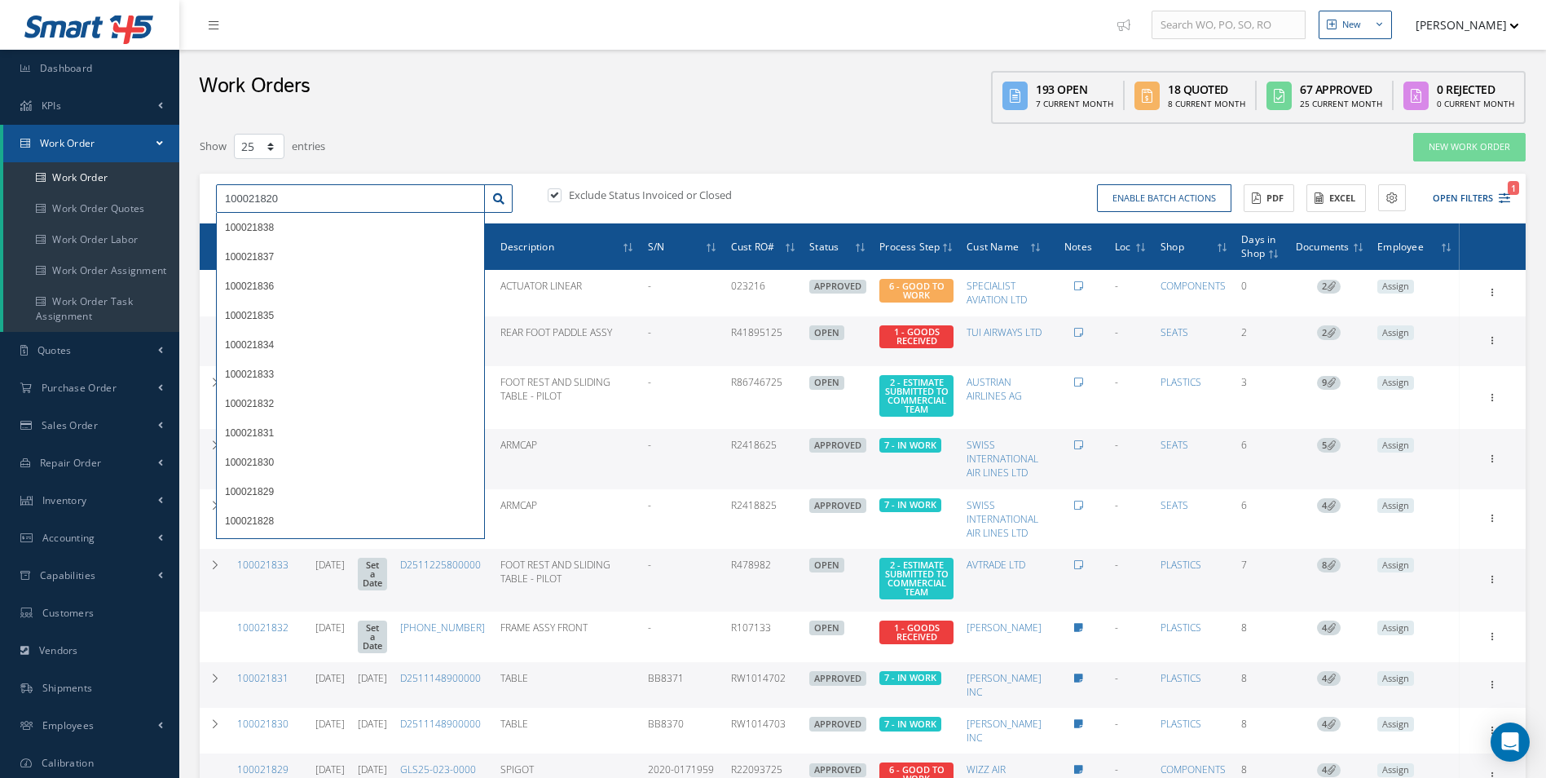
type input "100021820"
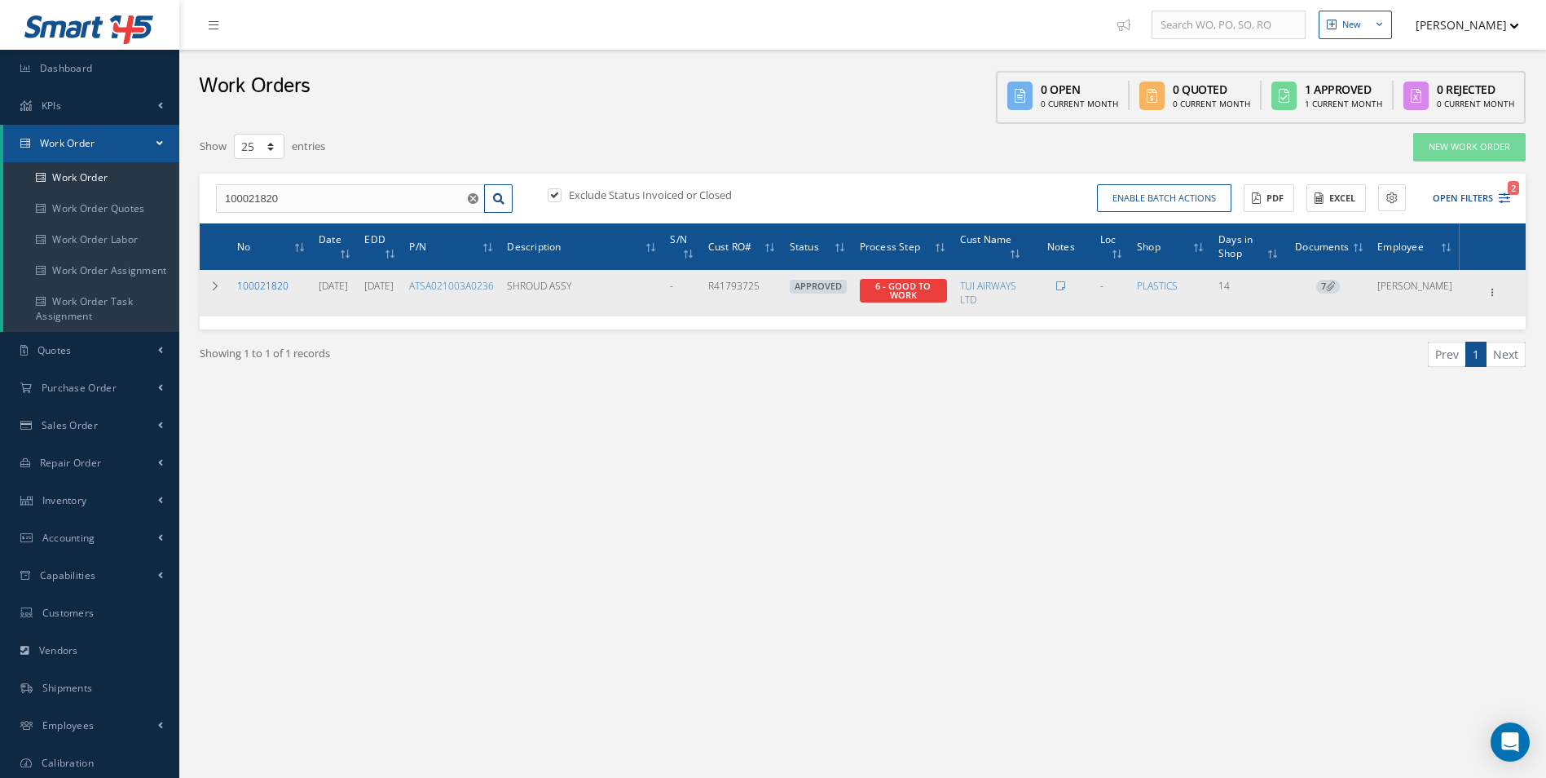
click at [267, 288] on link "100021820" at bounding box center [262, 286] width 51 height 14
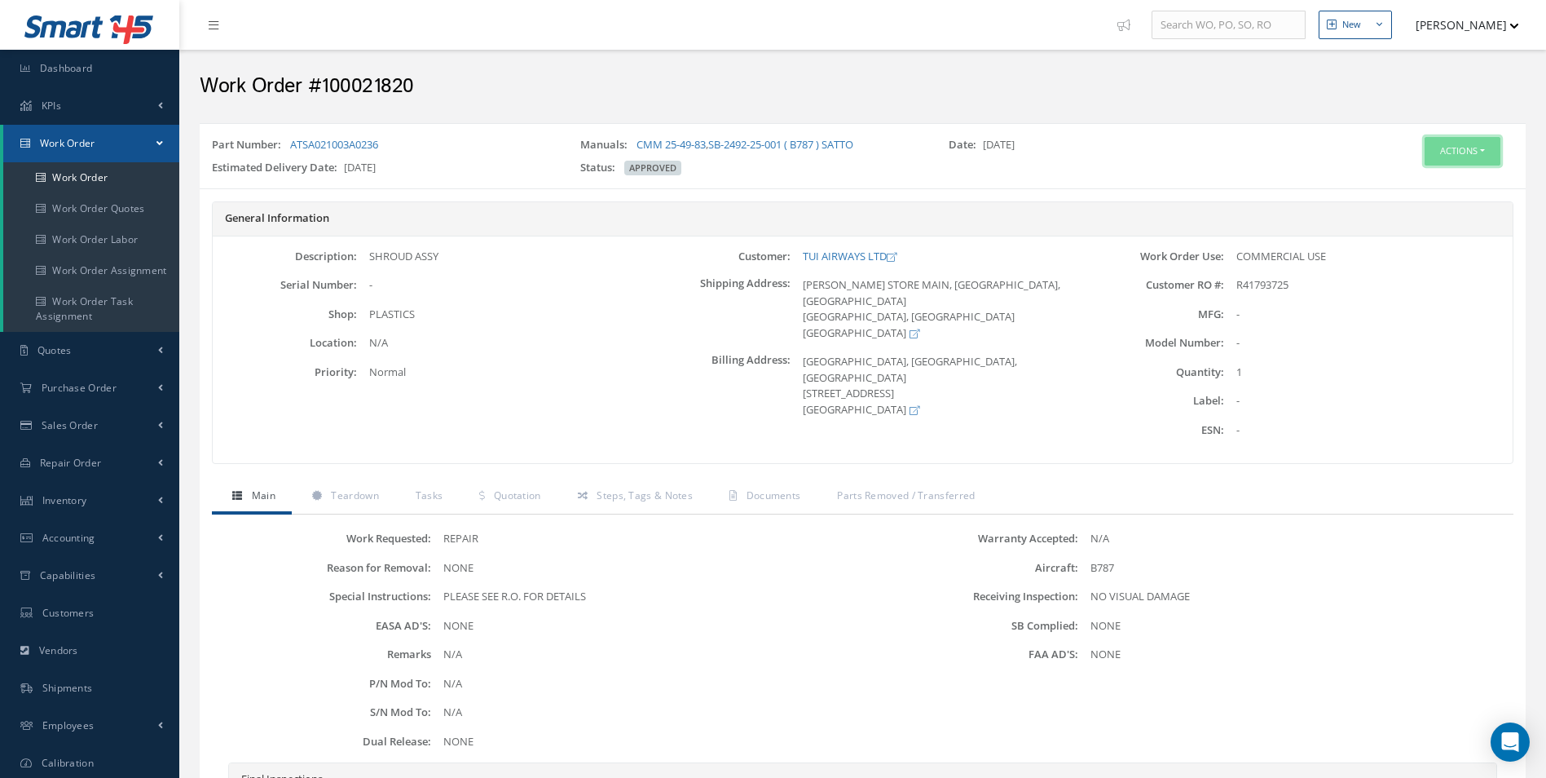
click at [1471, 152] on button "Actions" at bounding box center [1463, 151] width 76 height 29
click at [1429, 182] on link "Edit" at bounding box center [1438, 182] width 130 height 22
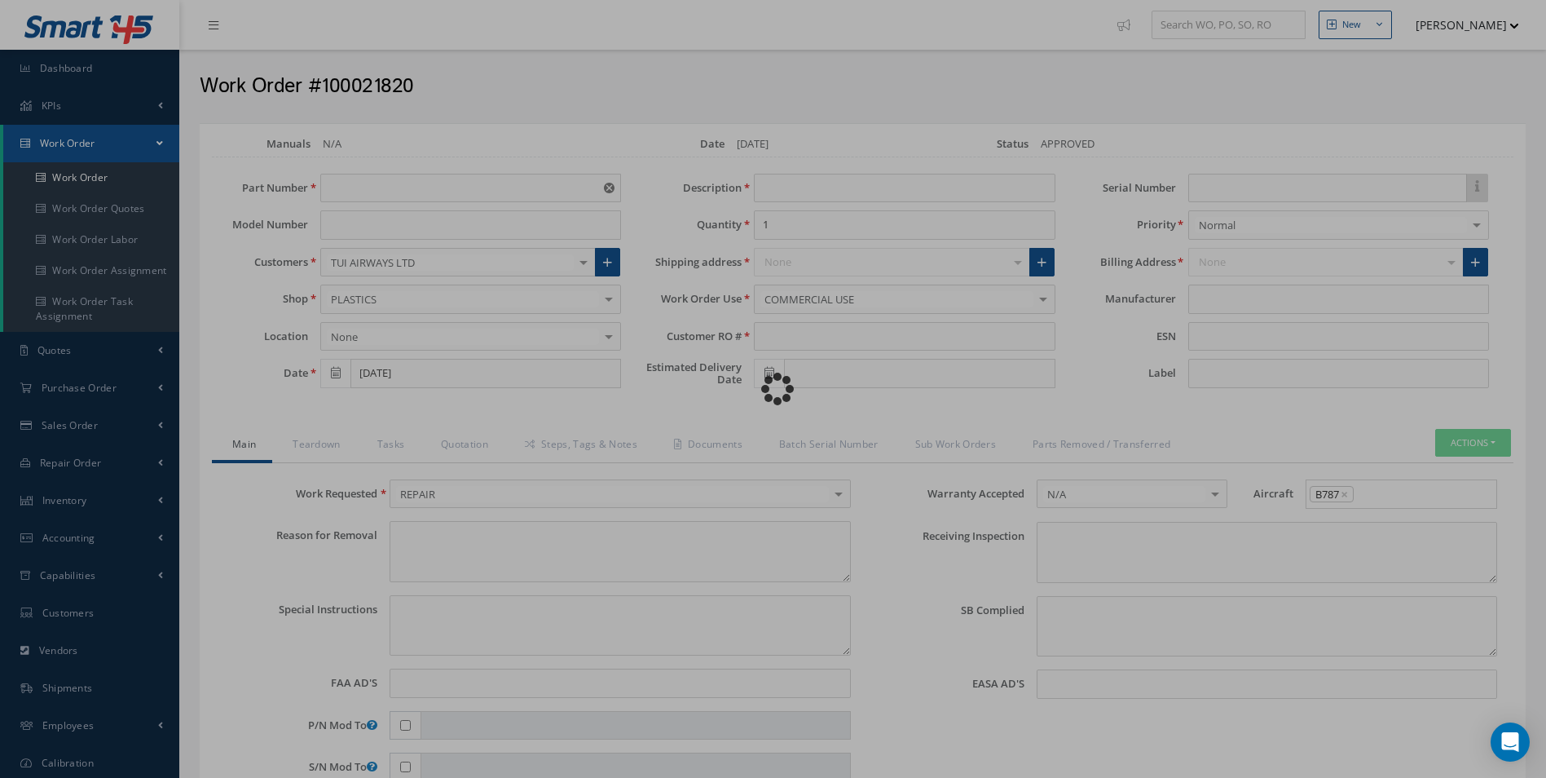
type input "ATSA021003A0236"
type input "[DATE]"
type input "SHROUD ASSY"
type input "R41793725"
type input "[DATE]"
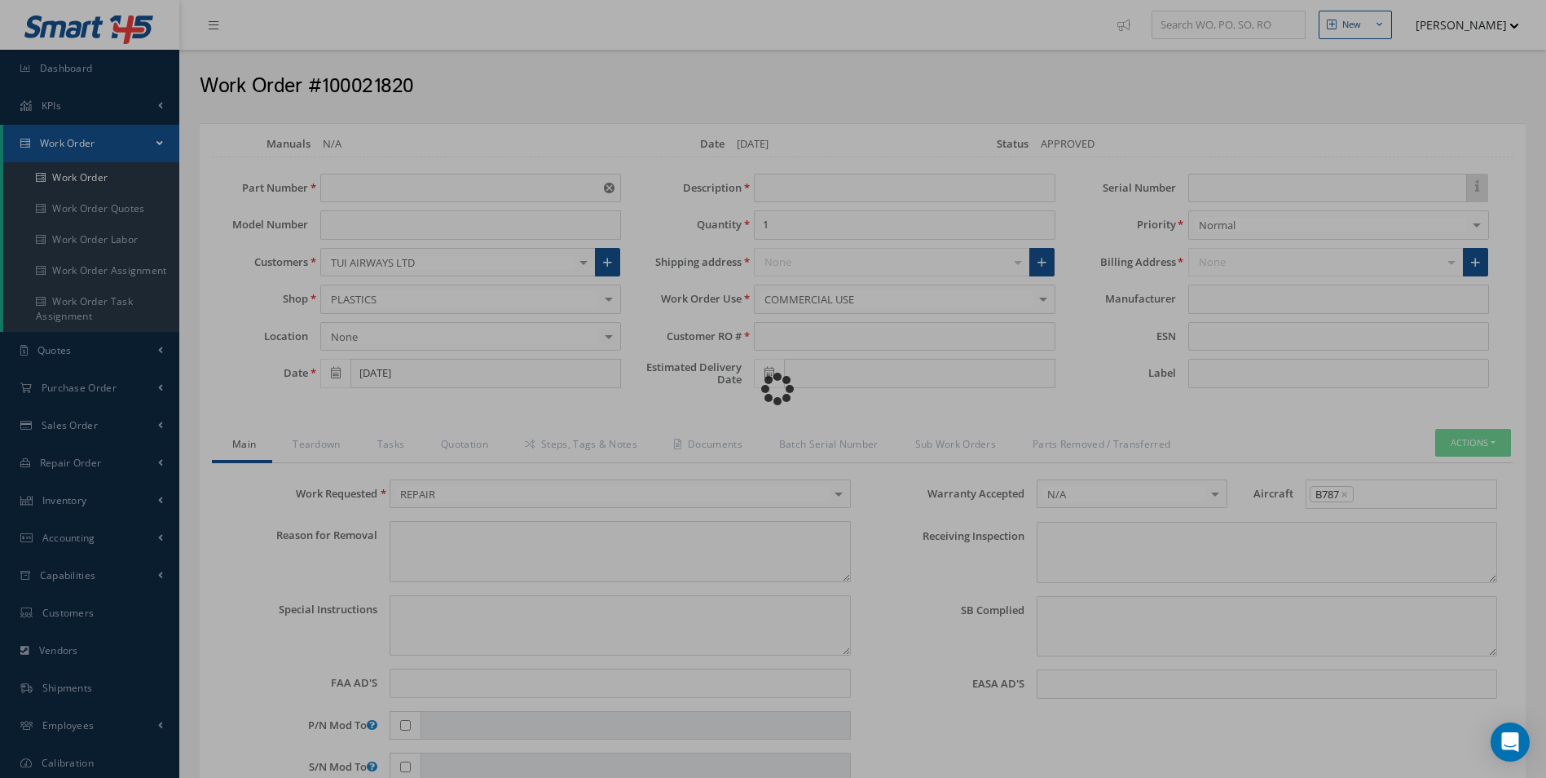
type textarea "NONE"
type textarea "PLEASE SEE R.O. FOR DETAILS"
type input "NONE"
type textarea "NO VISUAL DAMAGE"
type textarea "NONE"
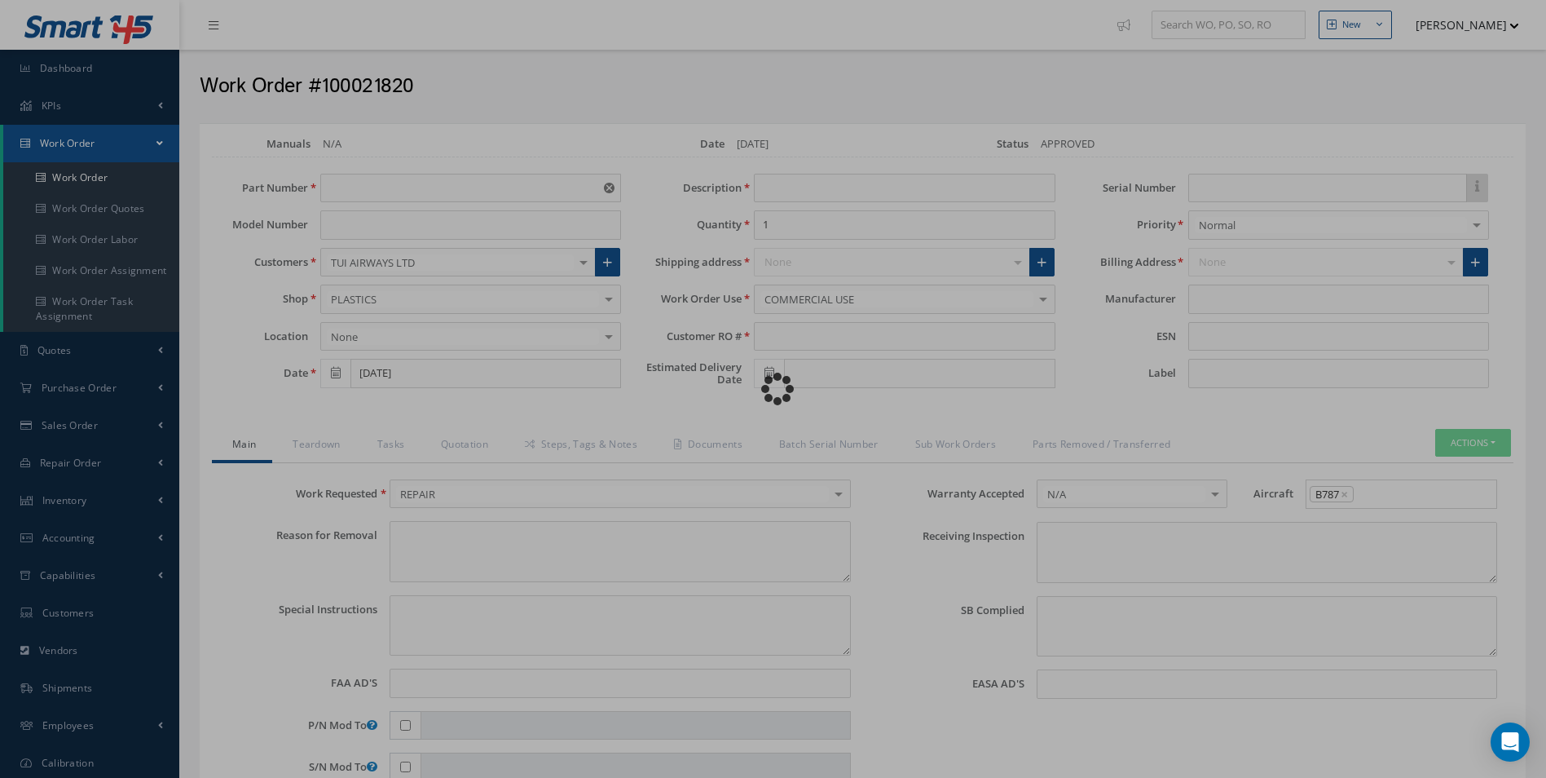
type input "NONE"
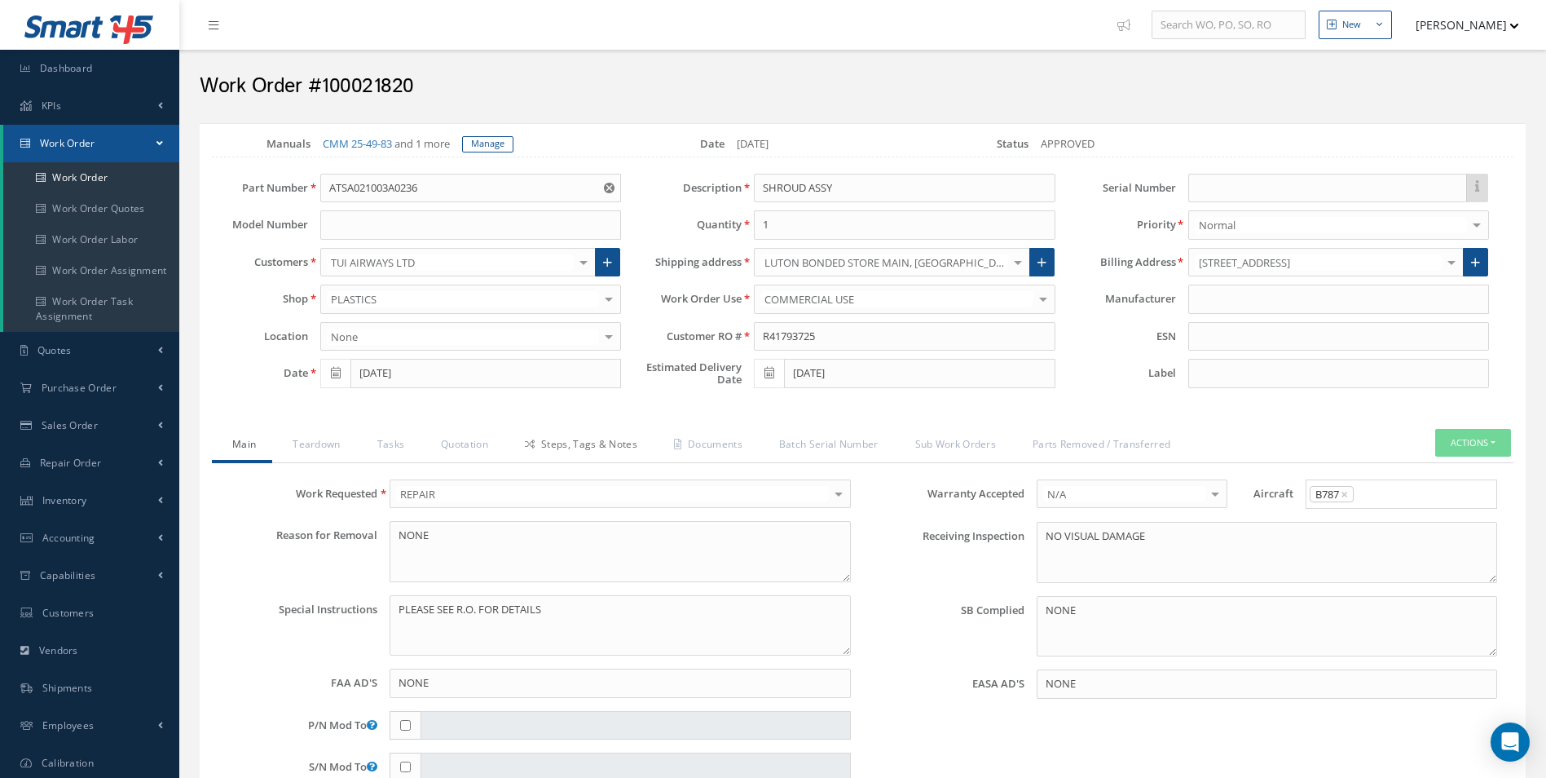
click at [602, 447] on link "Steps, Tags & Notes" at bounding box center [579, 446] width 149 height 34
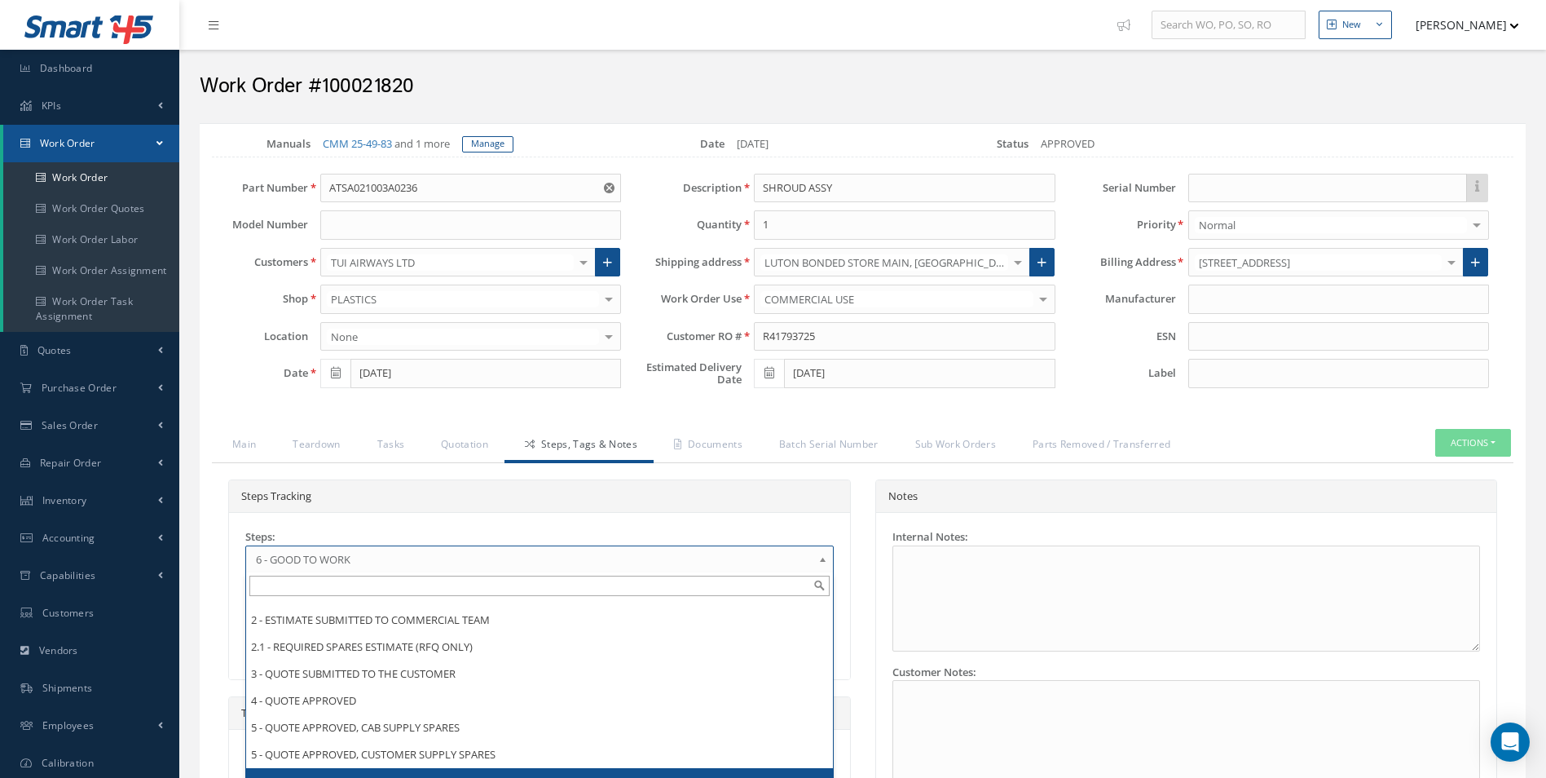
click at [823, 562] on b at bounding box center [825, 563] width 15 height 26
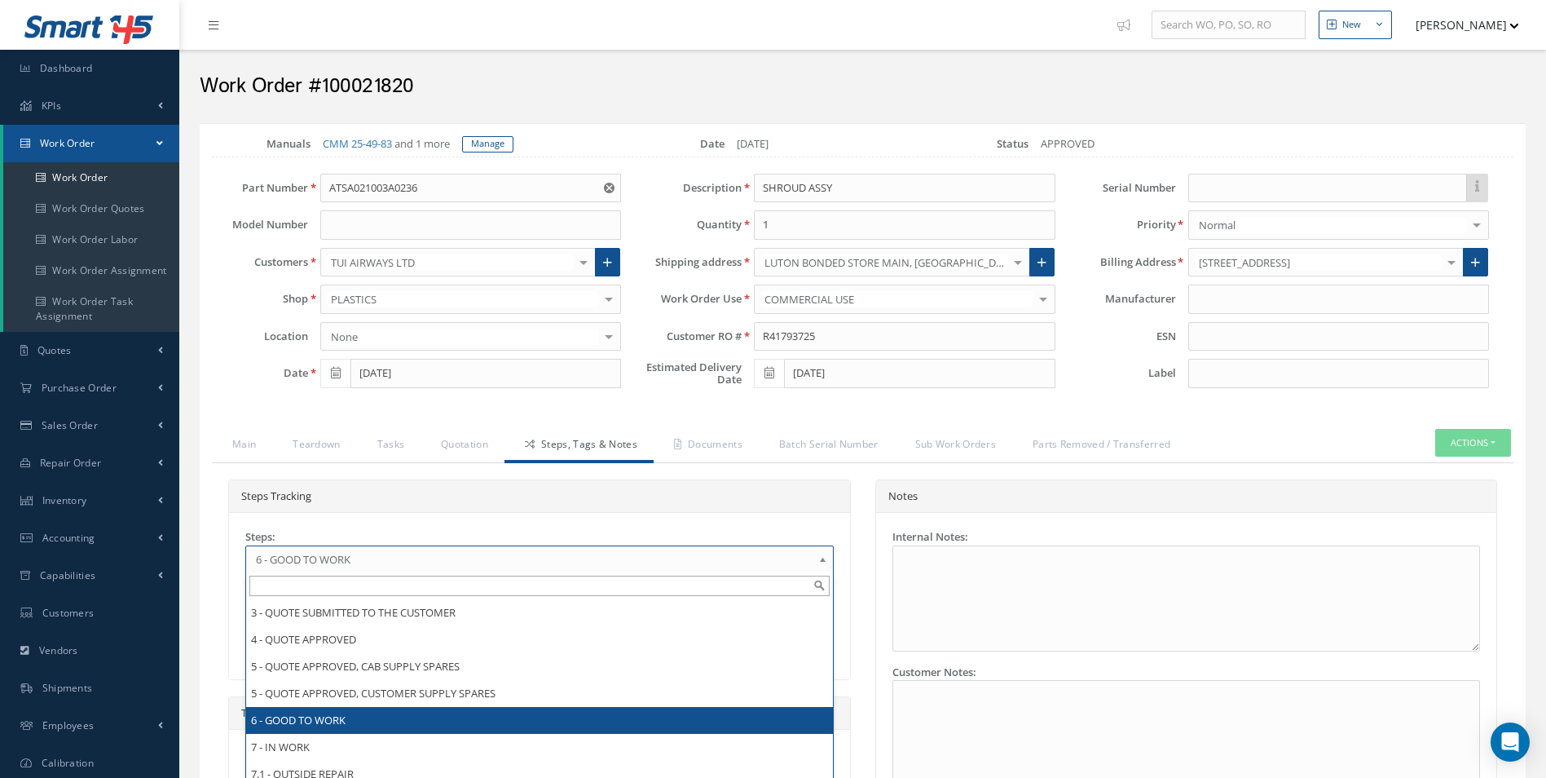
scroll to position [189, 0]
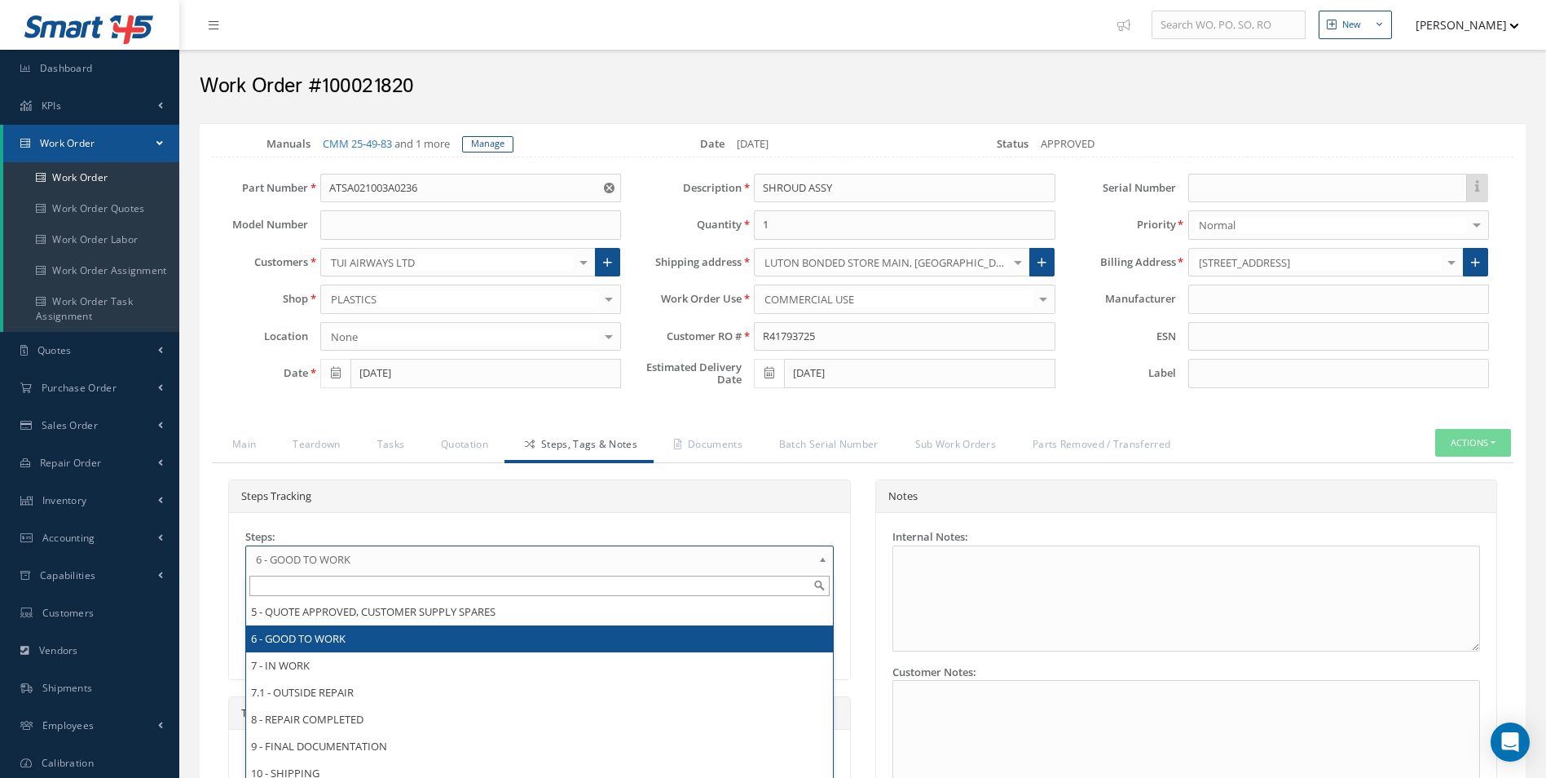
click at [694, 625] on li "6 - GOOD TO WORK" at bounding box center [539, 638] width 587 height 27
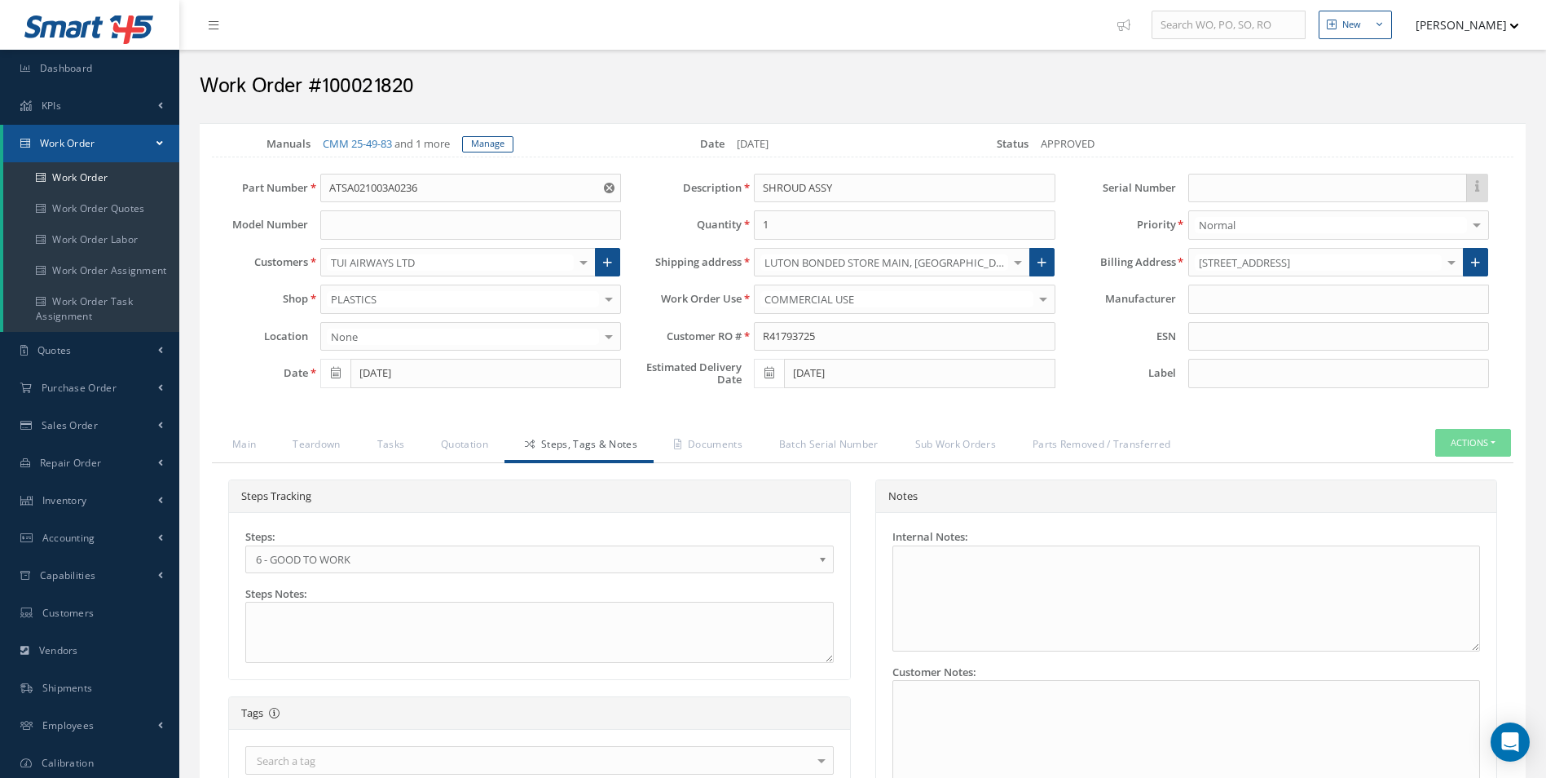
scroll to position [487, 0]
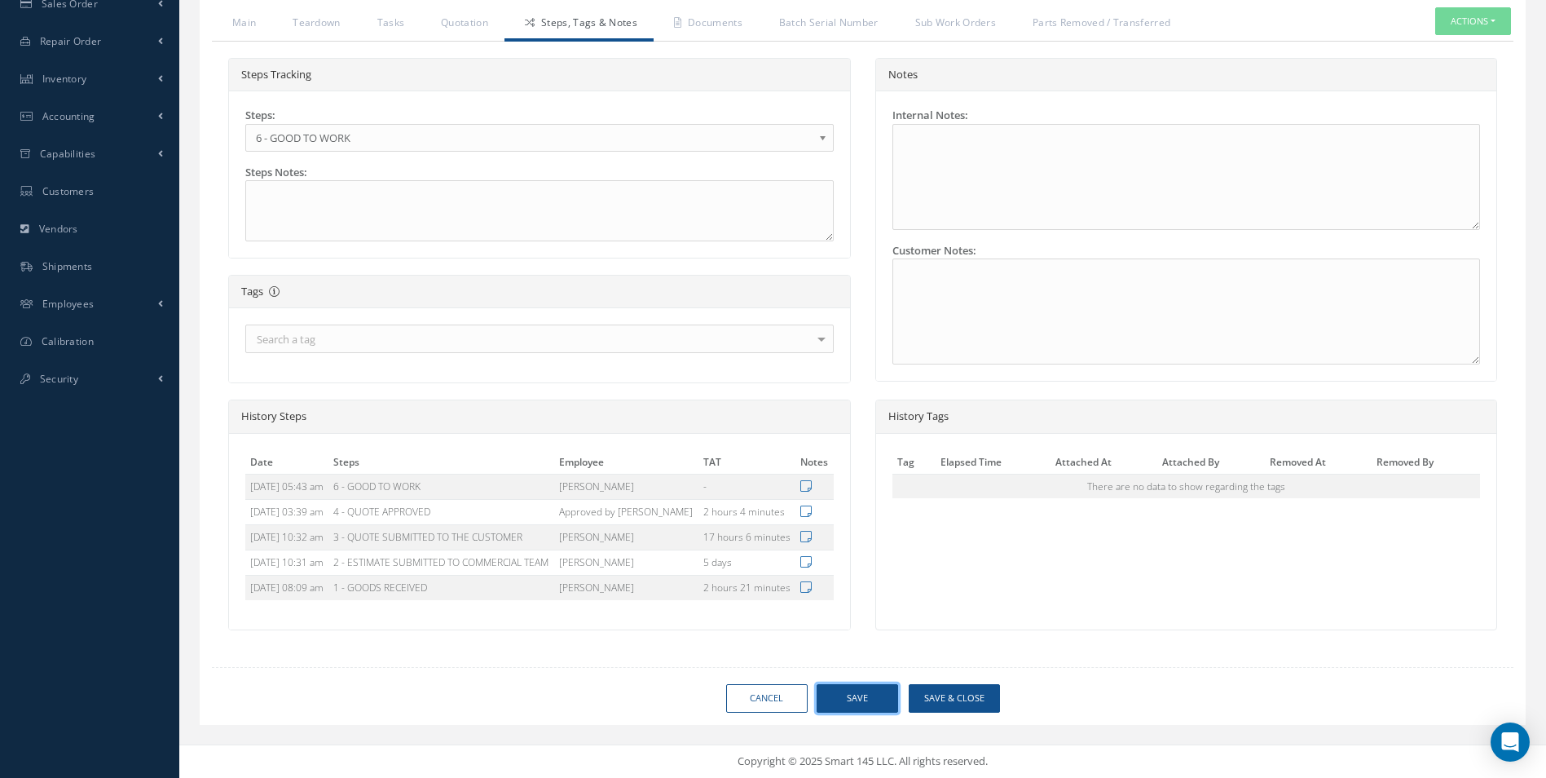
click at [845, 696] on button "Save" at bounding box center [858, 698] width 82 height 29
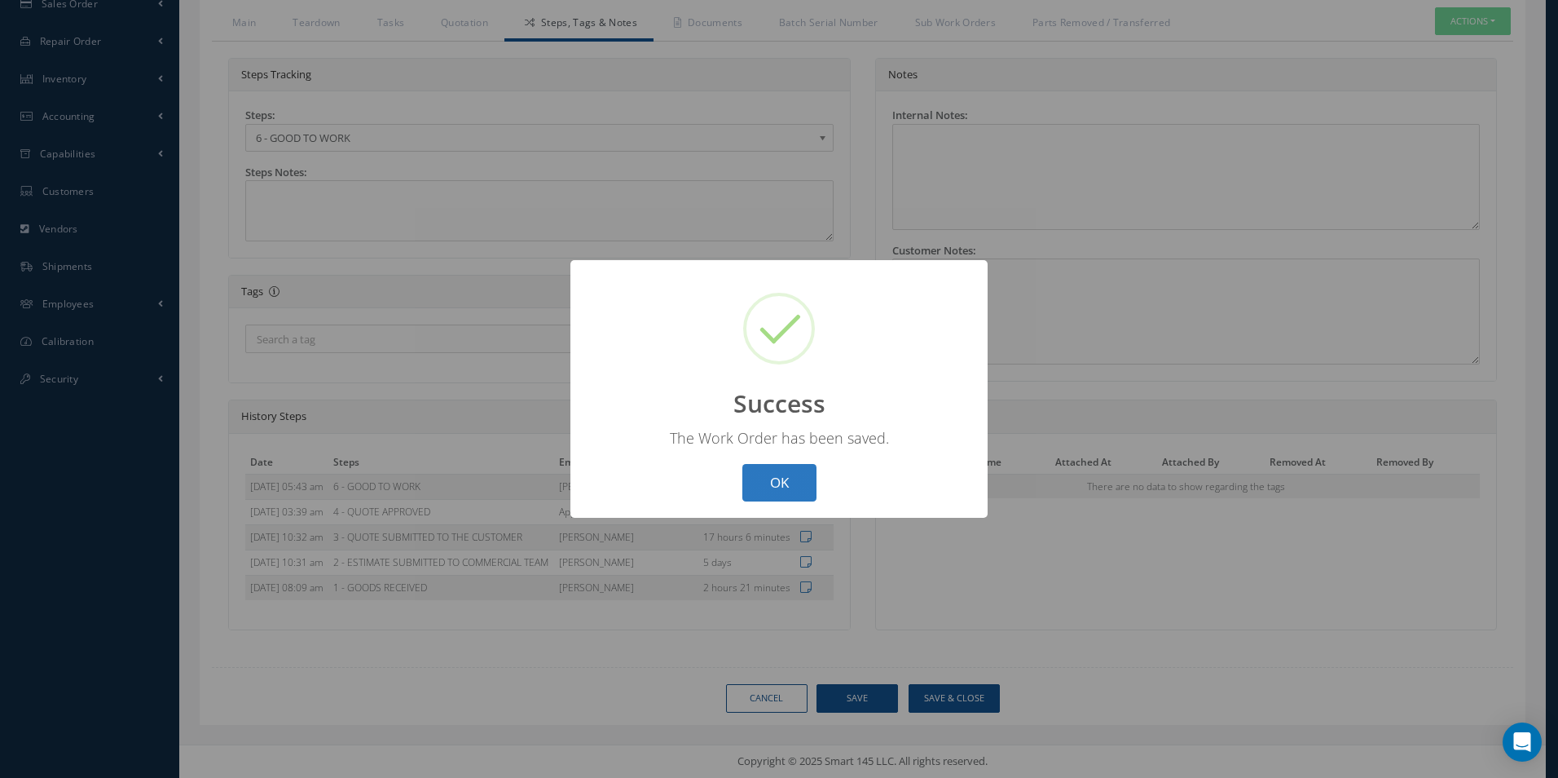
click at [778, 465] on button "OK" at bounding box center [779, 483] width 74 height 38
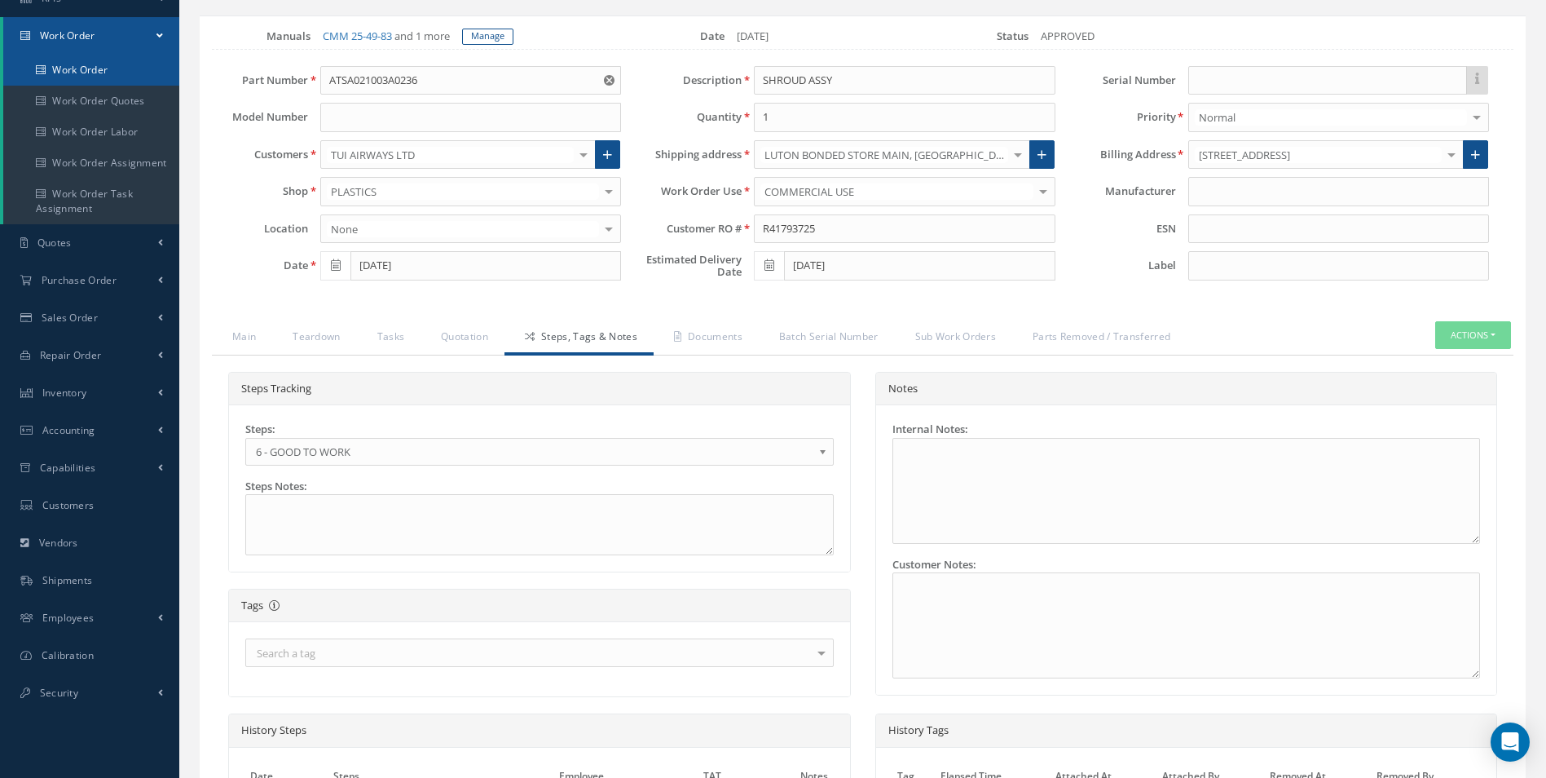
scroll to position [0, 0]
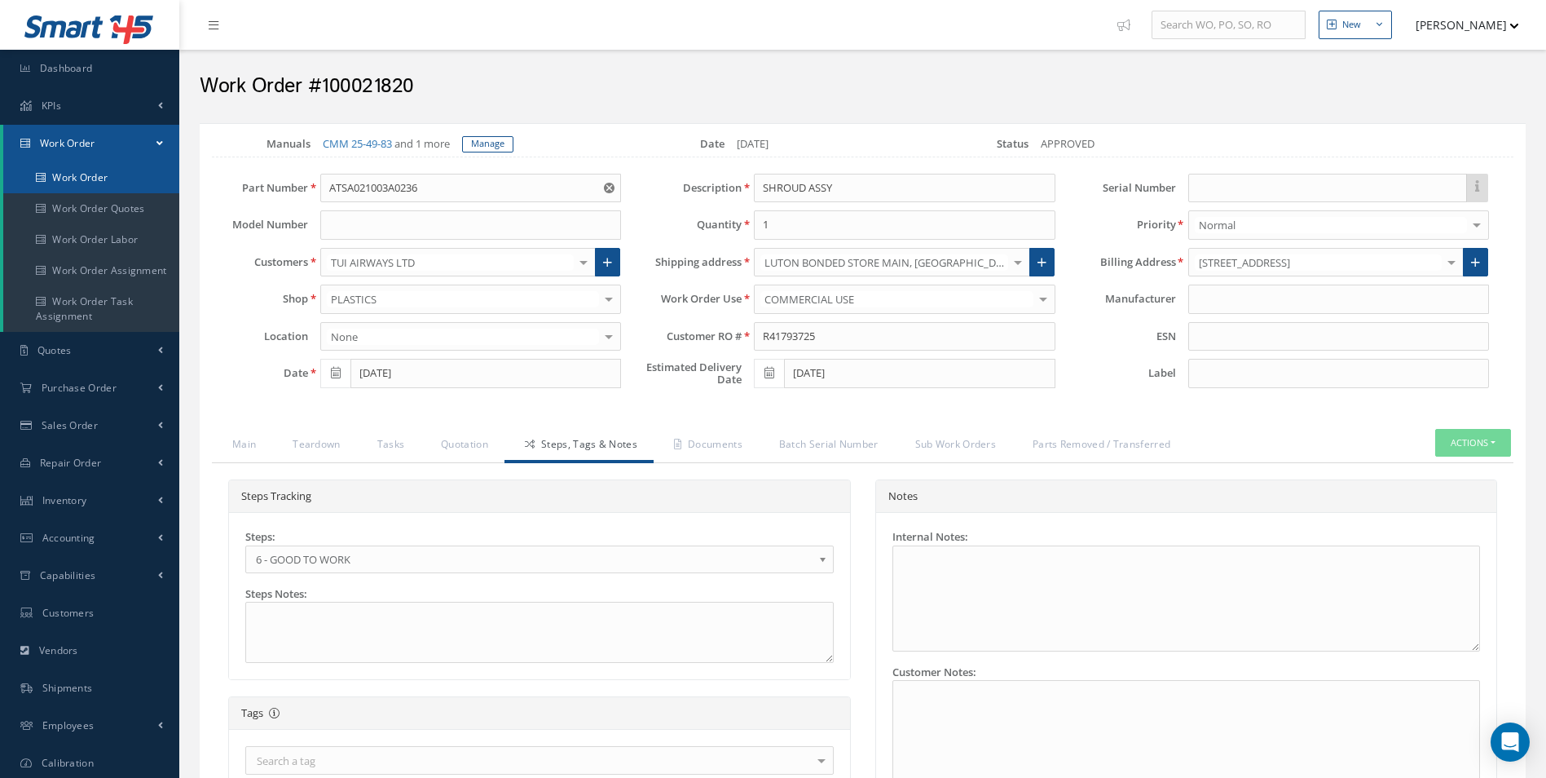
click at [111, 176] on link "Work Order" at bounding box center [91, 177] width 176 height 31
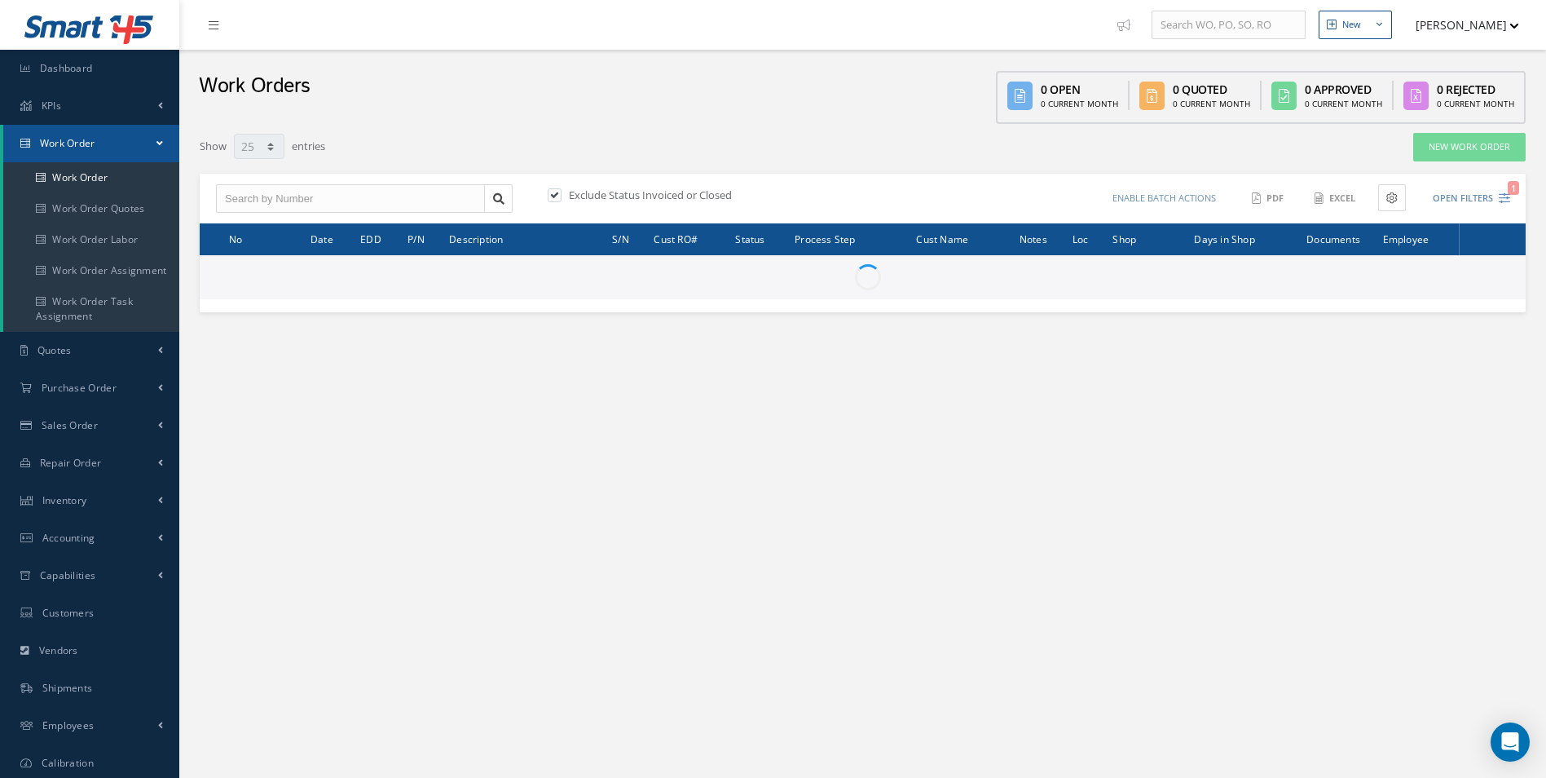
select select "25"
click at [297, 192] on input "text" at bounding box center [350, 198] width 269 height 29
type input "2"
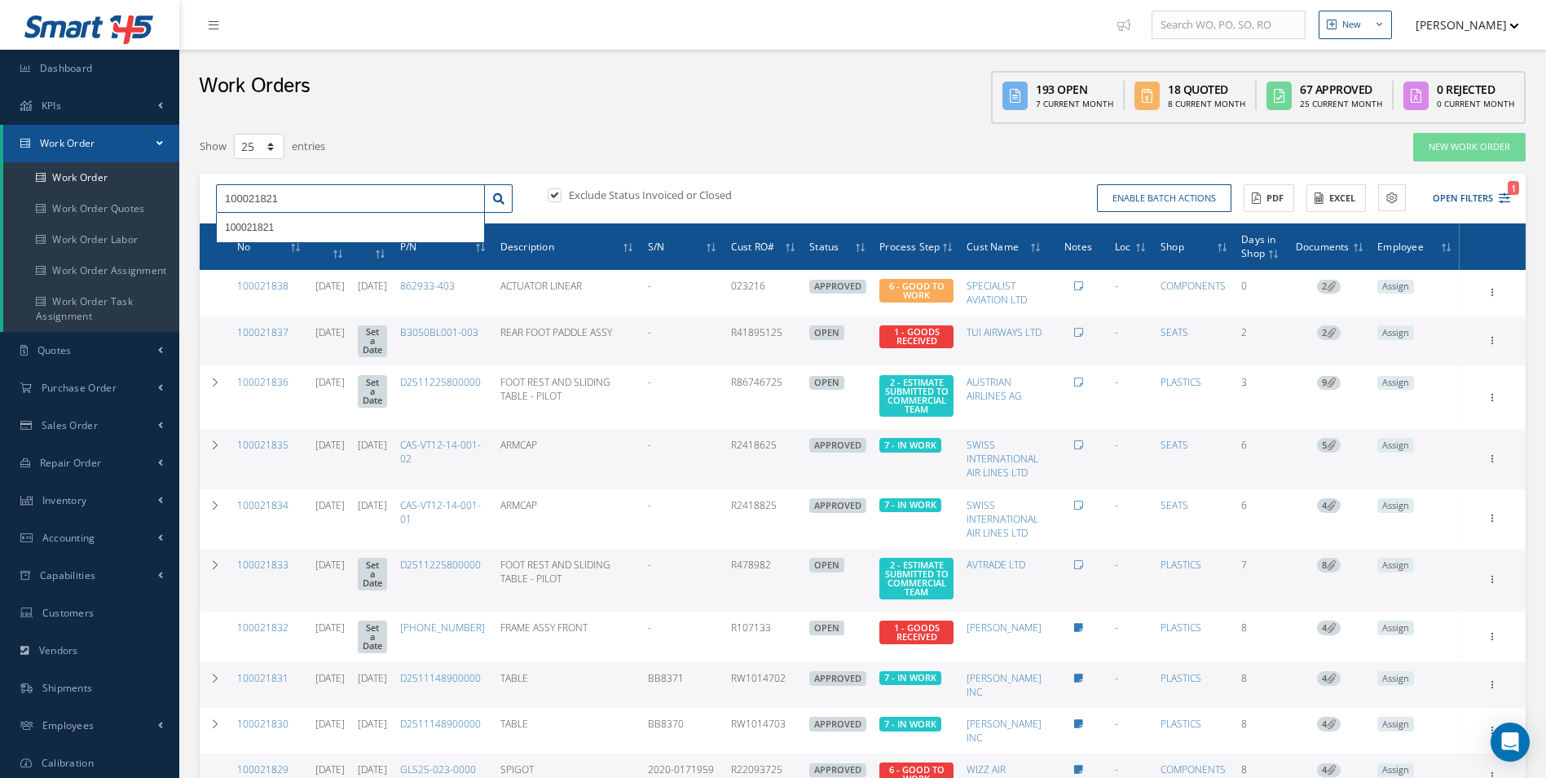
type input "100021821"
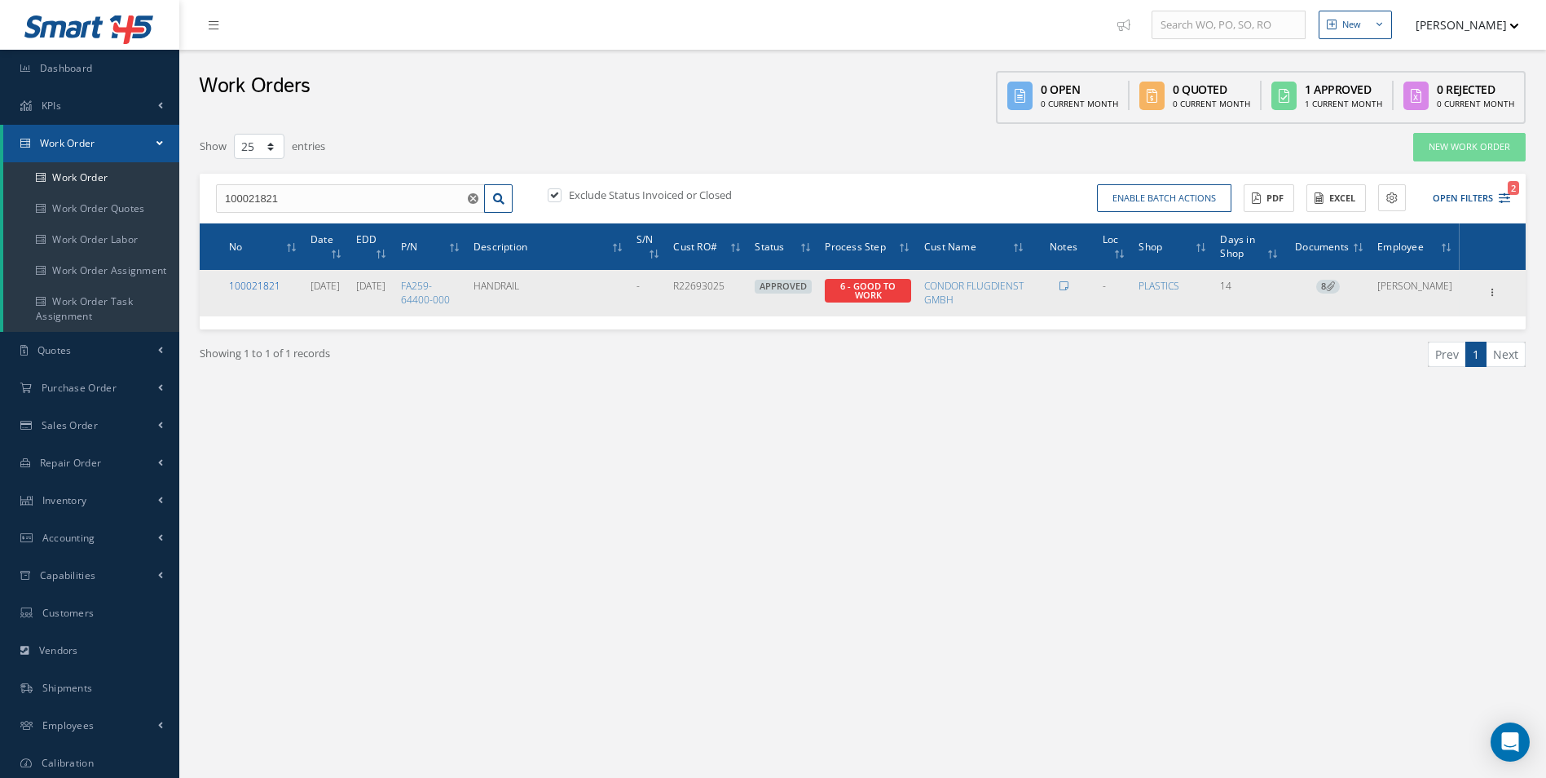
click at [241, 283] on link "100021821" at bounding box center [254, 286] width 51 height 14
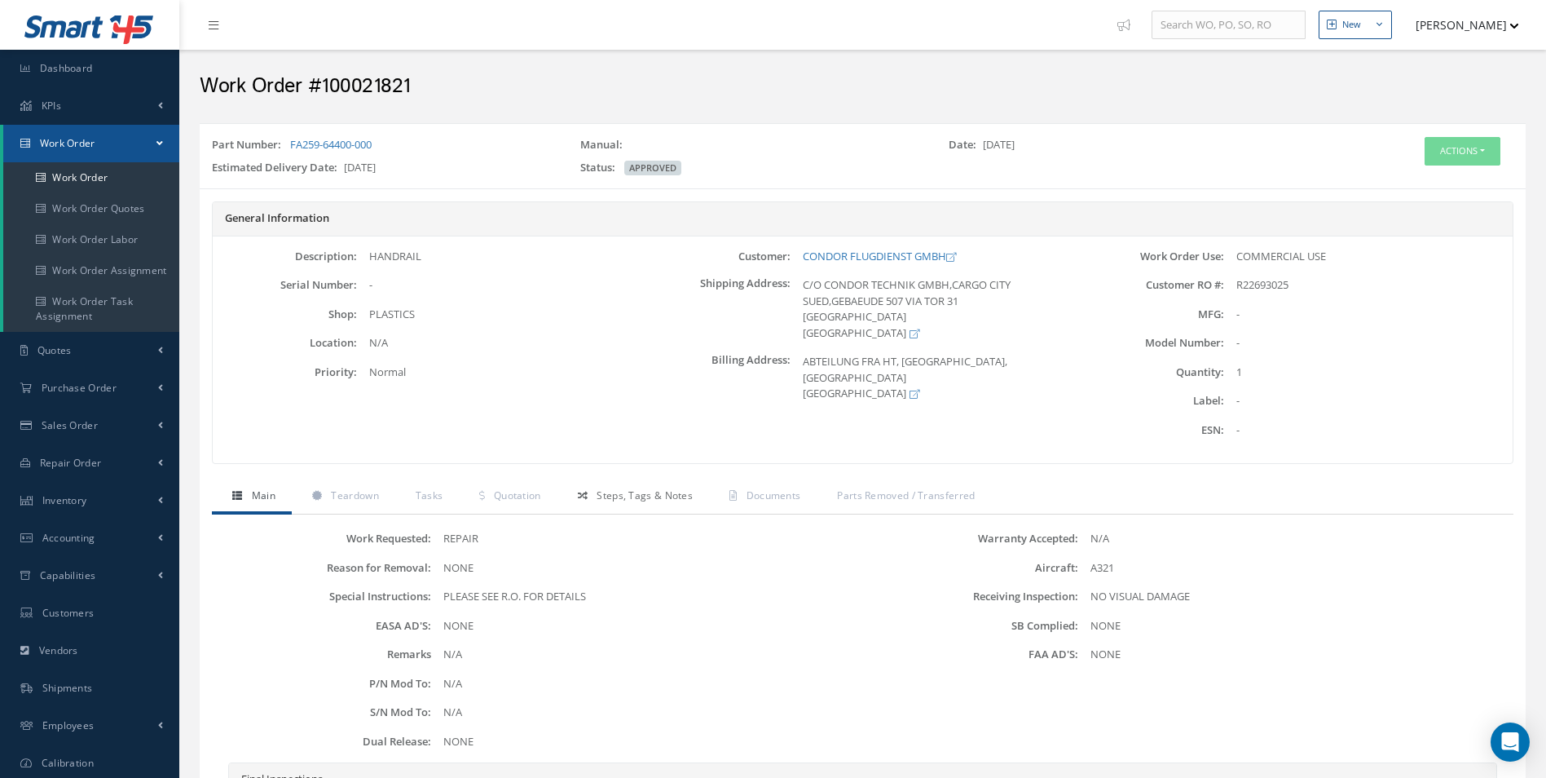
click at [641, 497] on span "Steps, Tags & Notes" at bounding box center [645, 495] width 96 height 14
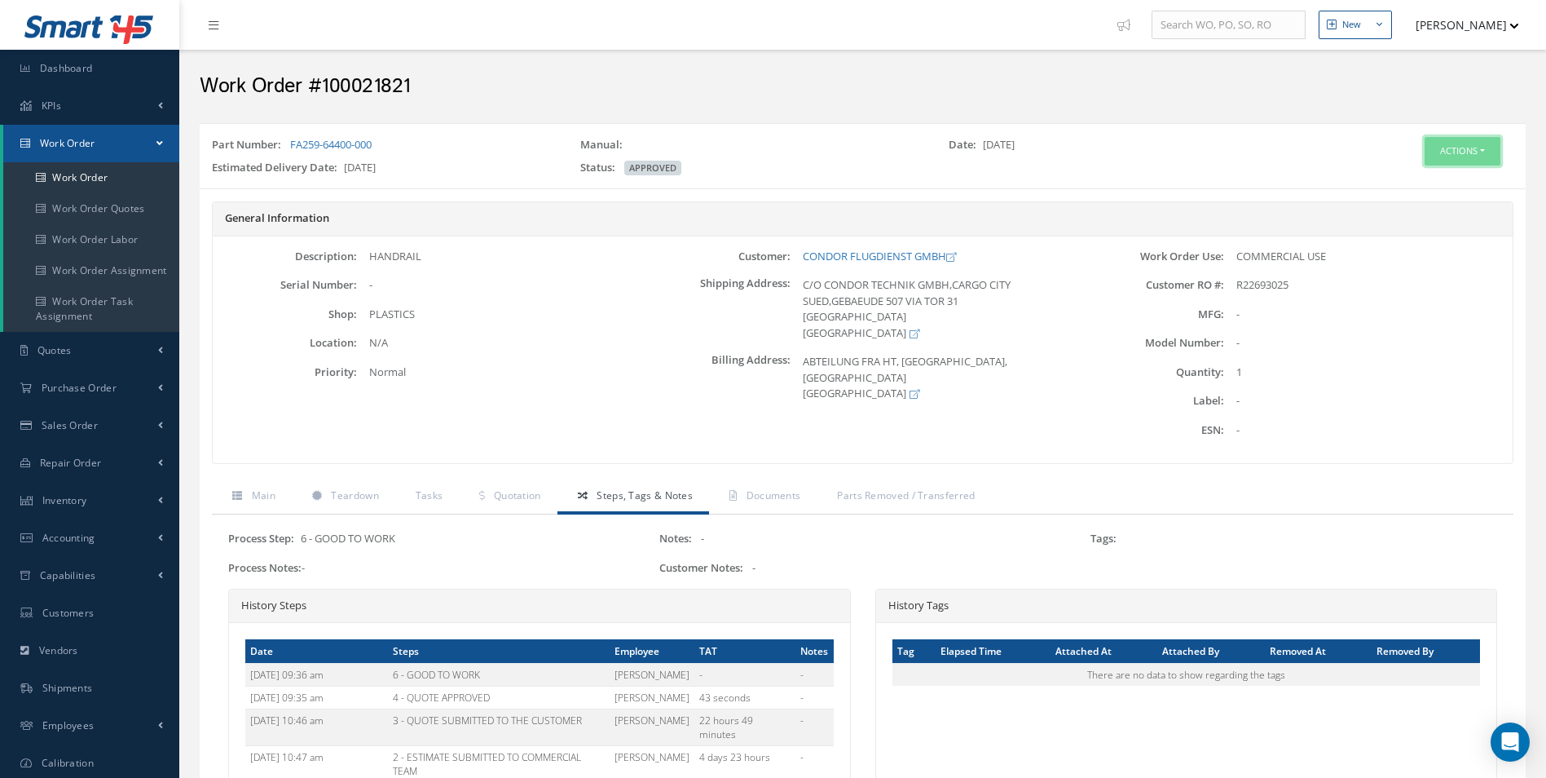
click at [1441, 147] on button "Actions" at bounding box center [1463, 151] width 76 height 29
click at [1406, 181] on link "Edit" at bounding box center [1438, 182] width 130 height 22
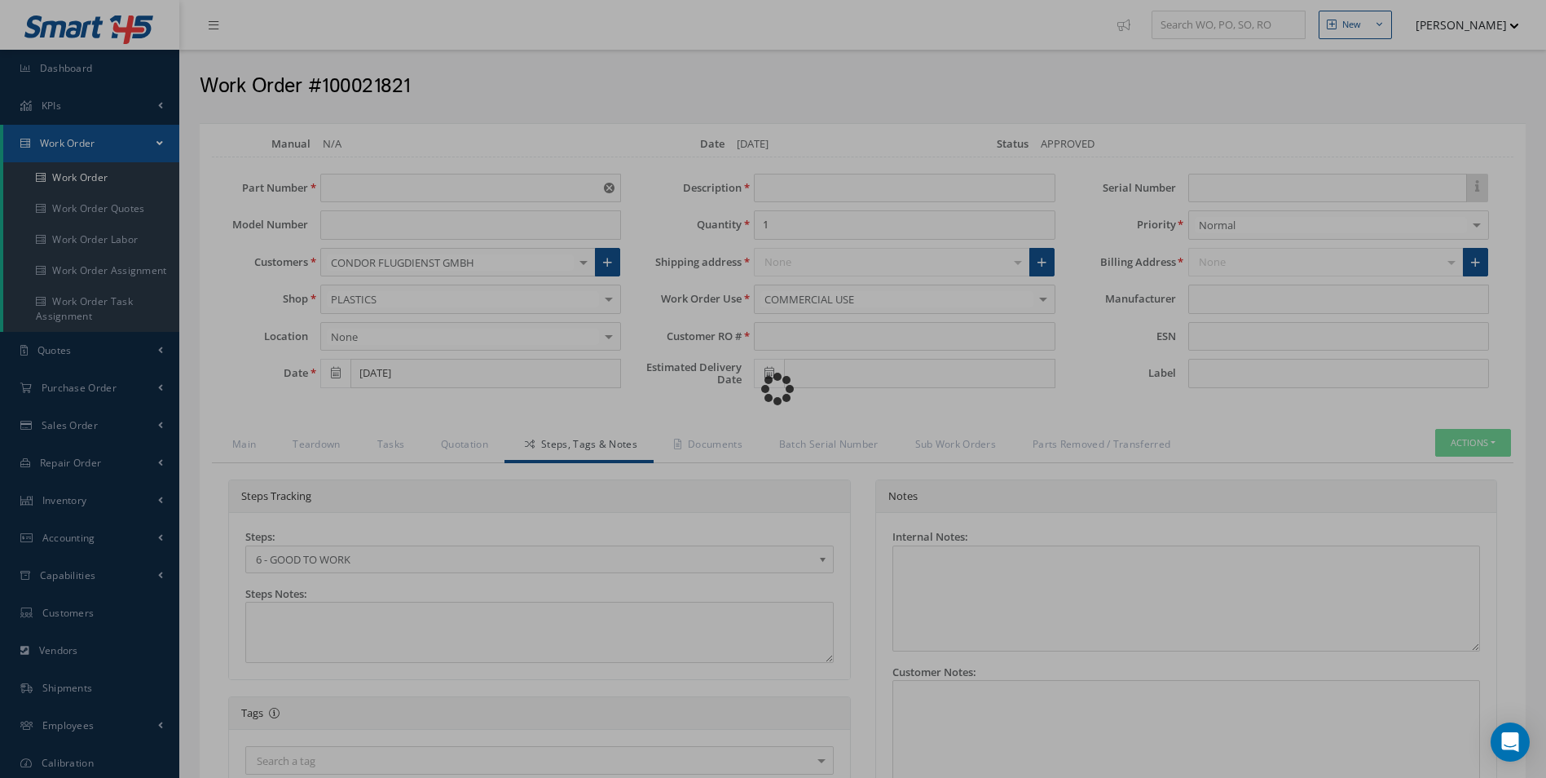
type input "FA259-64400-000"
type input "[DATE]"
type input "HANDRAIL"
type input "R22693025"
type input "[DATE]"
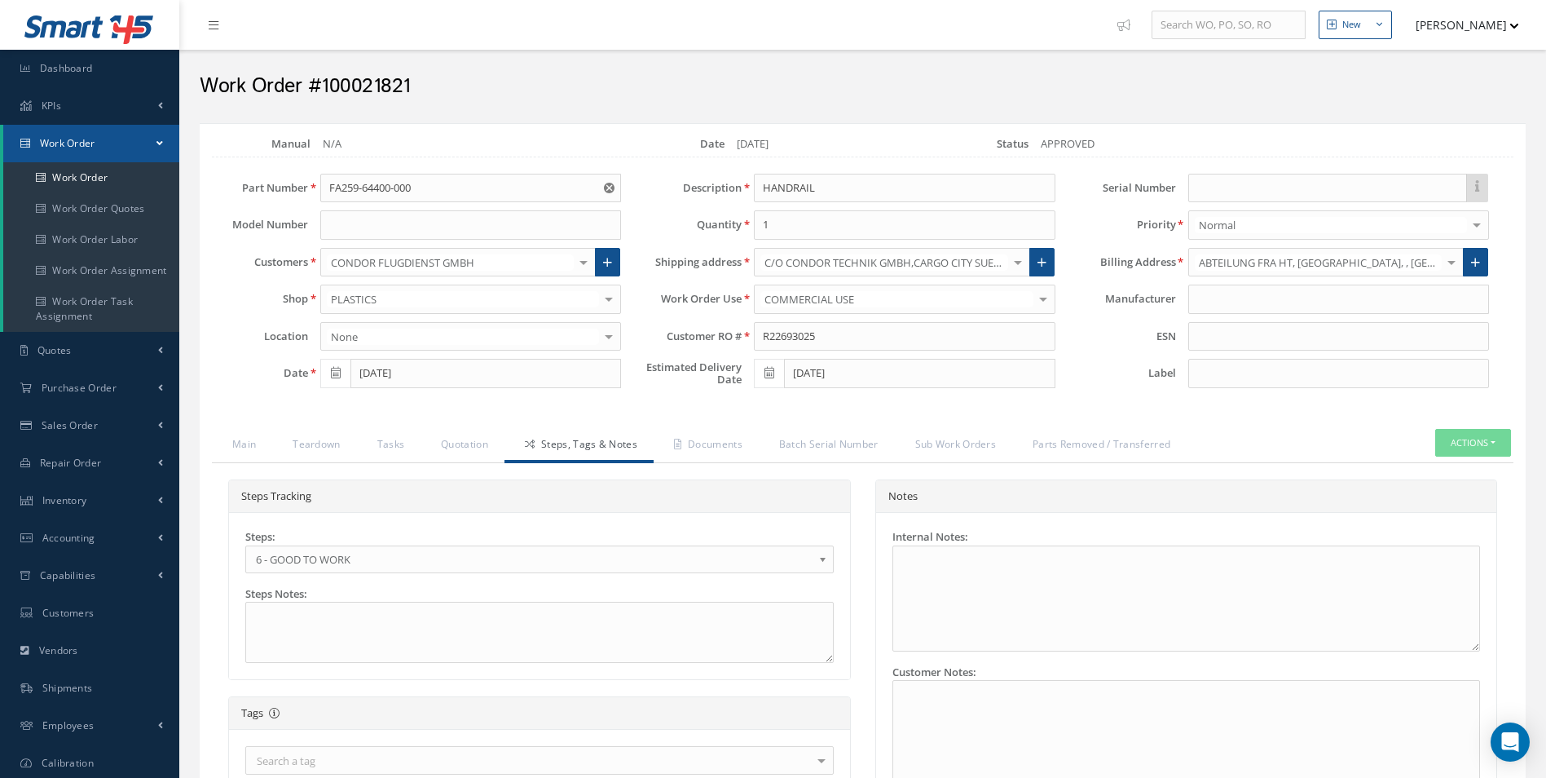
scroll to position [46, 0]
click at [822, 555] on b at bounding box center [825, 563] width 15 height 26
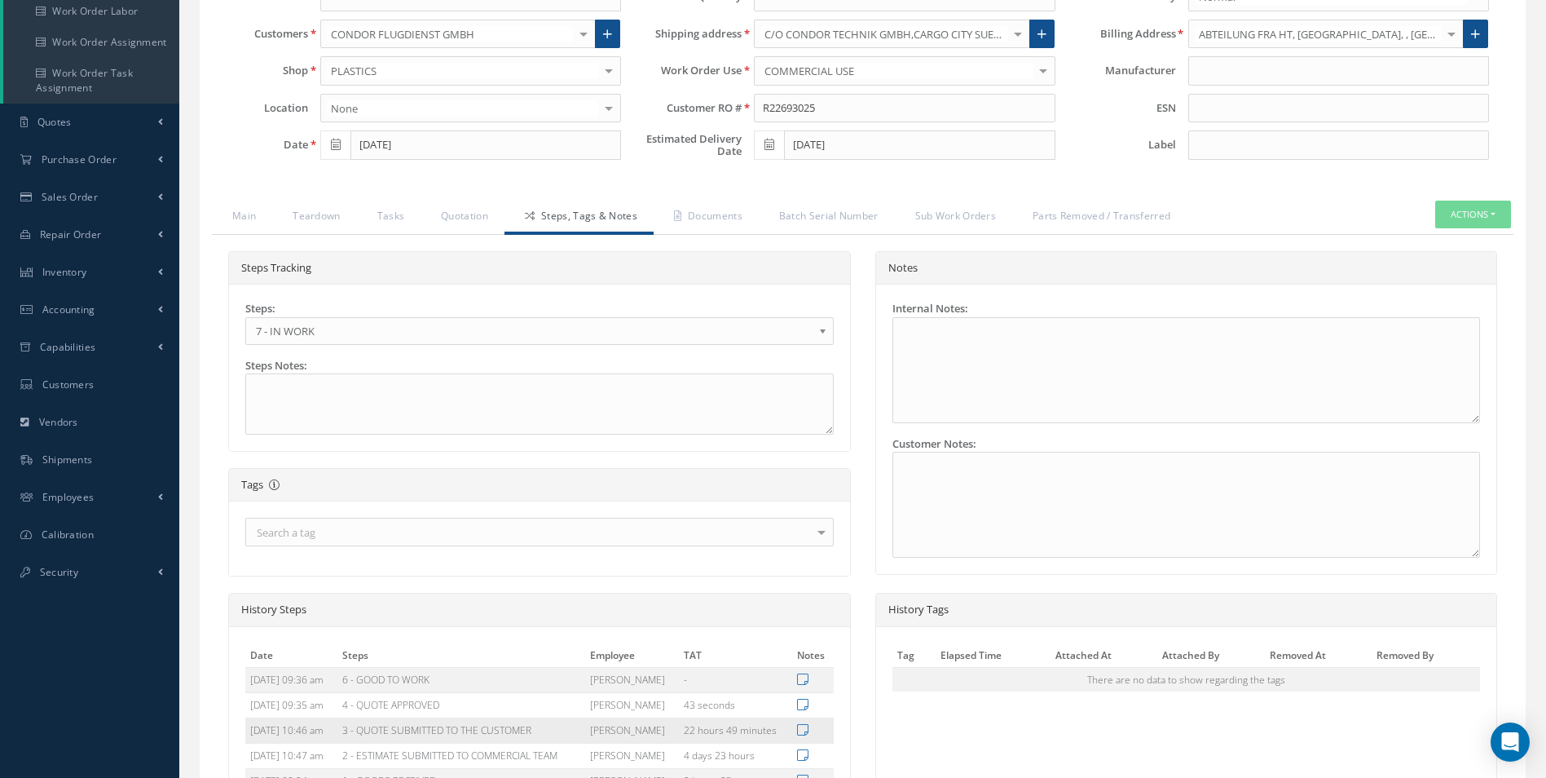
scroll to position [421, 0]
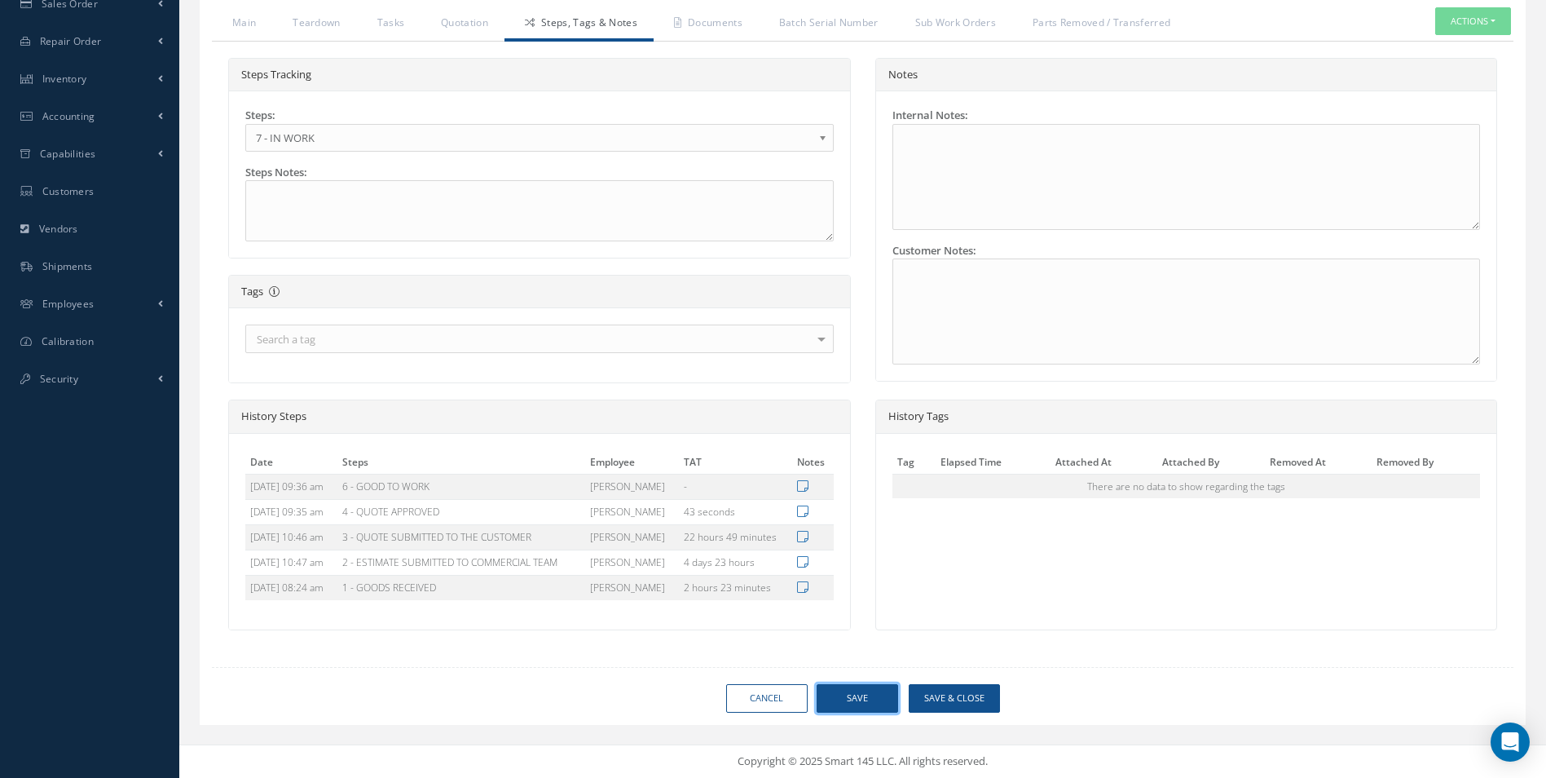
click at [858, 694] on button "Save" at bounding box center [858, 698] width 82 height 29
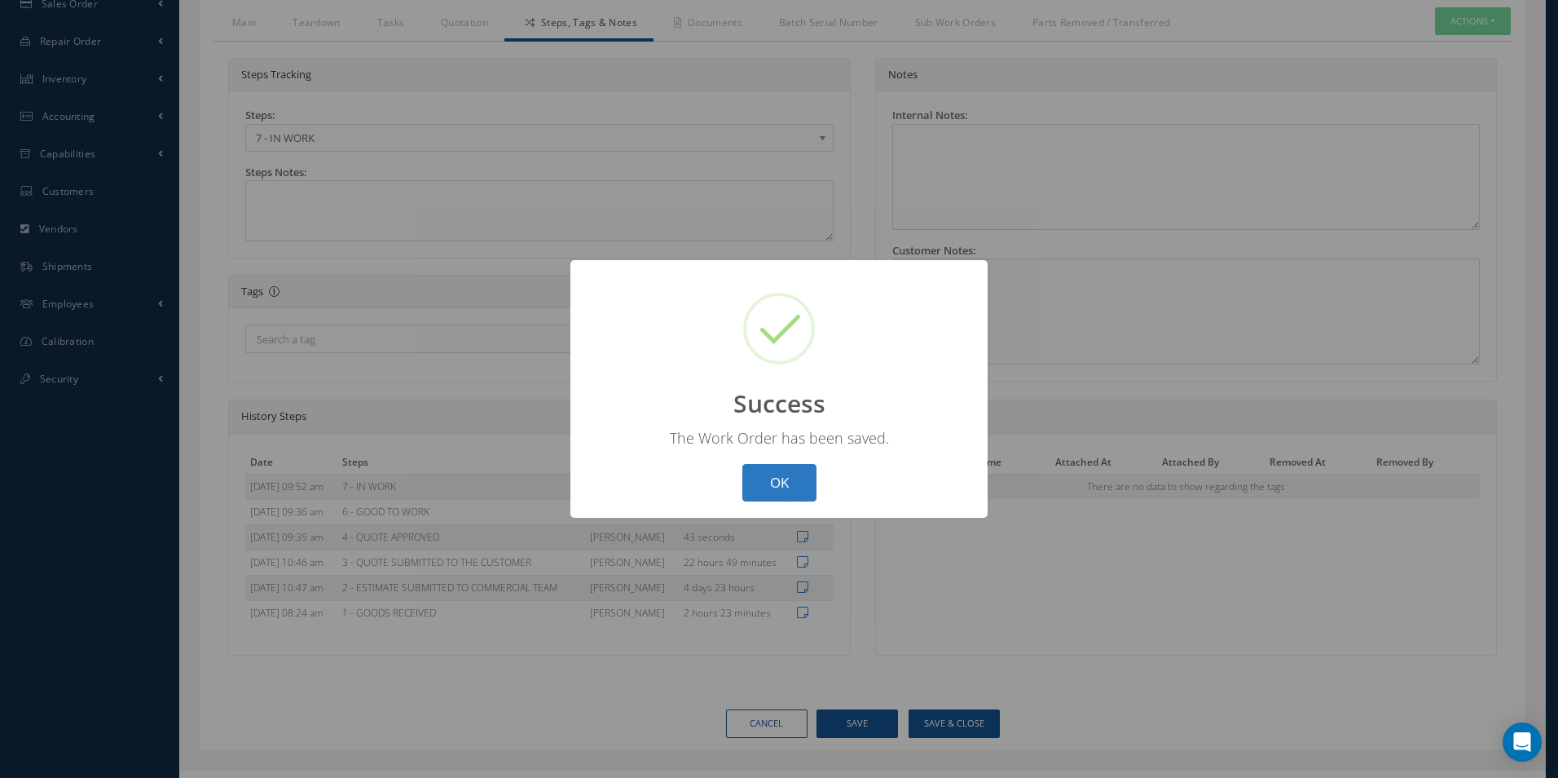
click at [765, 487] on button "OK" at bounding box center [779, 483] width 74 height 38
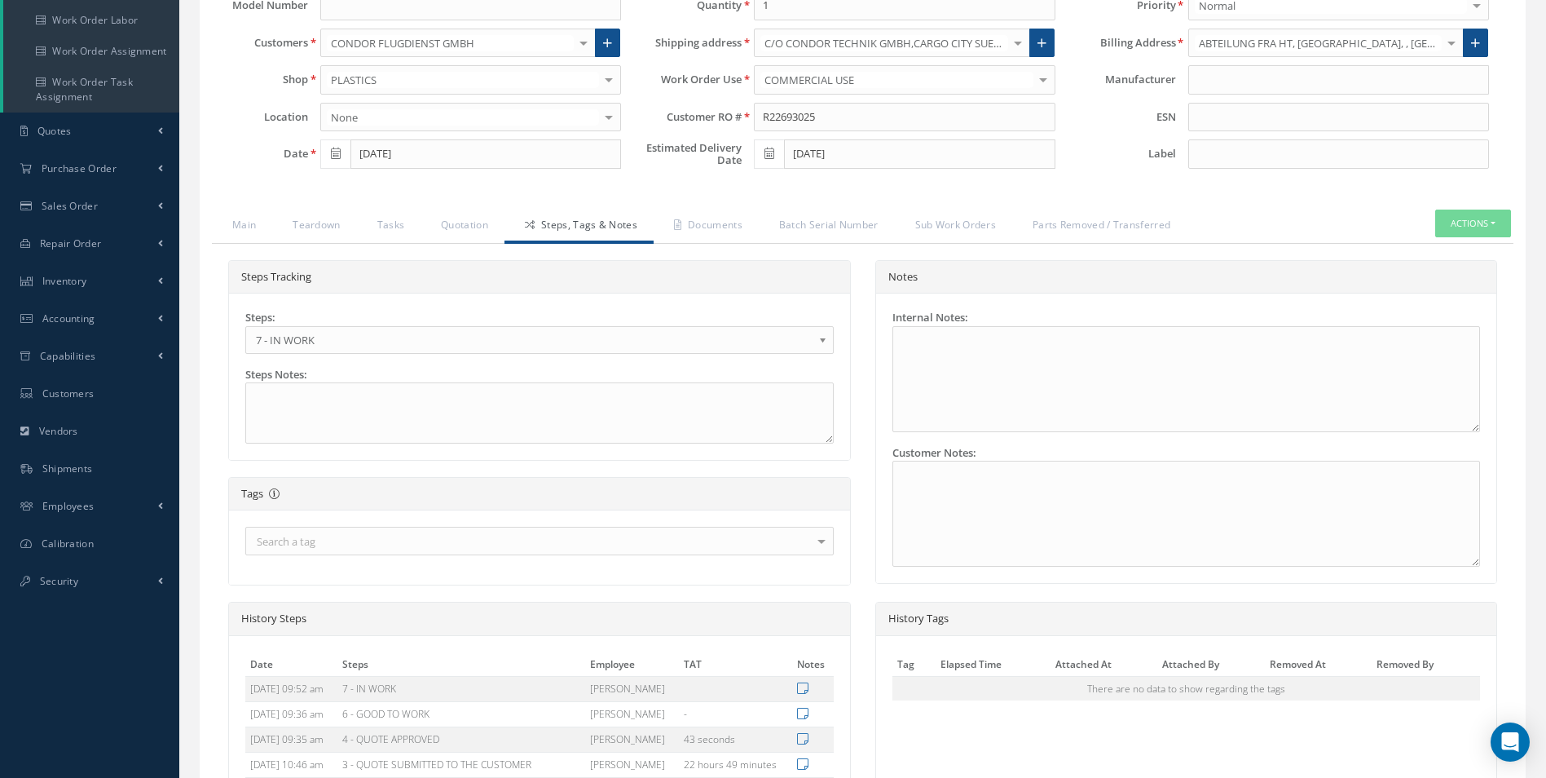
scroll to position [0, 0]
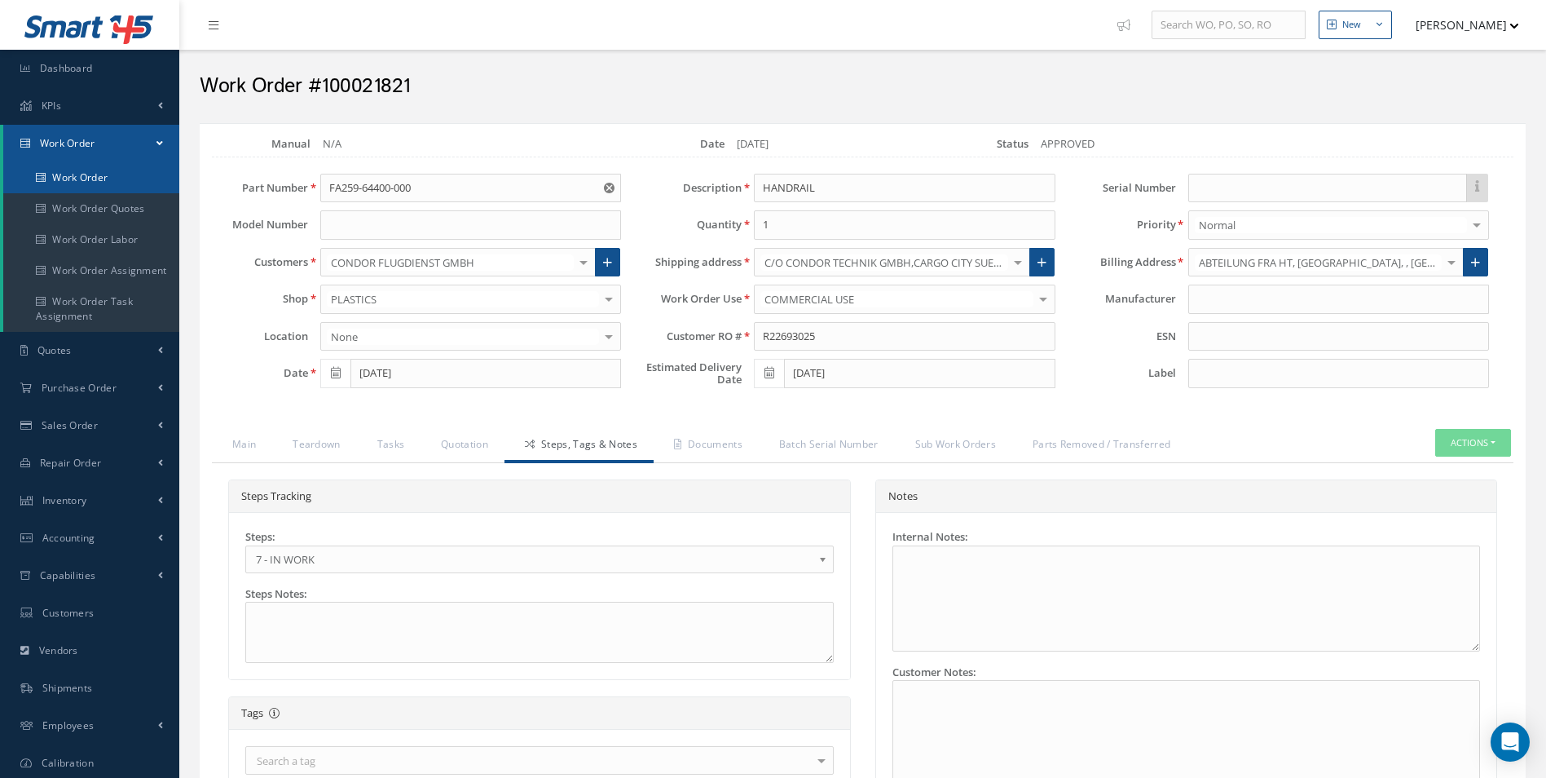
click at [86, 173] on link "Work Order" at bounding box center [91, 177] width 176 height 31
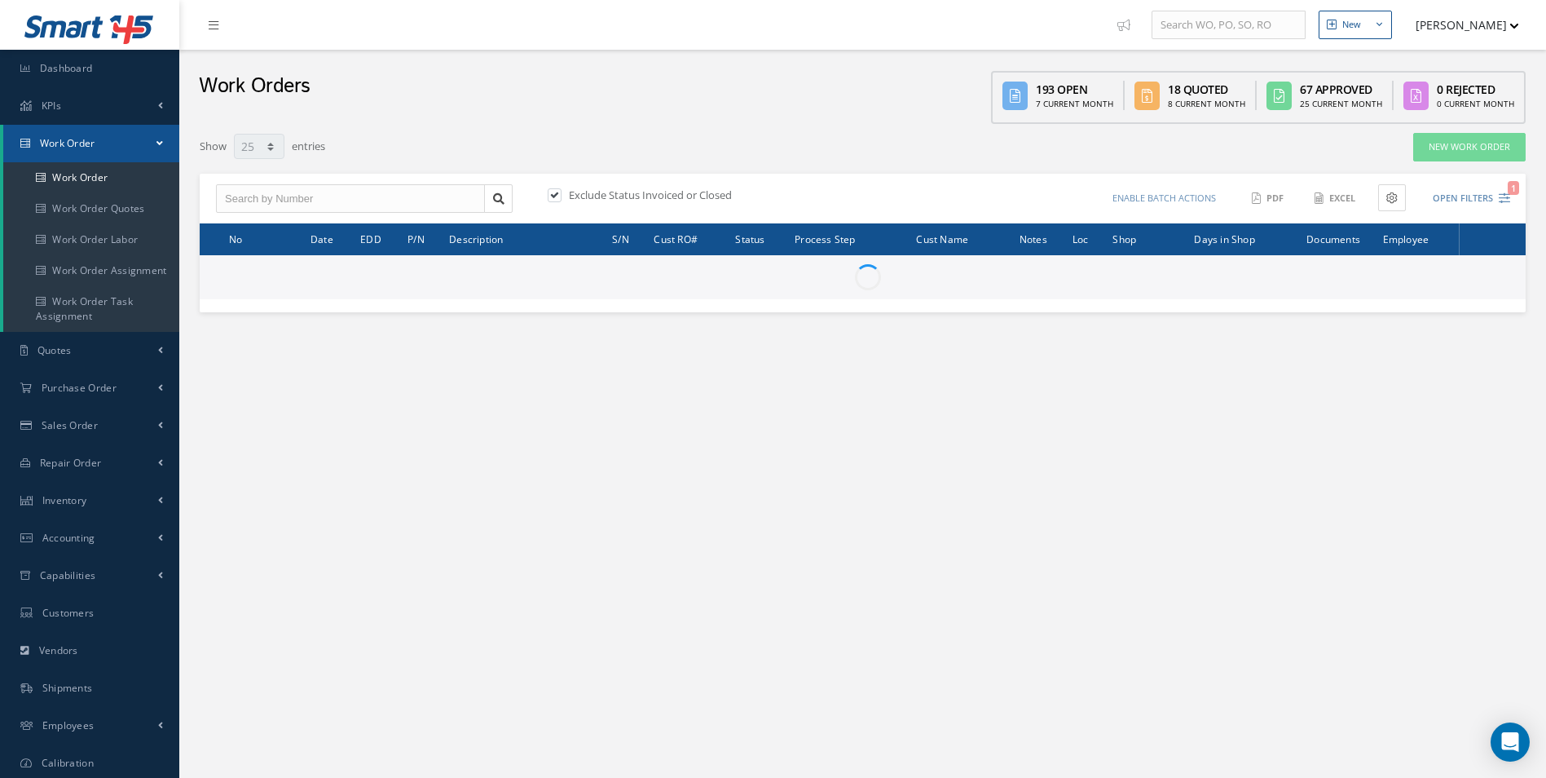
select select "25"
click at [364, 201] on input "text" at bounding box center [350, 198] width 269 height 29
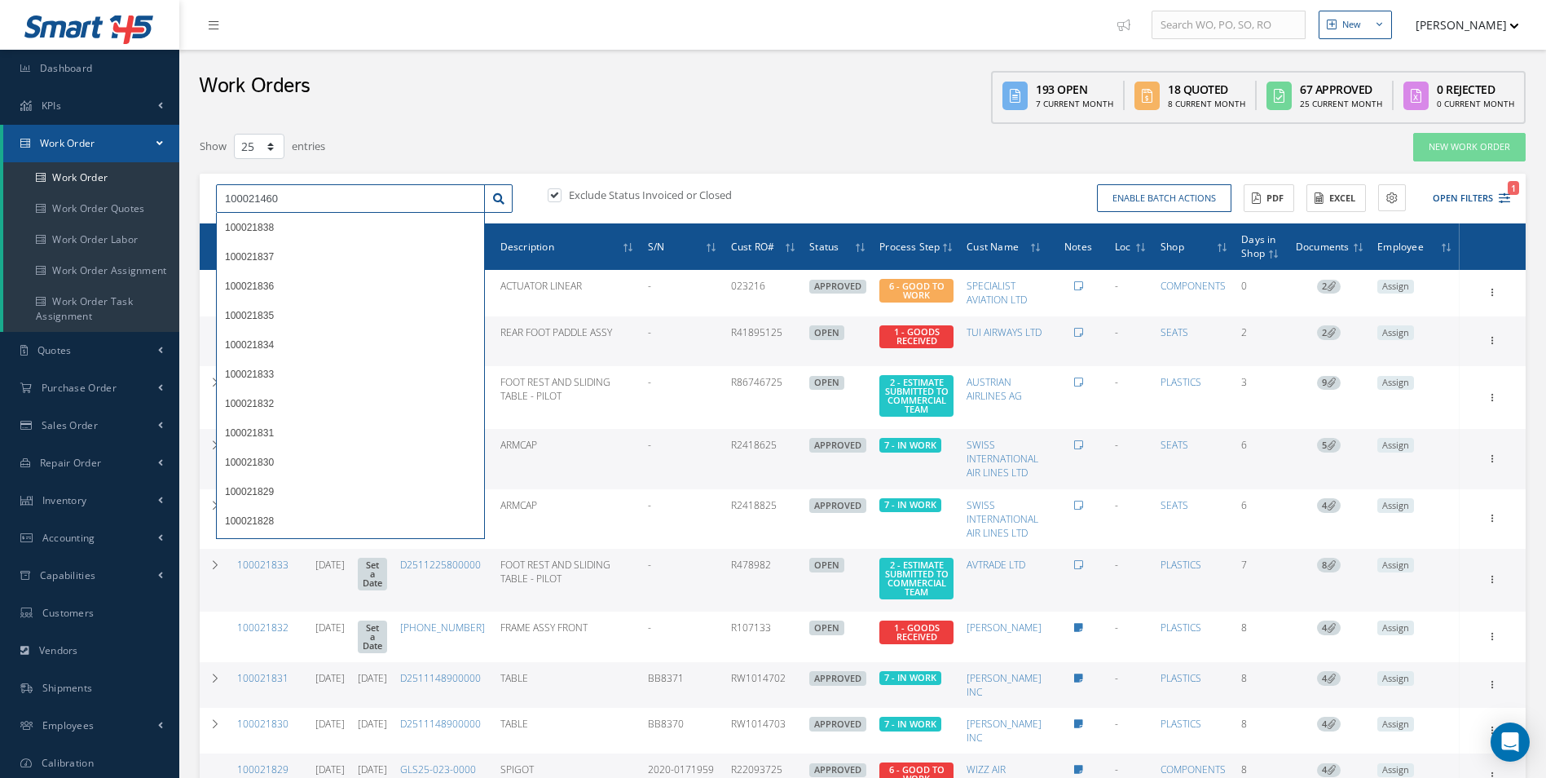
type input "100021460"
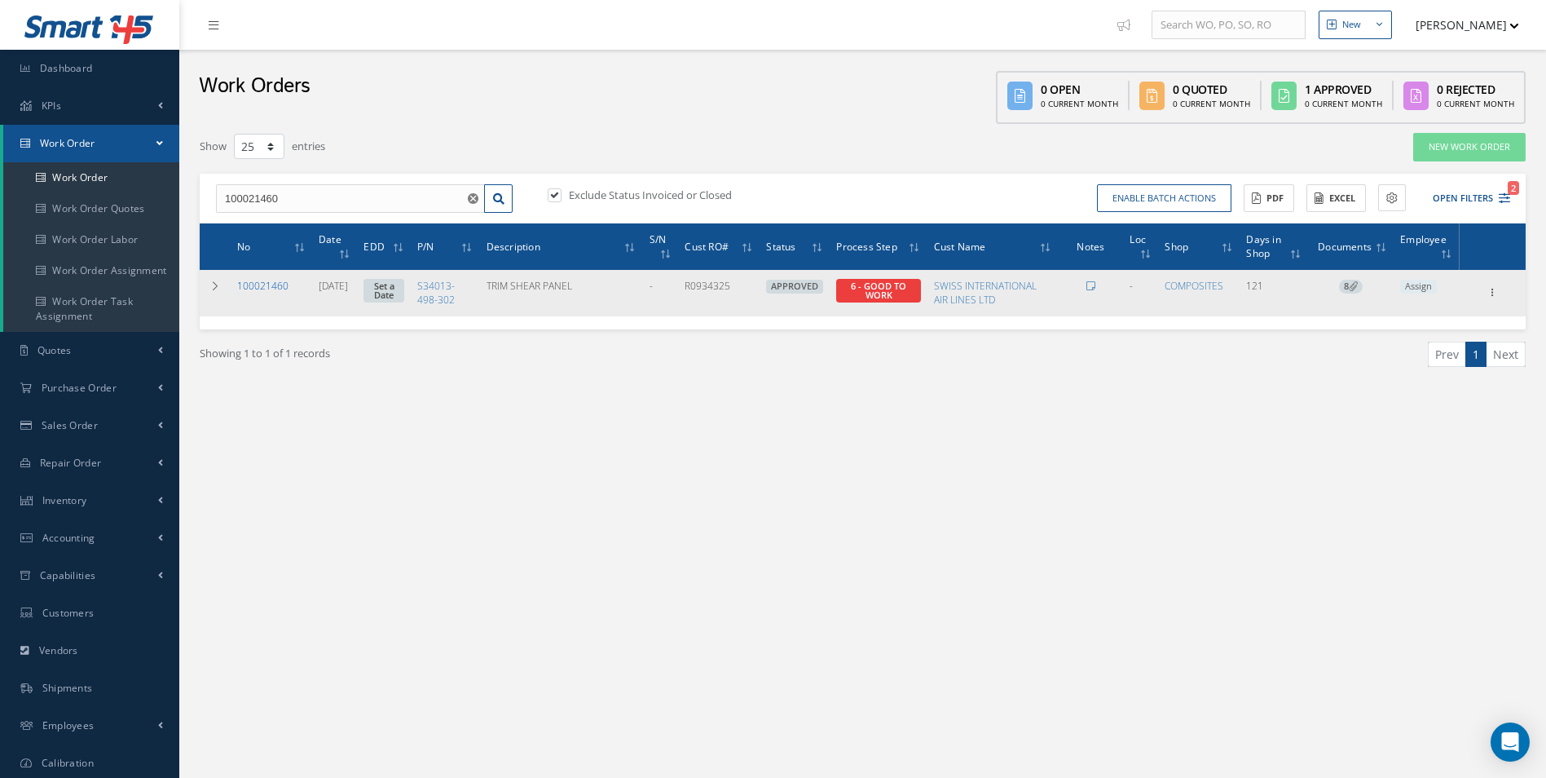
click at [256, 281] on link "100021460" at bounding box center [262, 286] width 51 height 14
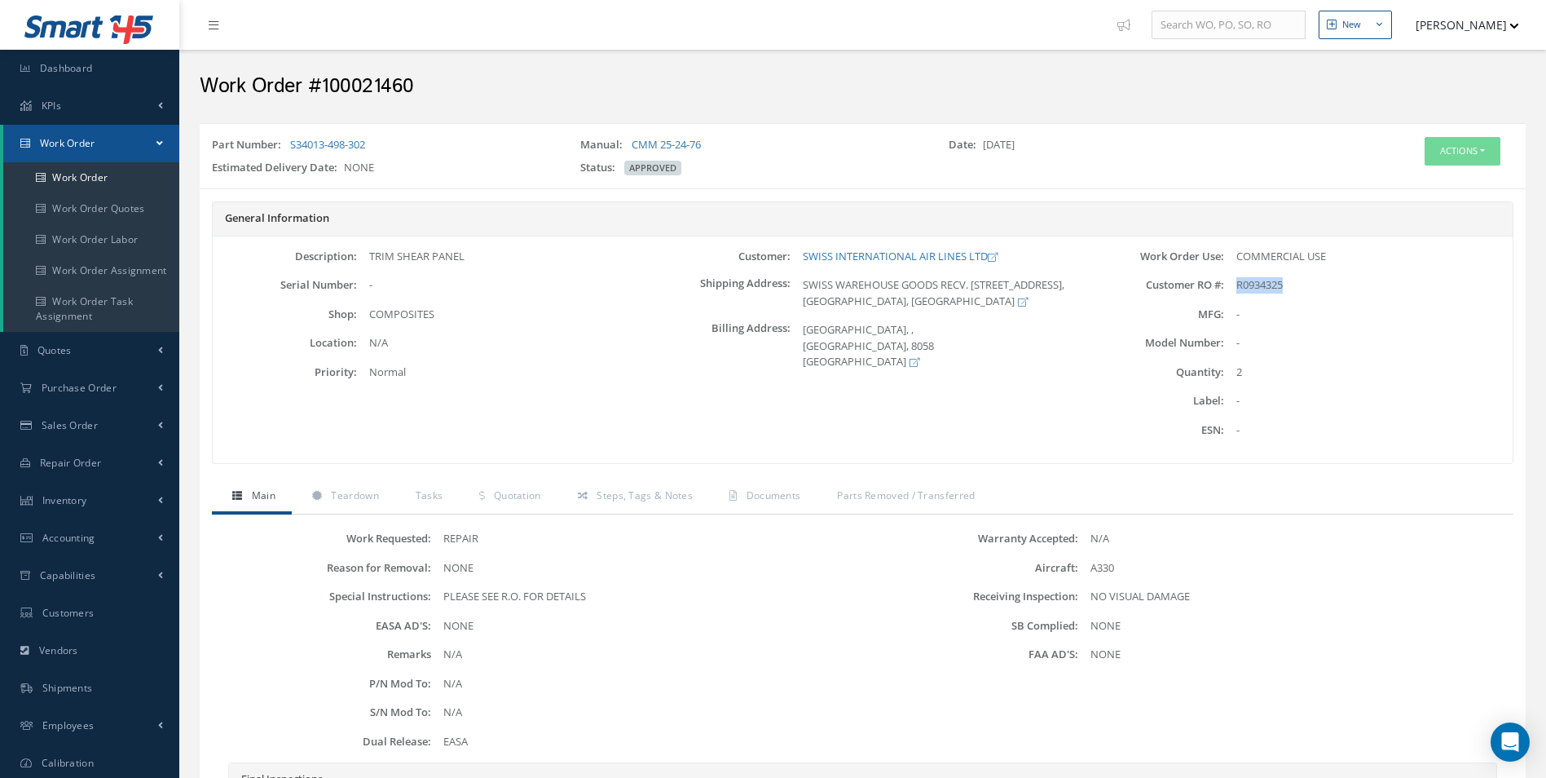
drag, startPoint x: 1238, startPoint y: 283, endPoint x: 1282, endPoint y: 291, distance: 44.8
click at [1282, 291] on span "R0934325" at bounding box center [1259, 284] width 46 height 15
copy span "R0934325"
drag, startPoint x: 289, startPoint y: 145, endPoint x: 371, endPoint y: 146, distance: 81.5
click at [371, 146] on div "Part Number: S34013-498-302" at bounding box center [384, 148] width 368 height 23
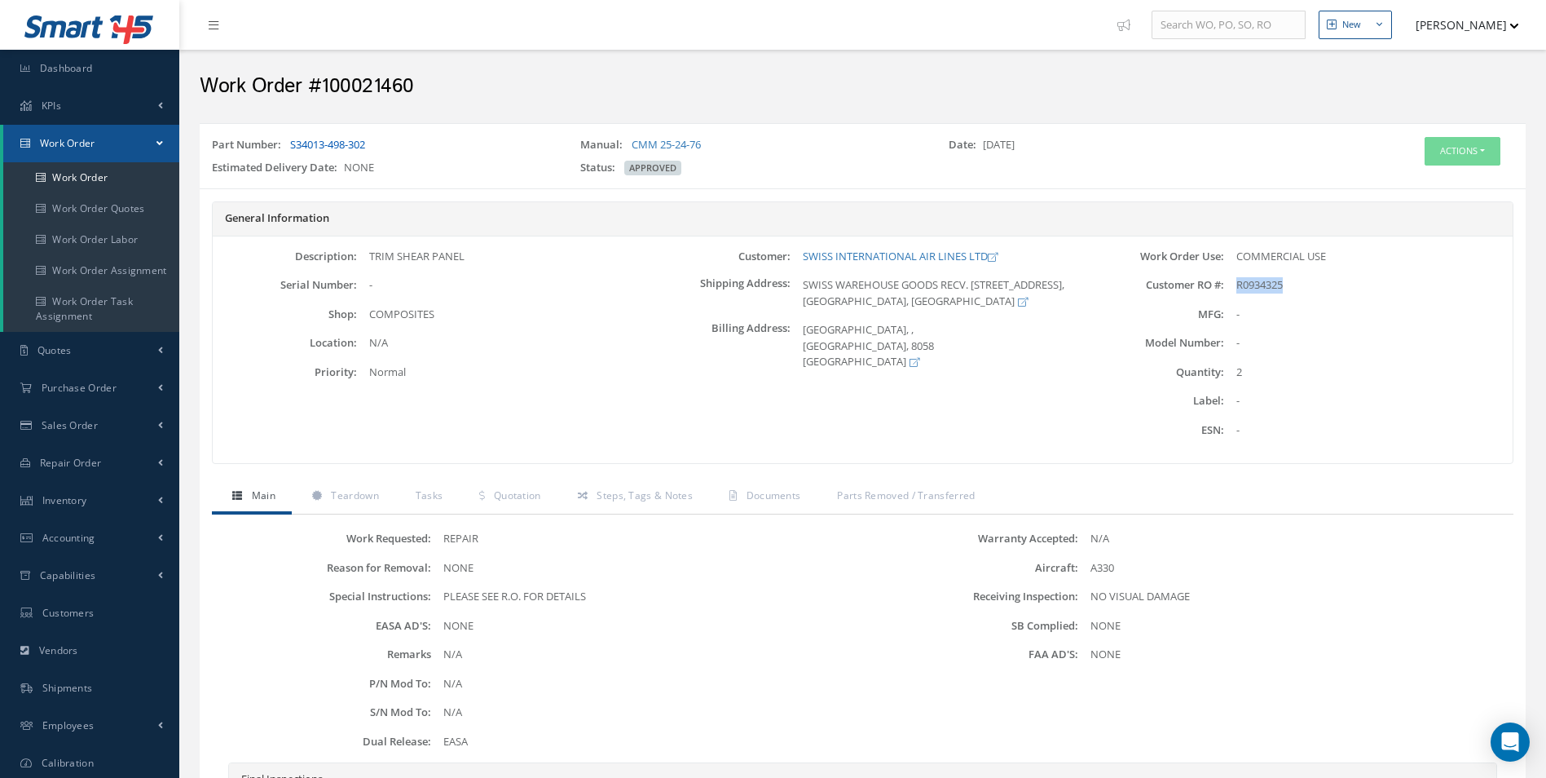
copy link "S34013-498-302"
drag, startPoint x: 802, startPoint y: 253, endPoint x: 989, endPoint y: 253, distance: 186.6
click at [989, 253] on div "SWISS INTERNATIONAL AIR LINES LTD" at bounding box center [935, 257] width 289 height 16
drag, startPoint x: 989, startPoint y: 253, endPoint x: 979, endPoint y: 258, distance: 10.9
copy link "SWISS INTERNATIONAL AIR LINES LTD"
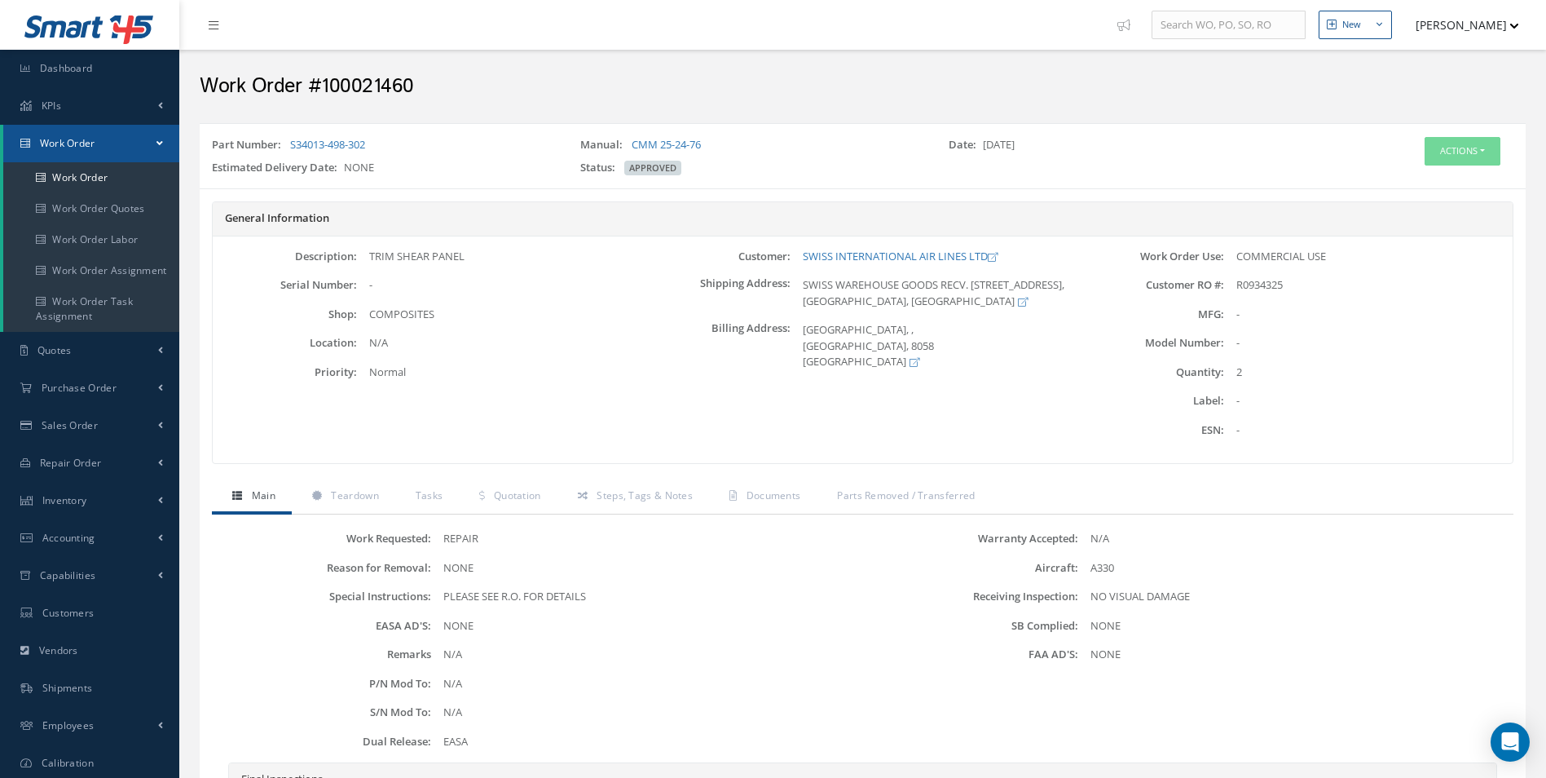
click at [378, 260] on div "TRIM SHEAR PANEL" at bounding box center [501, 257] width 289 height 16
drag, startPoint x: 372, startPoint y: 252, endPoint x: 463, endPoint y: 263, distance: 92.0
click at [463, 263] on div "TRIM SHEAR PANEL" at bounding box center [501, 257] width 289 height 16
drag, startPoint x: 463, startPoint y: 263, endPoint x: 458, endPoint y: 255, distance: 9.5
copy div "TRIM SHEAR PANEL"
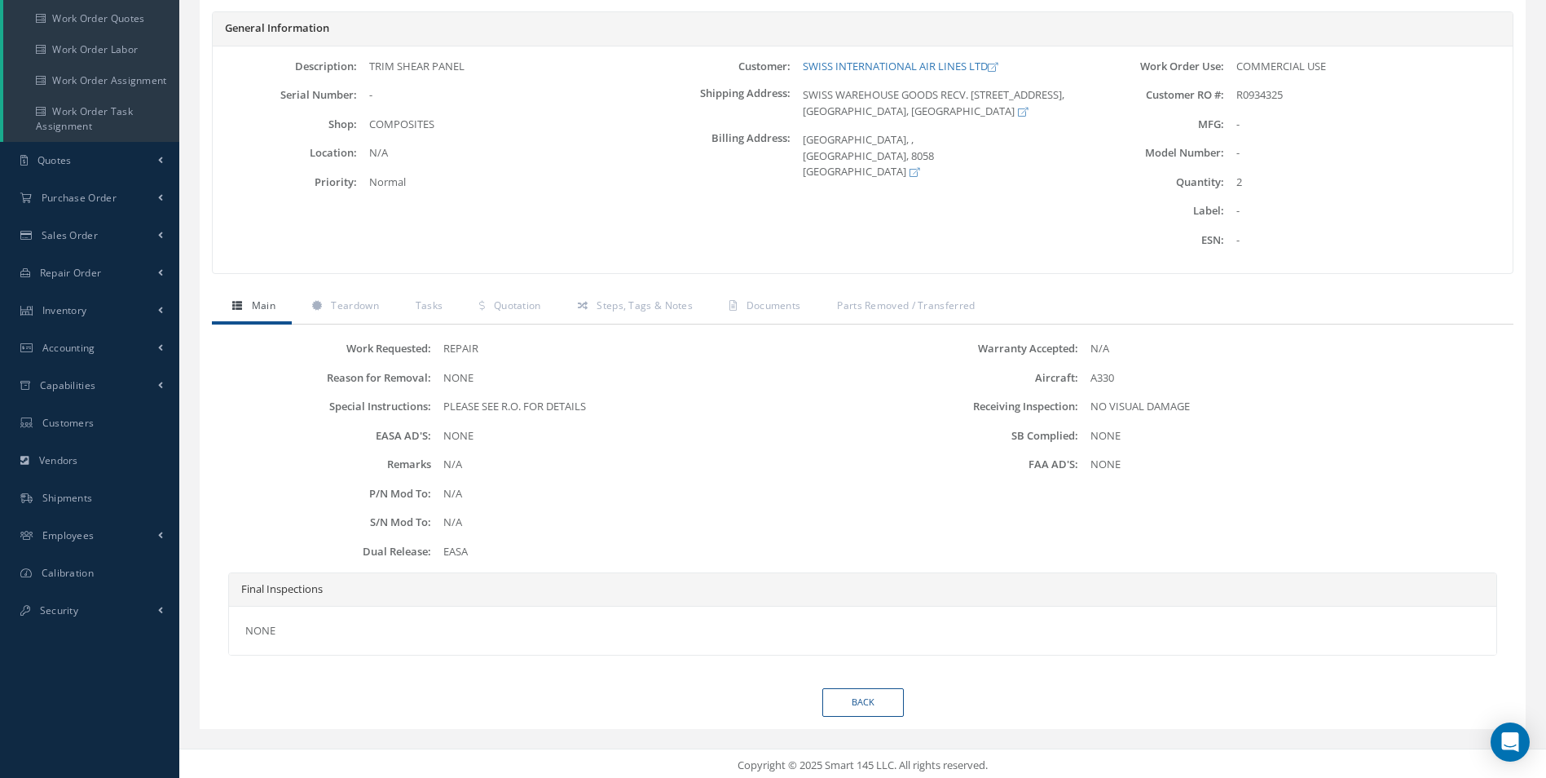
scroll to position [194, 0]
click at [366, 305] on span "Teardown" at bounding box center [354, 301] width 47 height 14
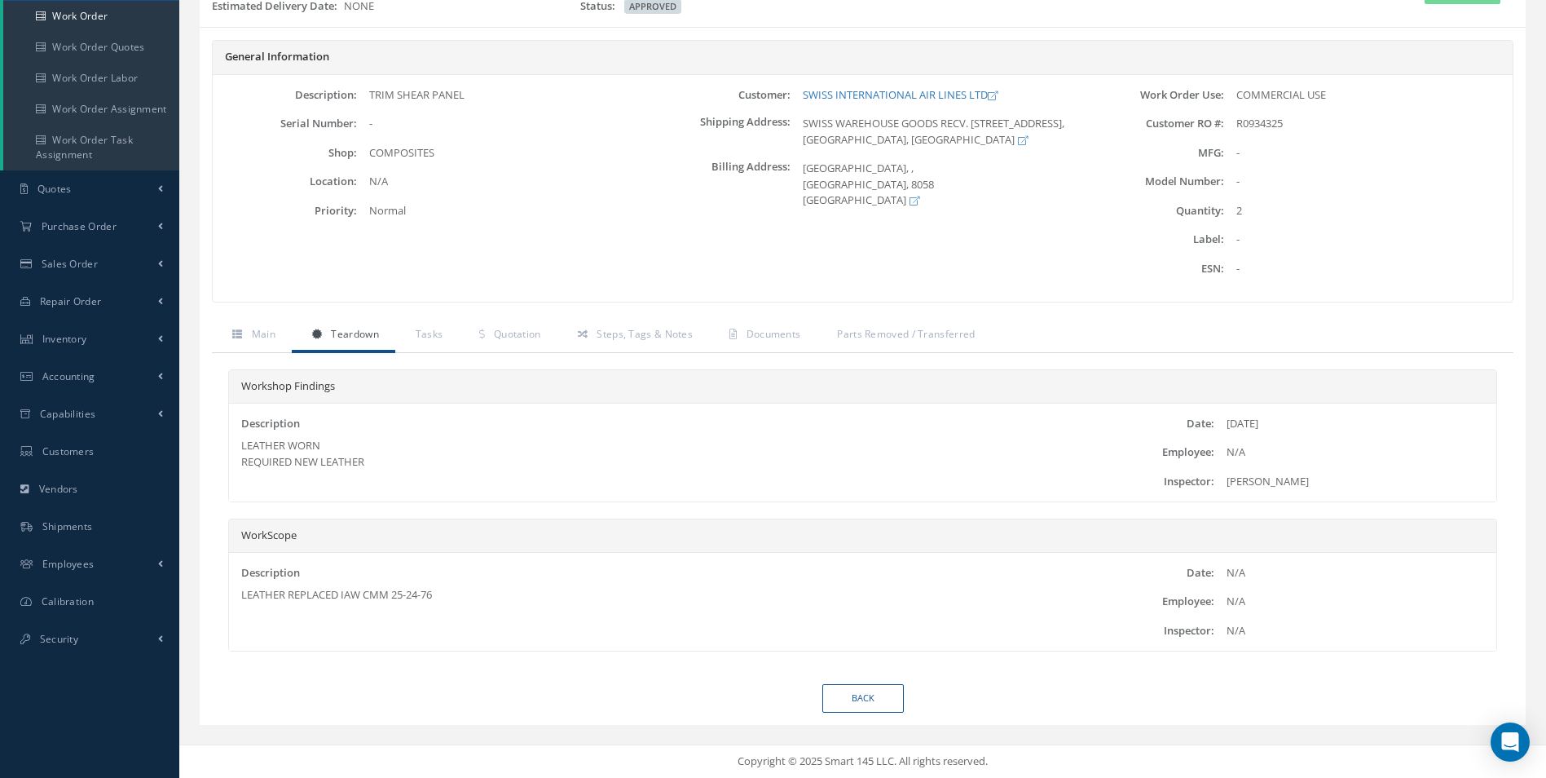
scroll to position [161, 0]
click at [243, 593] on div "LEATHER REPLACED IAW CMM 25-24-76" at bounding box center [651, 595] width 821 height 16
drag, startPoint x: 241, startPoint y: 593, endPoint x: 458, endPoint y: 593, distance: 216.8
click at [458, 593] on div "LEATHER REPLACED IAW CMM 25-24-76" at bounding box center [651, 595] width 821 height 16
drag, startPoint x: 458, startPoint y: 593, endPoint x: 413, endPoint y: 597, distance: 45.0
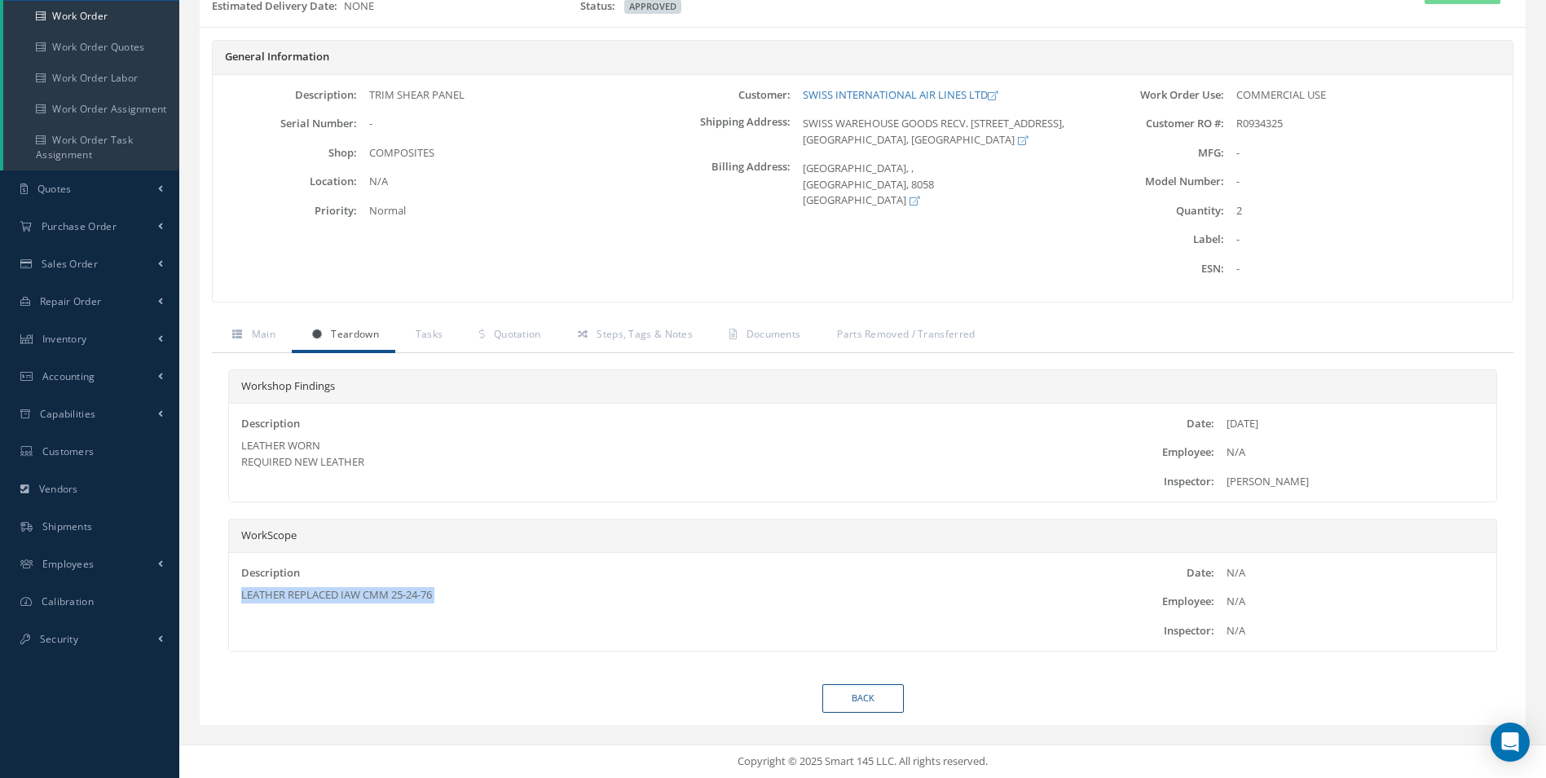
copy div "LEATHER REPLACED IAW CMM 25-24-76"
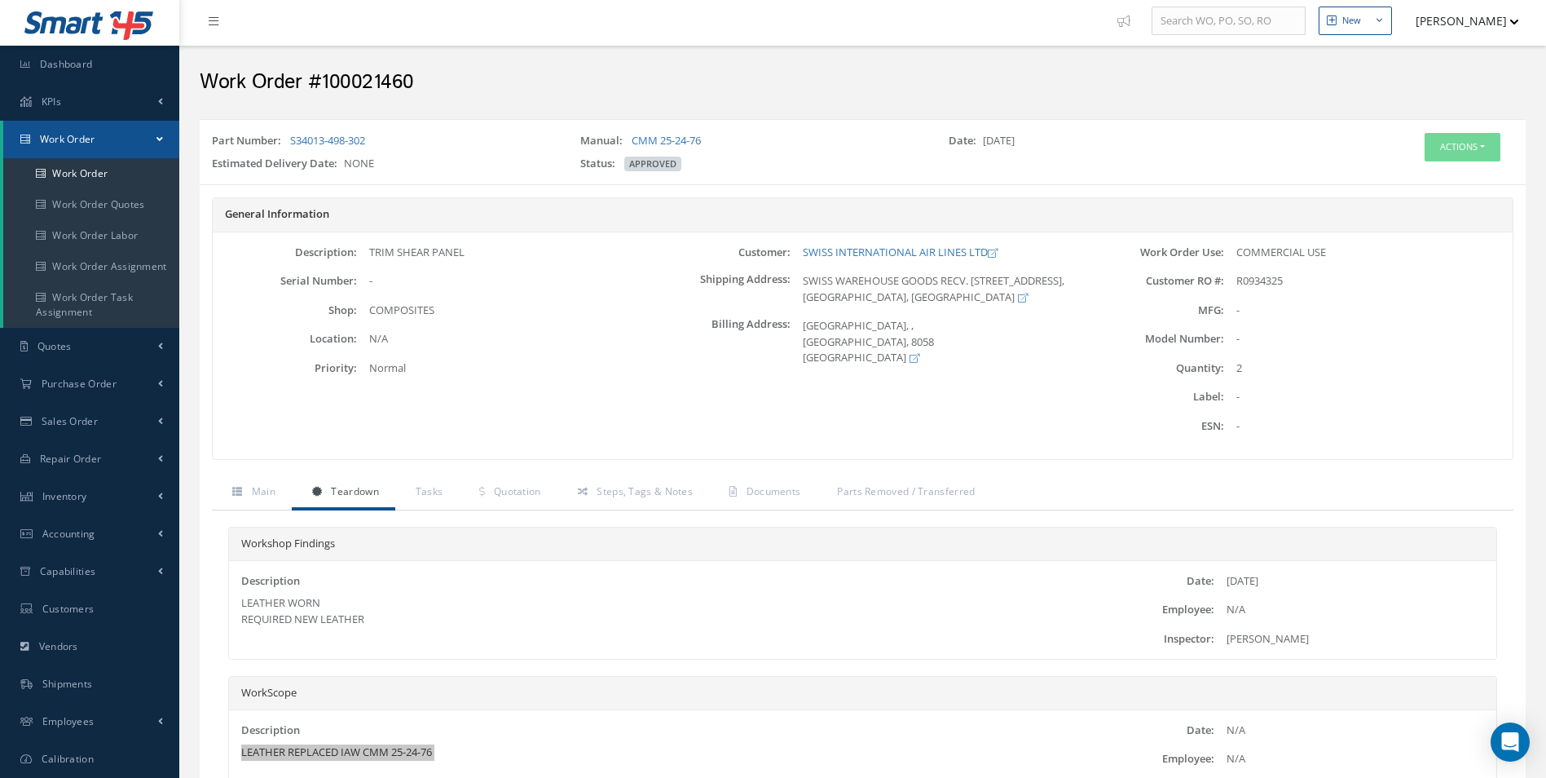
scroll to position [0, 0]
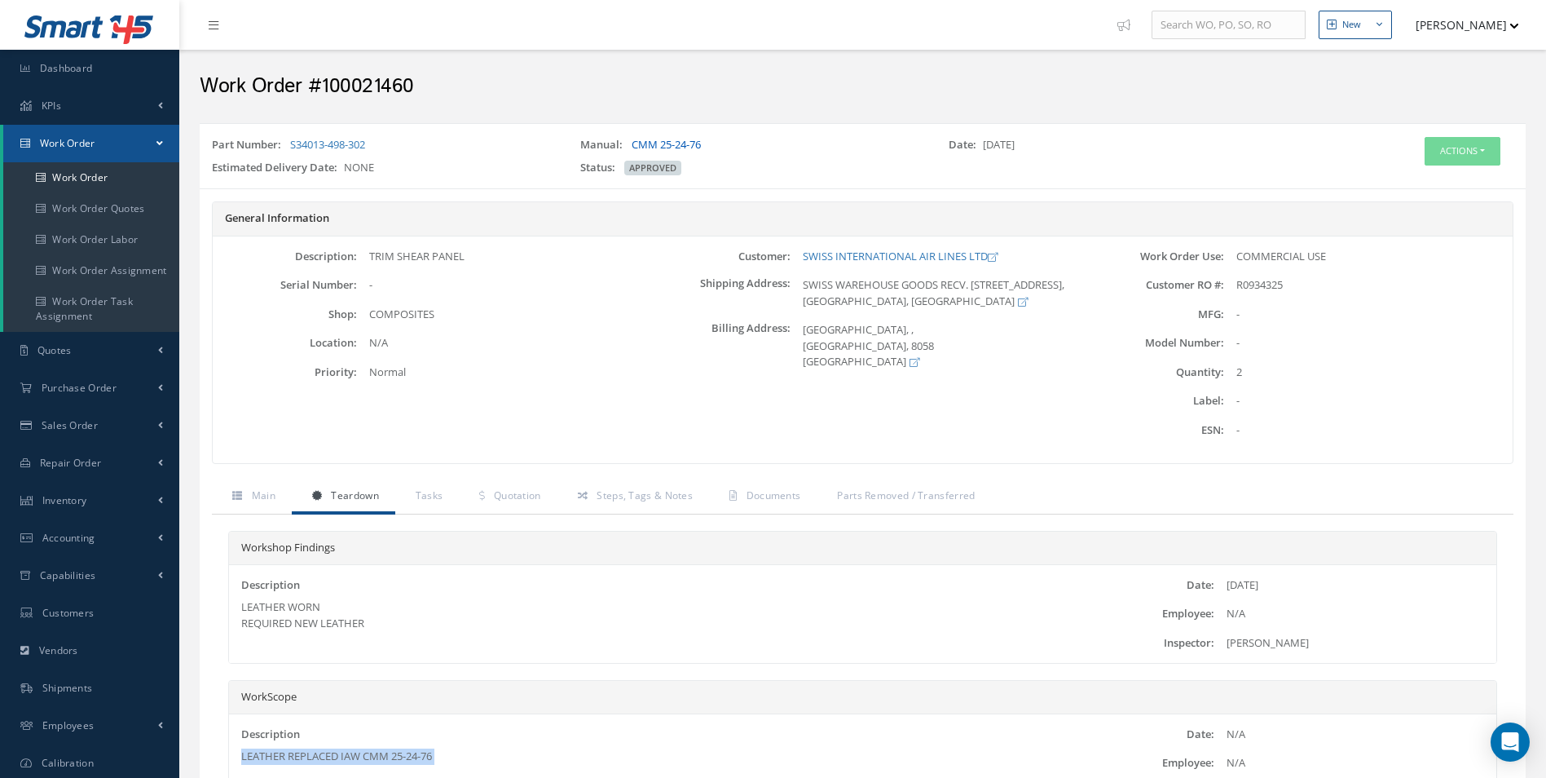
click at [683, 144] on link "CMM 25-24-76" at bounding box center [666, 144] width 69 height 15
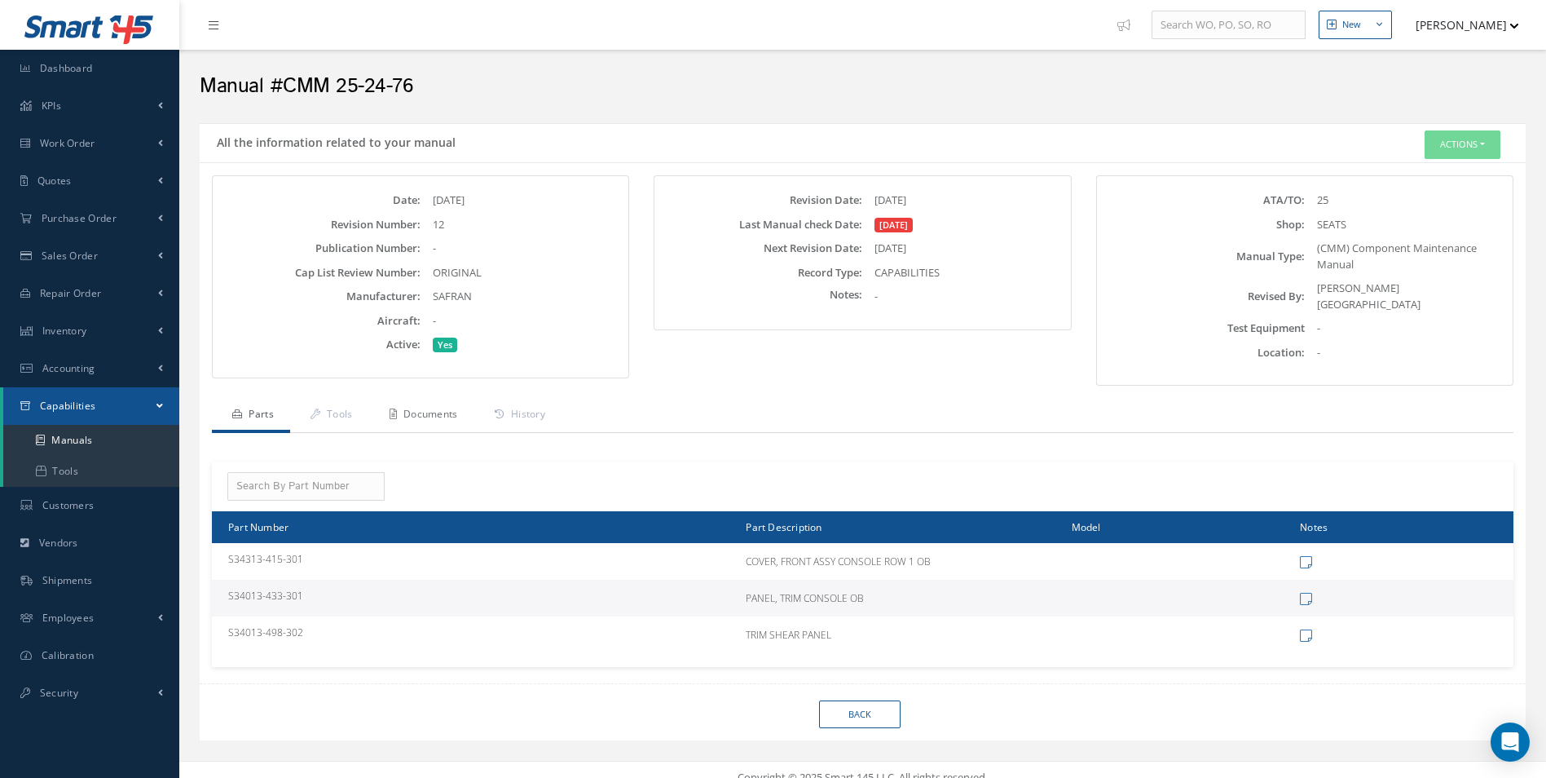
click at [448, 408] on link "Documents" at bounding box center [421, 416] width 105 height 34
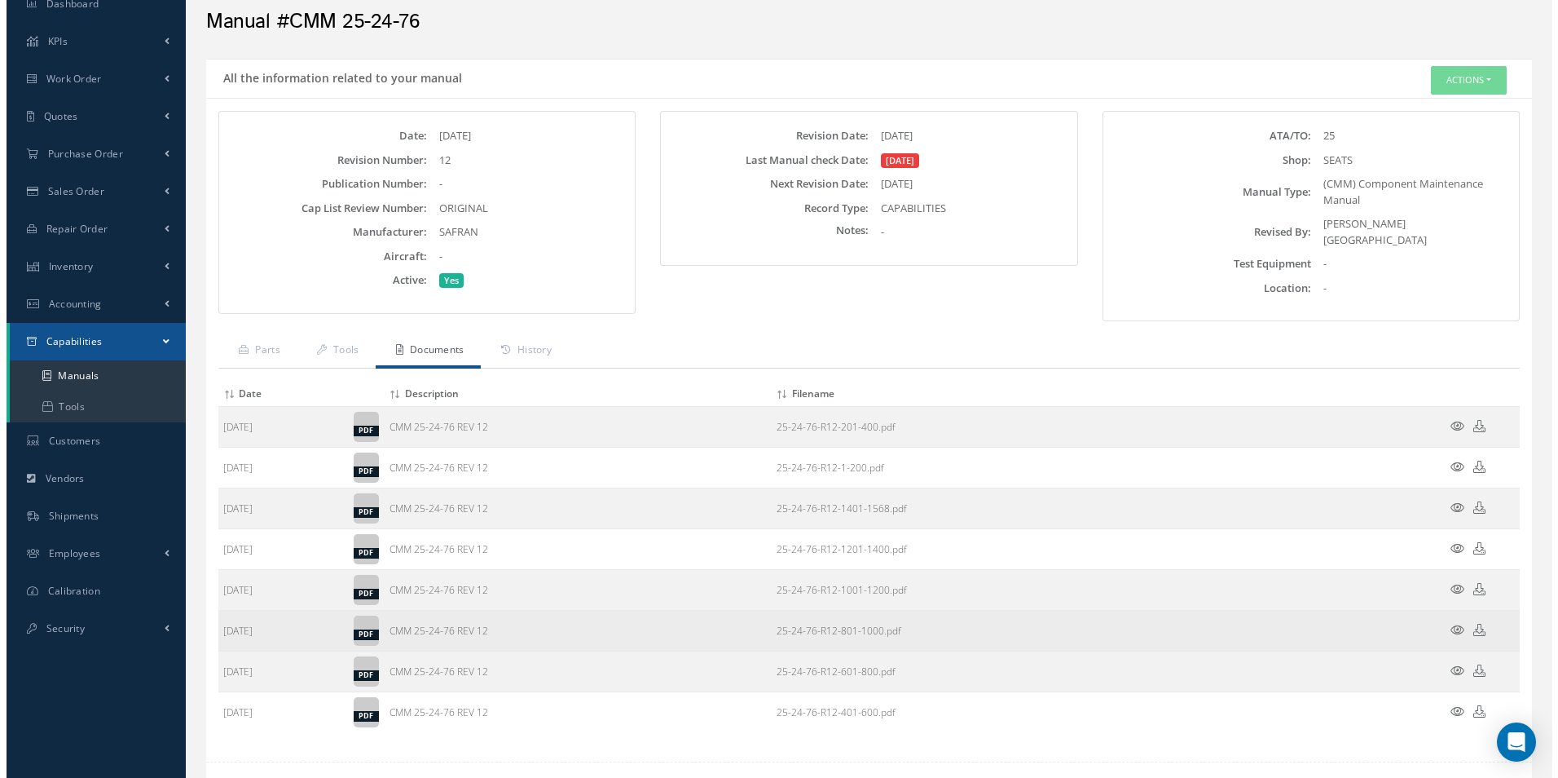
scroll to position [151, 0]
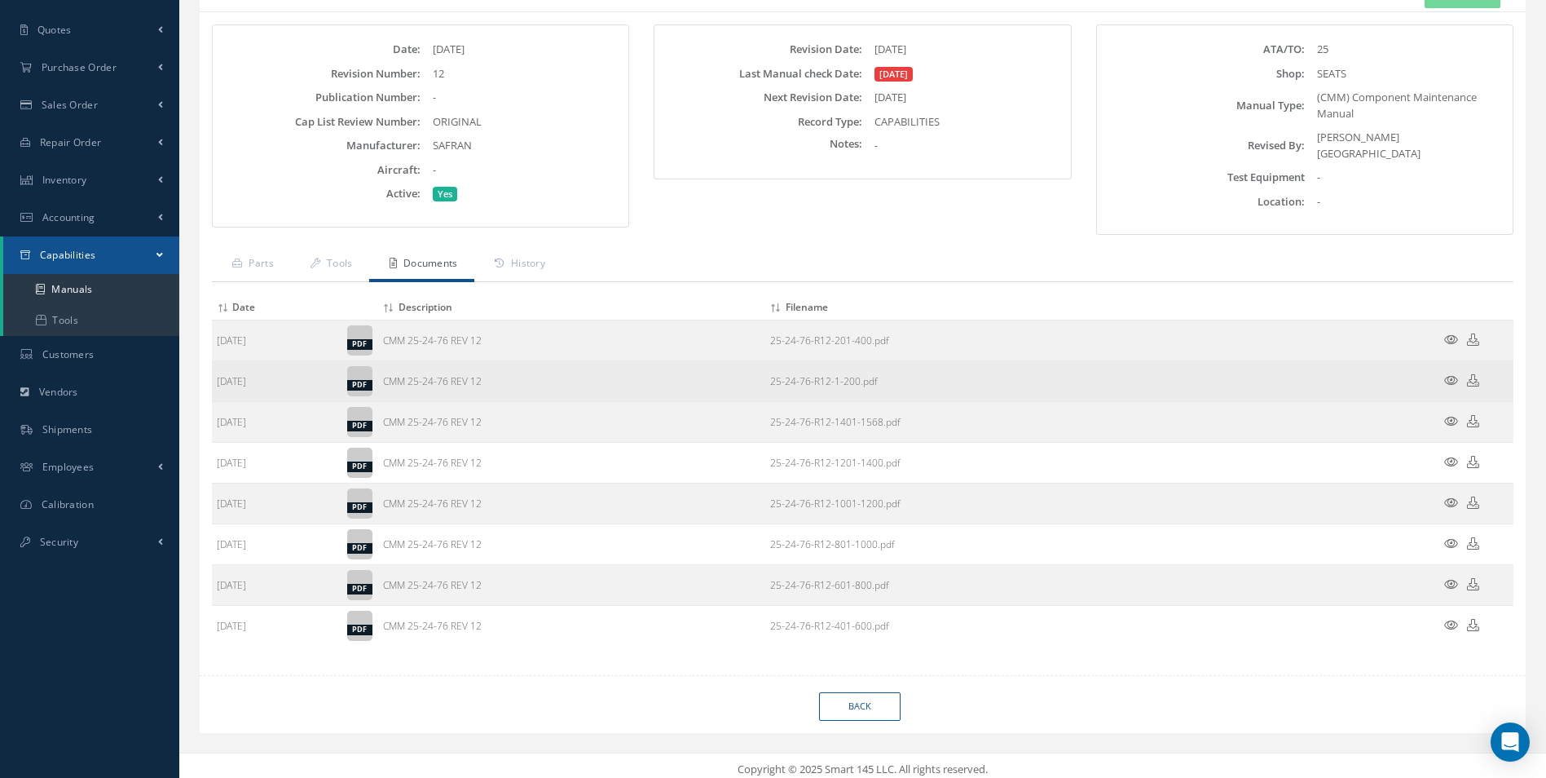
click at [1448, 374] on icon at bounding box center [1451, 380] width 14 height 12
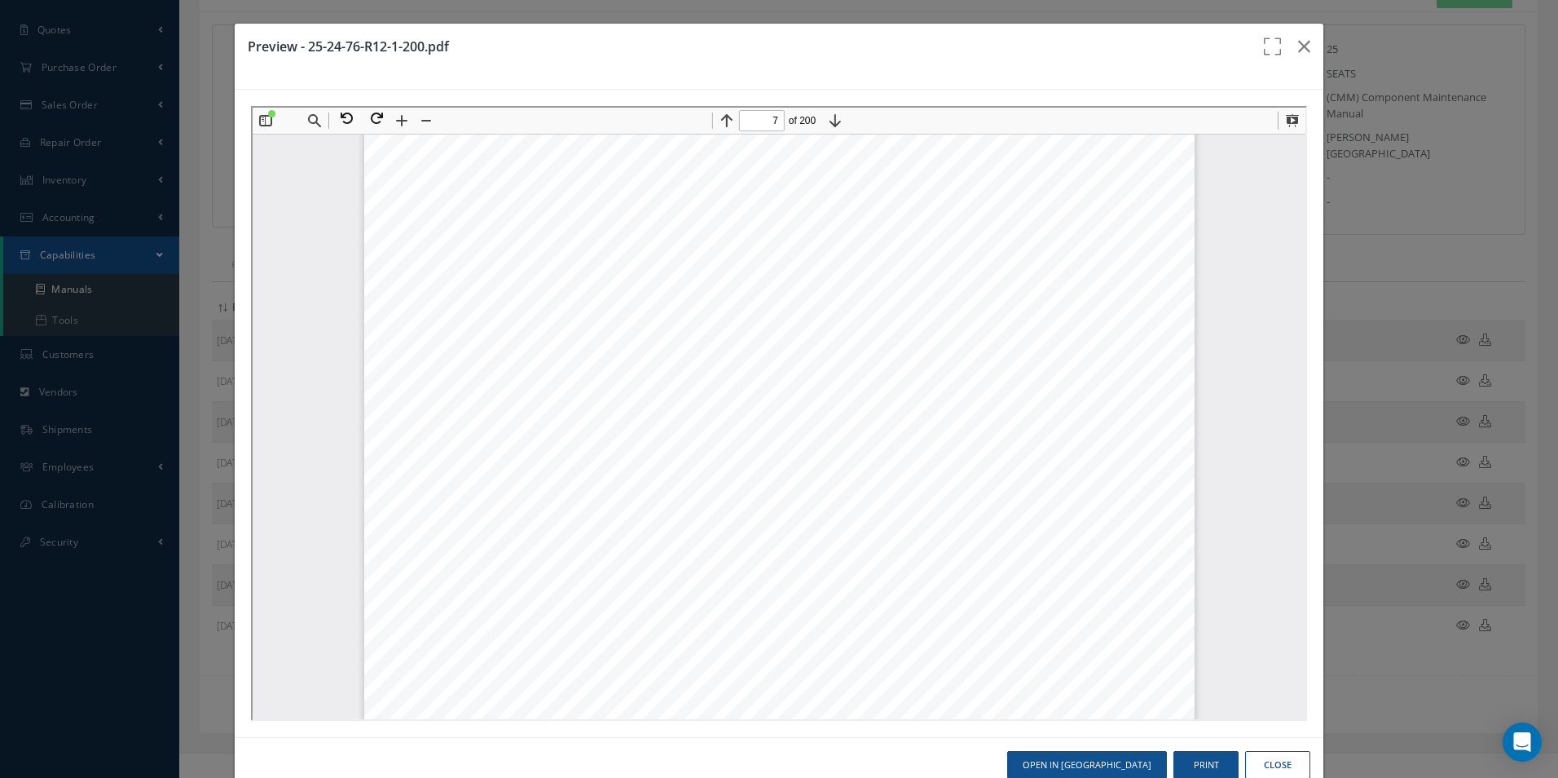
scroll to position [7017, 0]
type input "9"
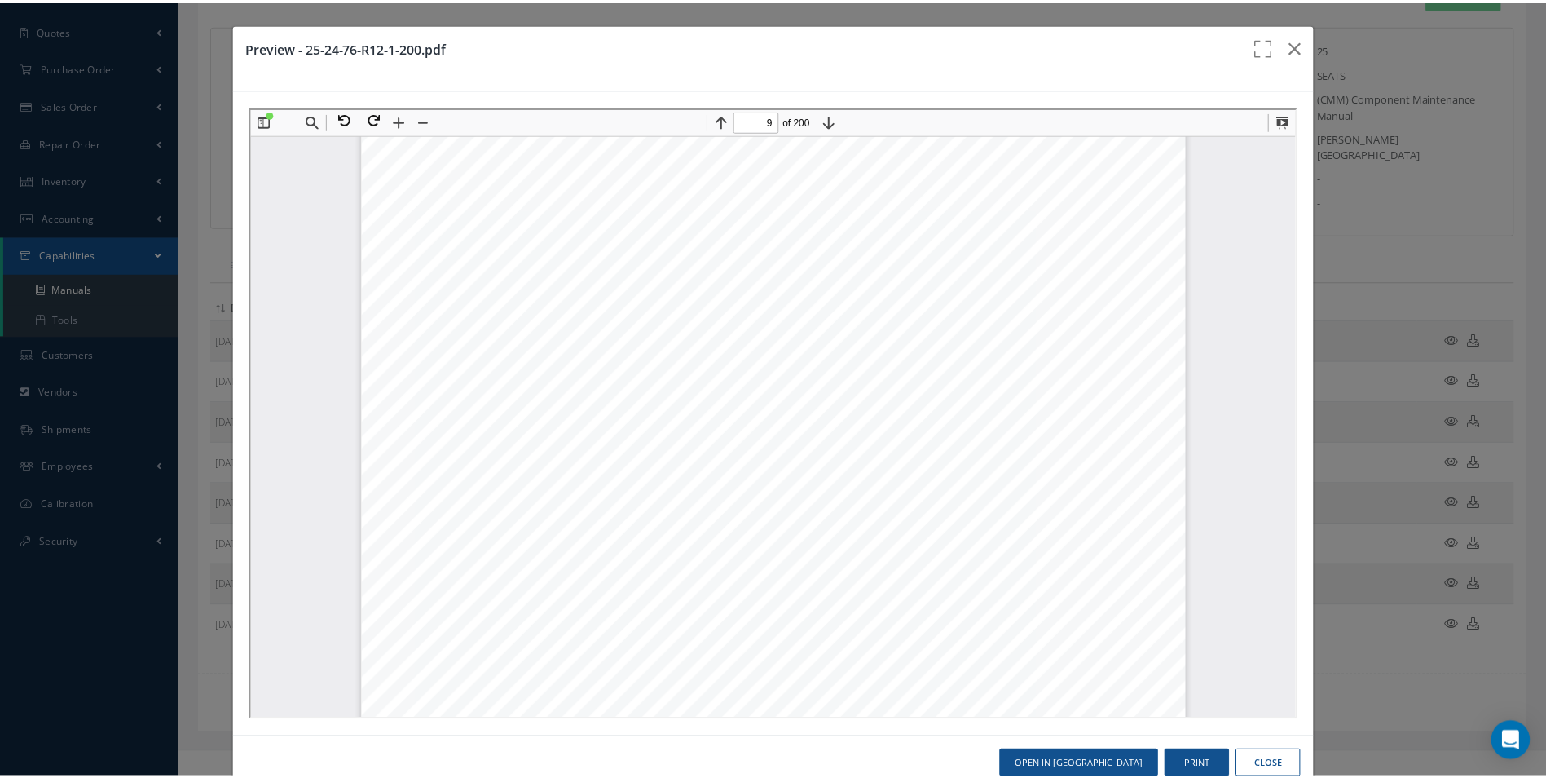
scroll to position [8973, 0]
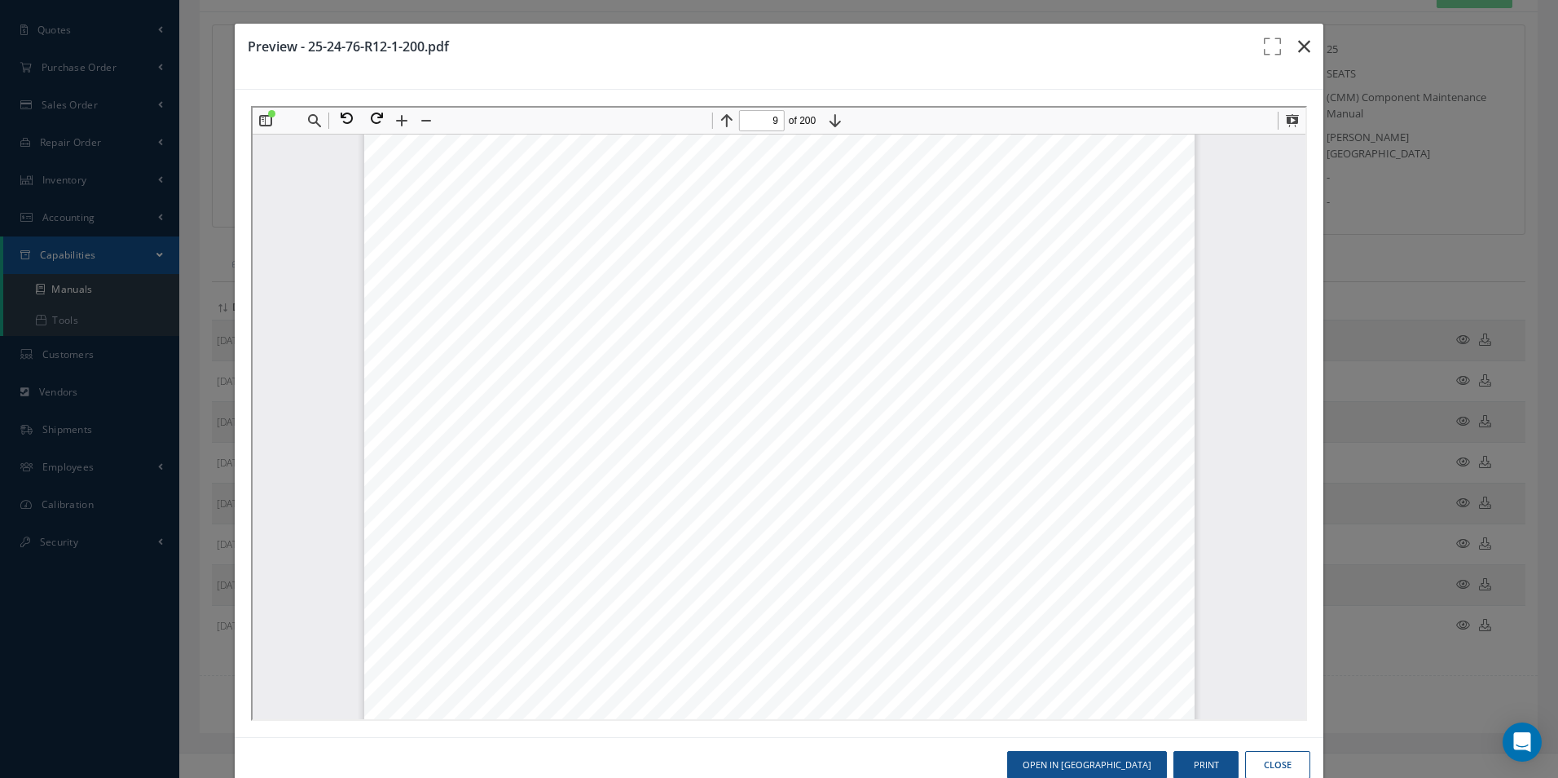
click at [1298, 54] on icon "button" at bounding box center [1304, 47] width 12 height 20
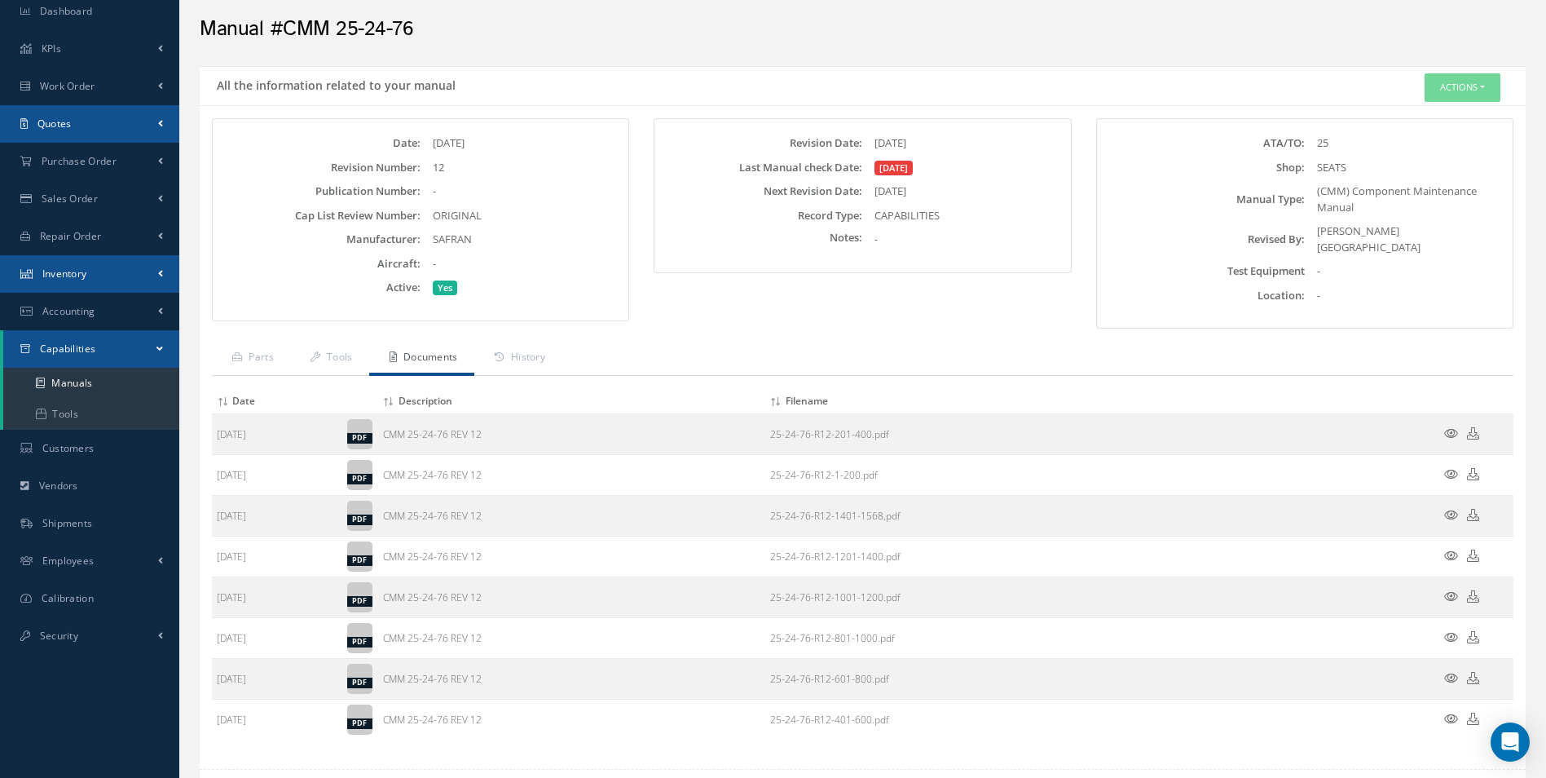
scroll to position [0, 0]
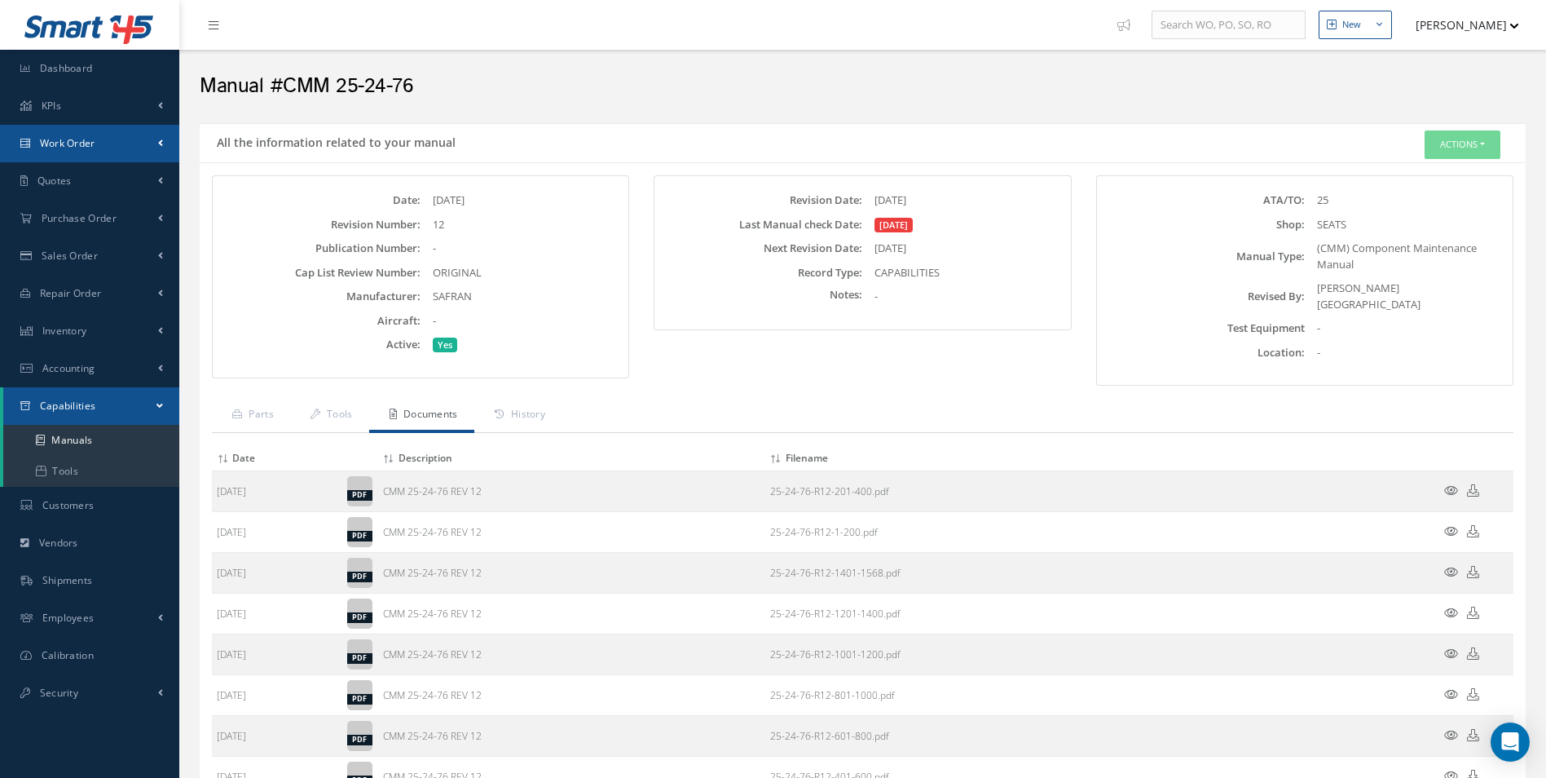
click at [95, 146] on span "Work Order" at bounding box center [67, 143] width 55 height 14
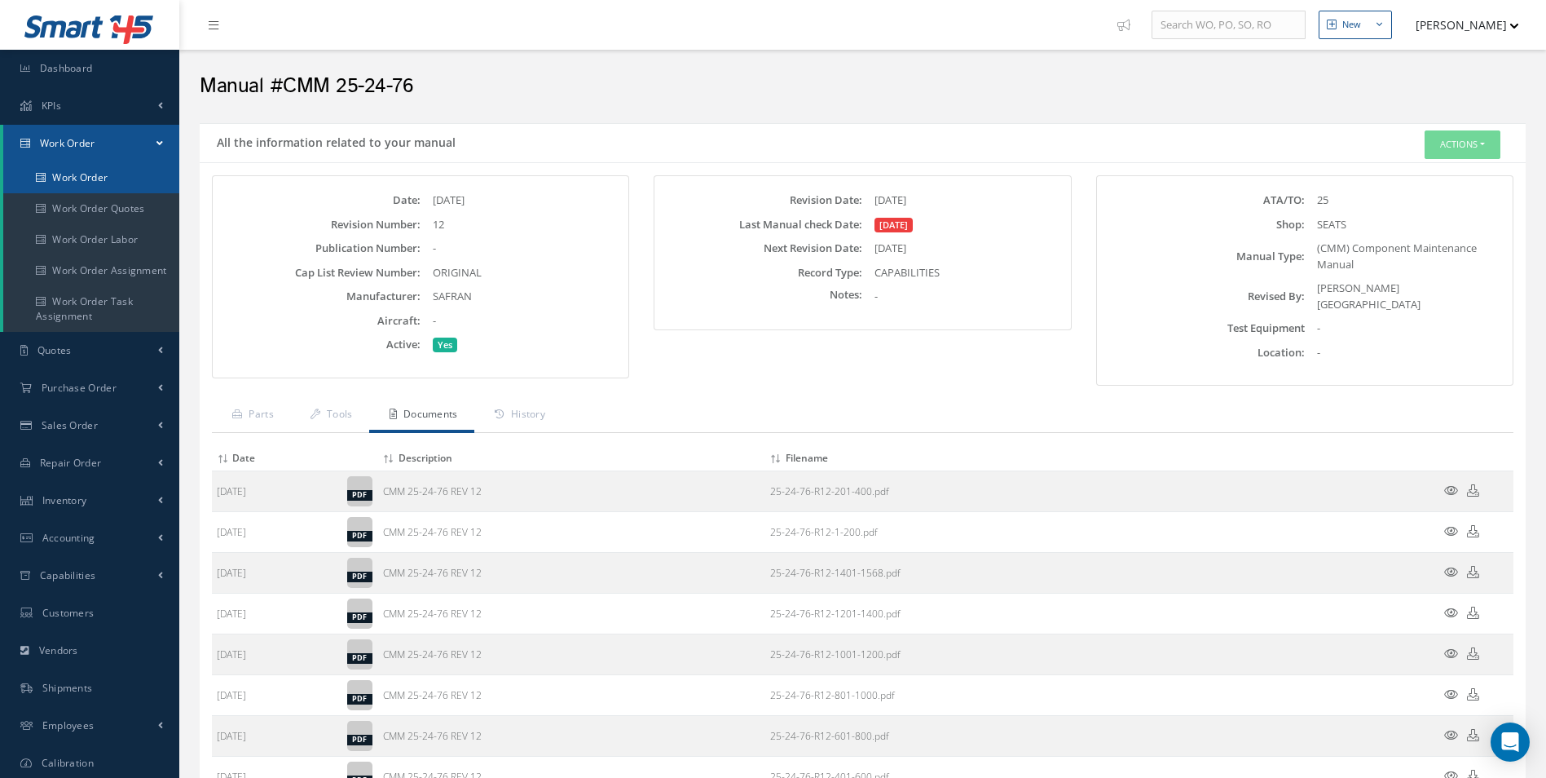
click at [99, 172] on link "Work Order" at bounding box center [91, 177] width 176 height 31
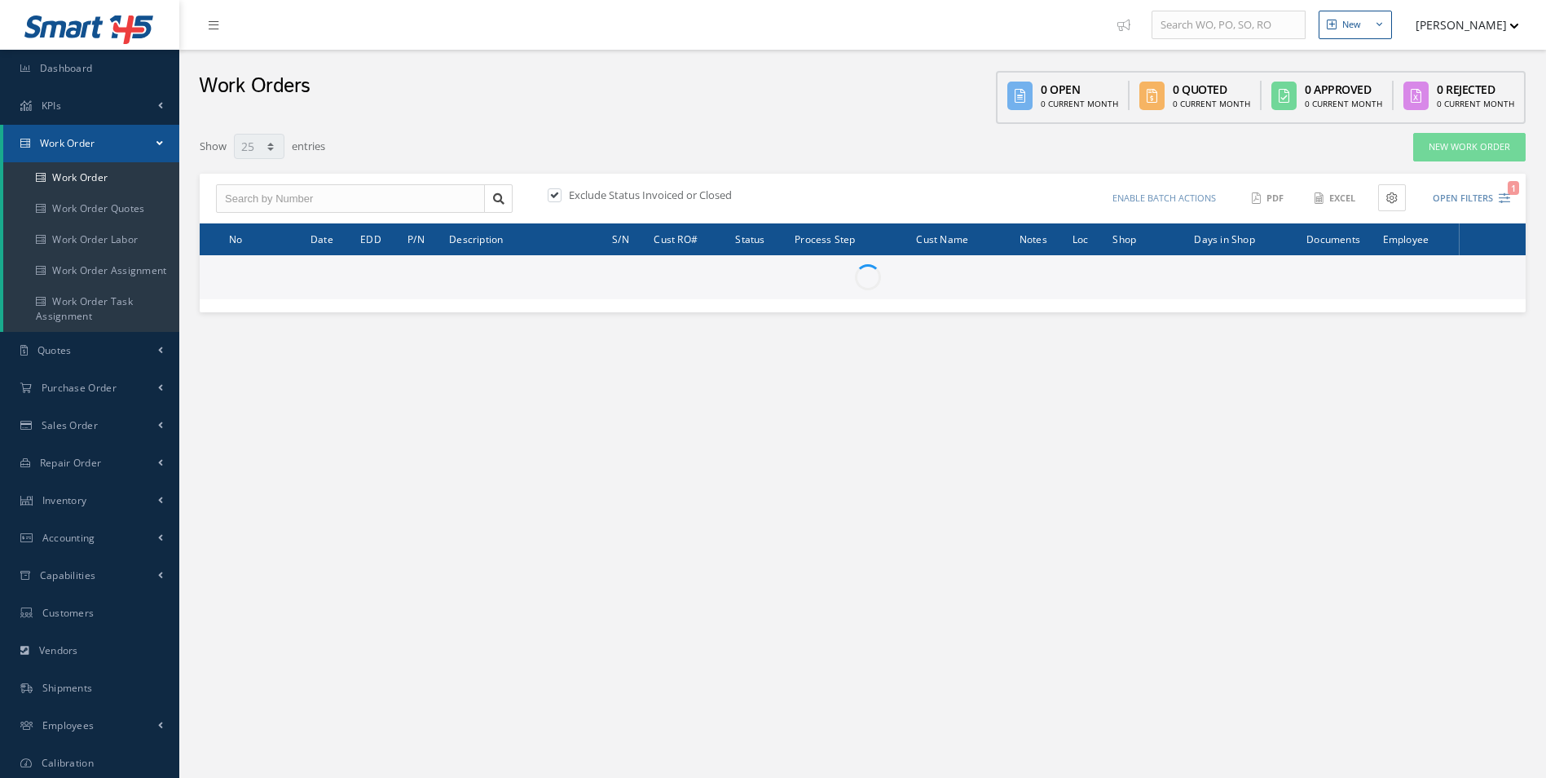
select select "25"
click at [260, 205] on input "text" at bounding box center [350, 198] width 269 height 29
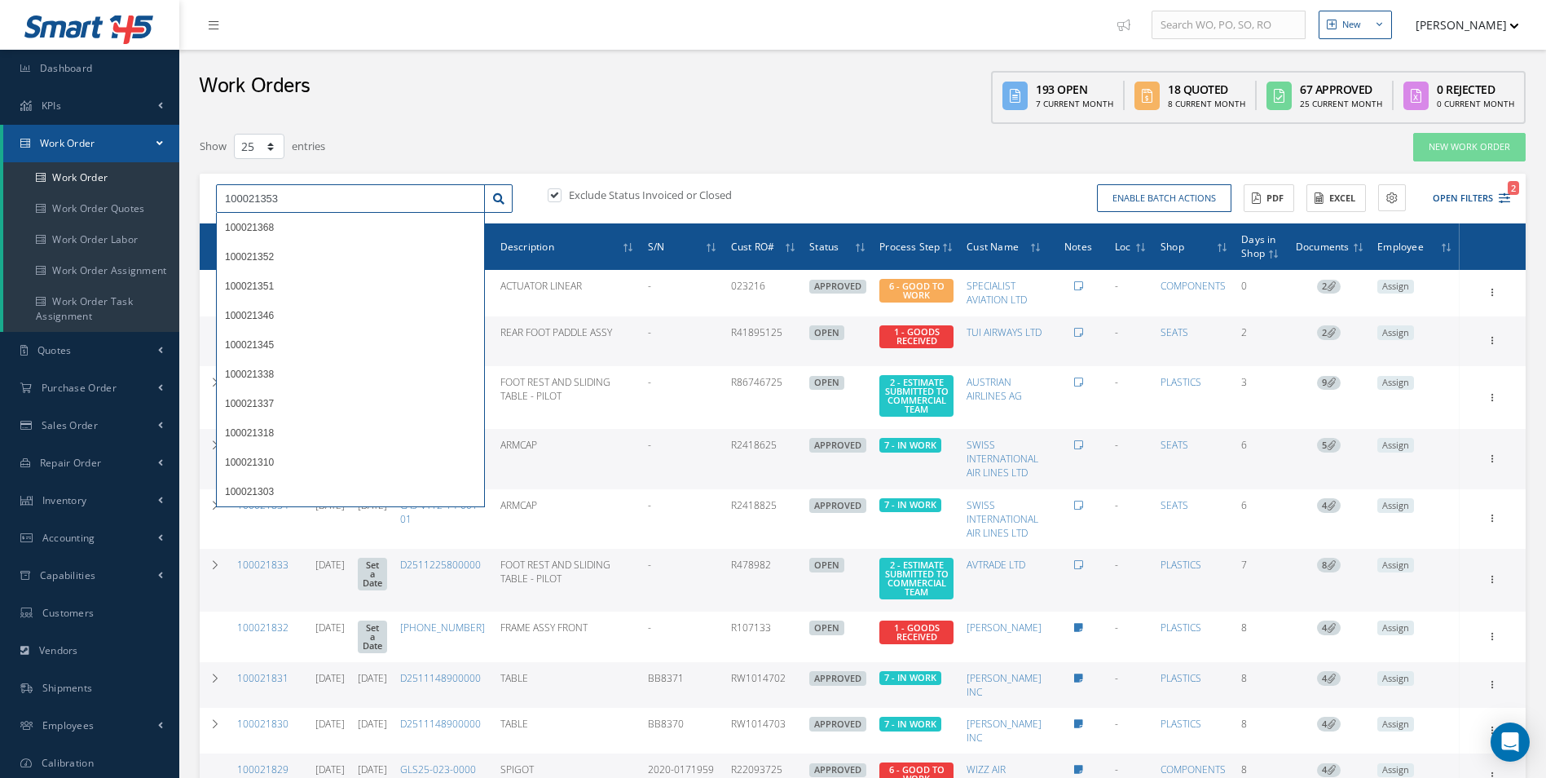
type input "100021353"
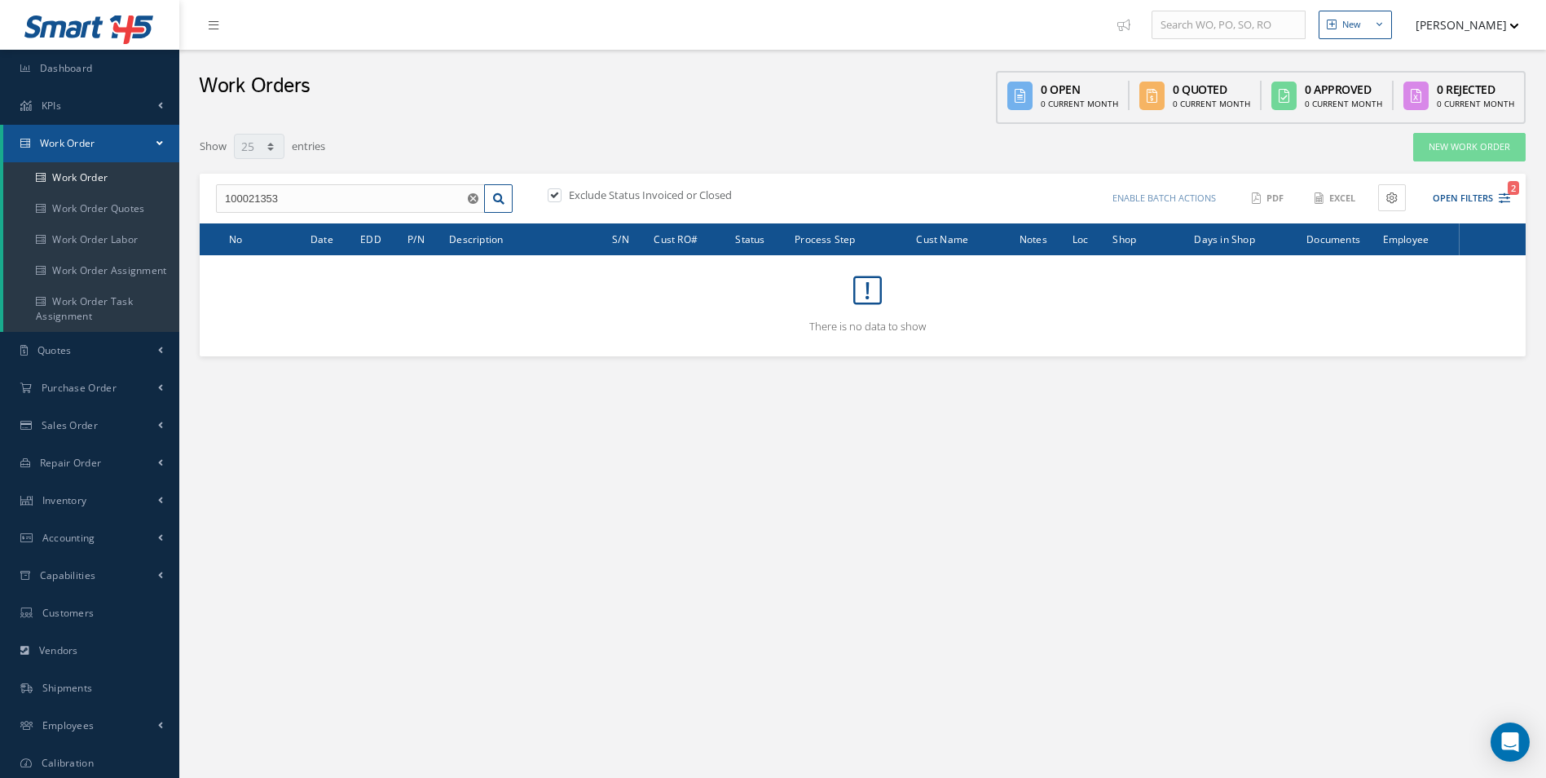
click at [561, 194] on label at bounding box center [563, 194] width 4 height 15
click at [558, 194] on input "checkbox" at bounding box center [553, 196] width 11 height 11
checkbox input "false"
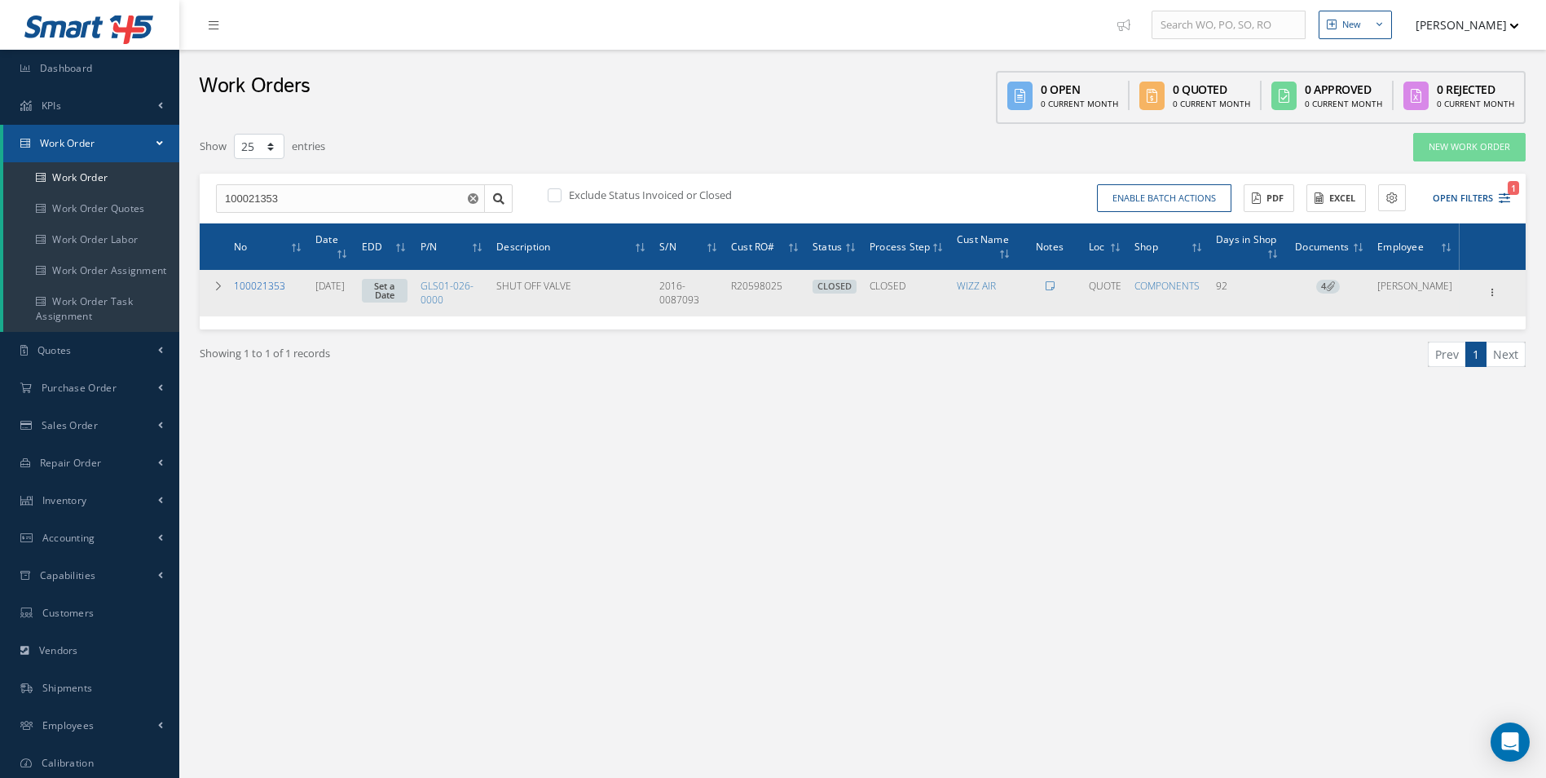
click at [273, 283] on link "100021353" at bounding box center [259, 286] width 51 height 14
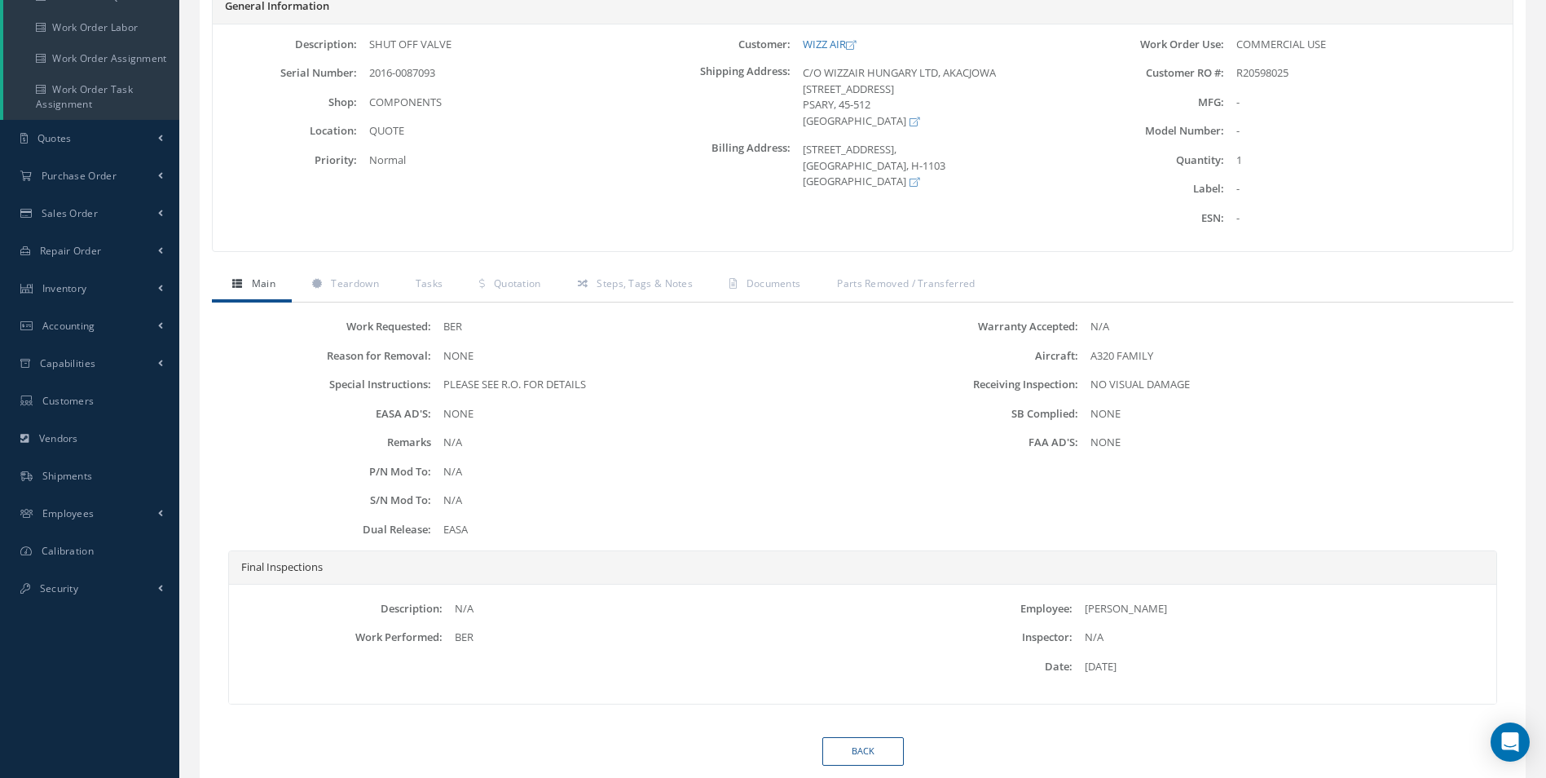
scroll to position [183, 0]
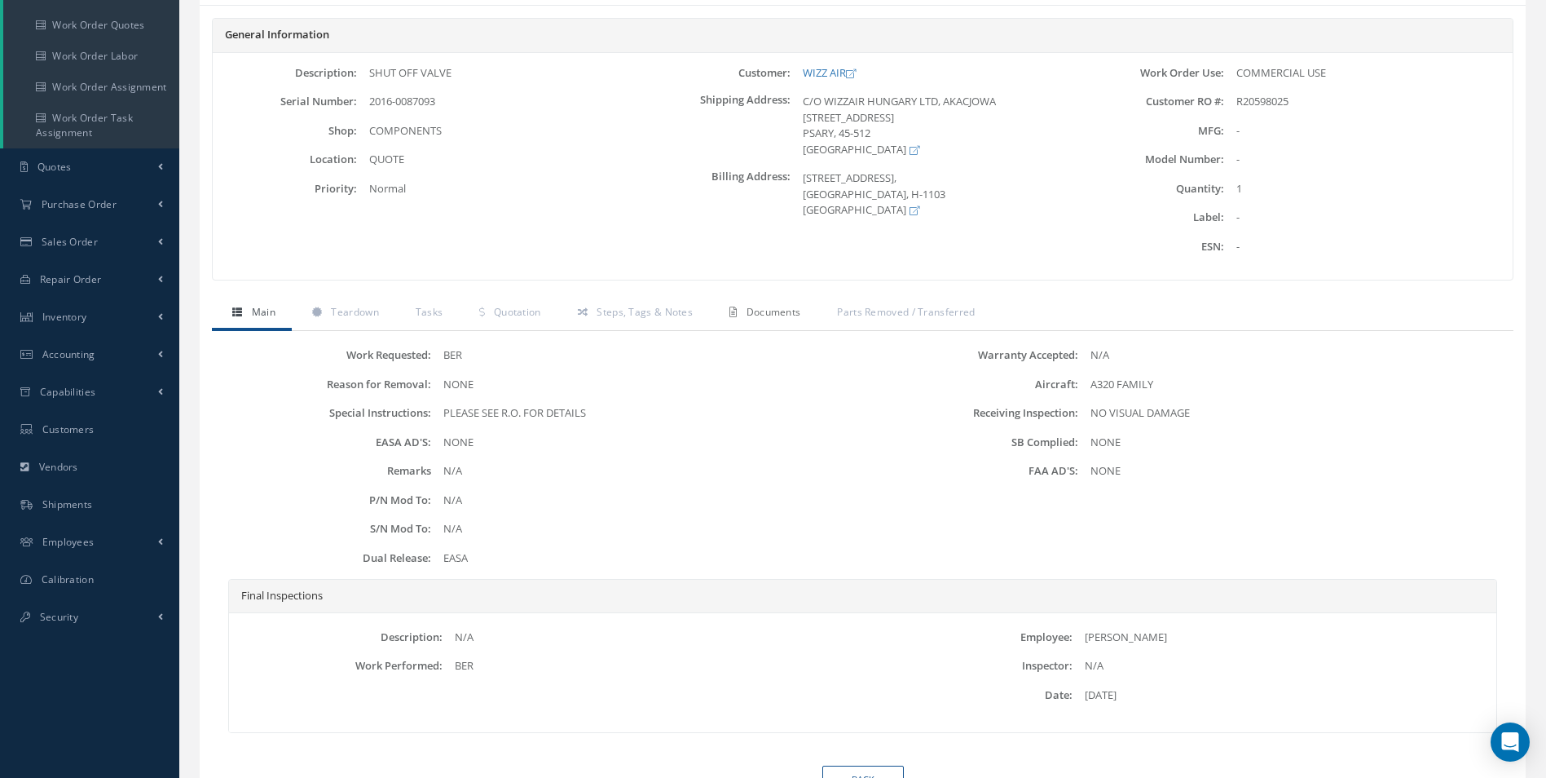
click at [786, 310] on span "Documents" at bounding box center [774, 312] width 55 height 14
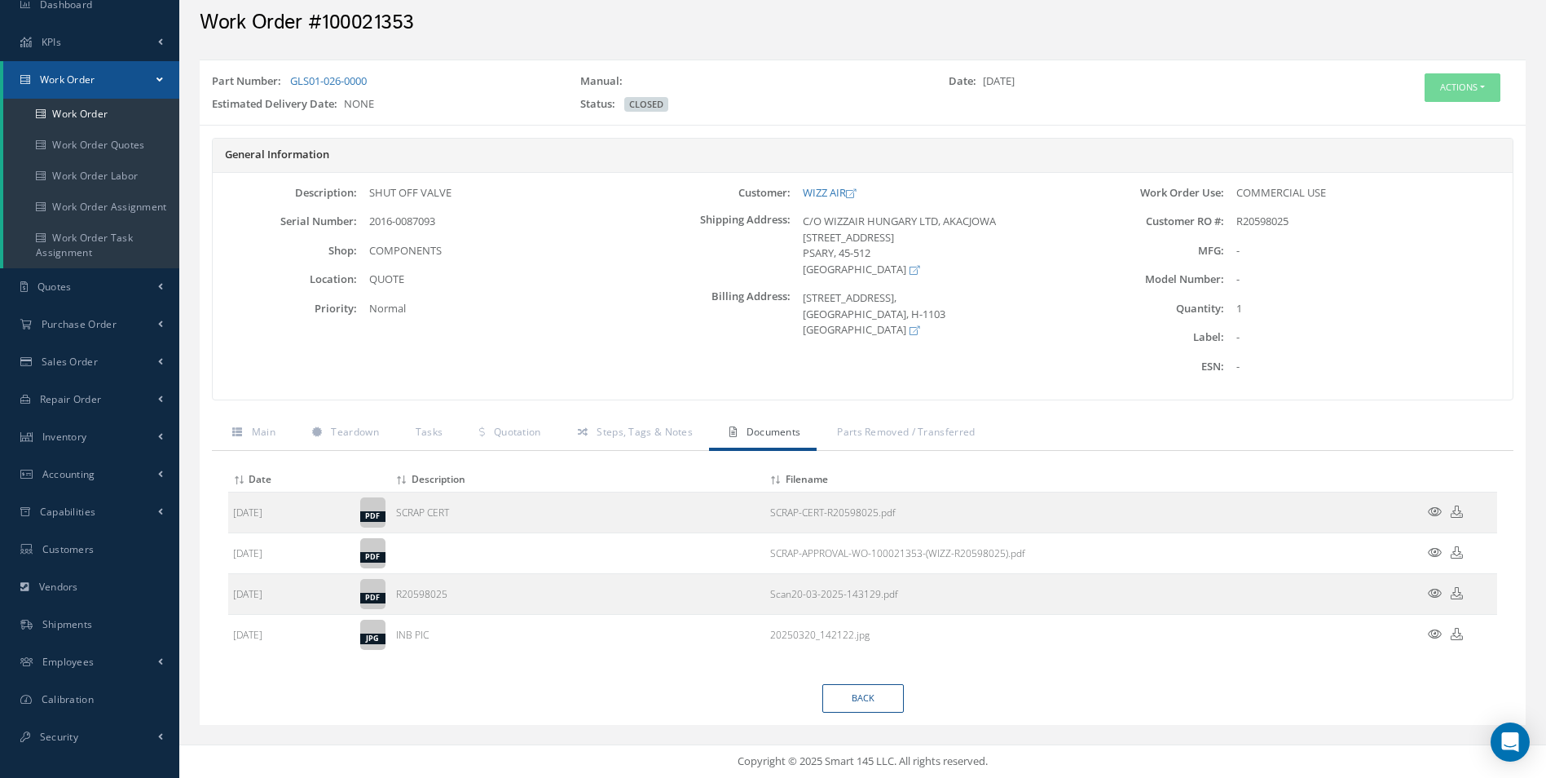
scroll to position [64, 0]
